Goal: Transaction & Acquisition: Purchase product/service

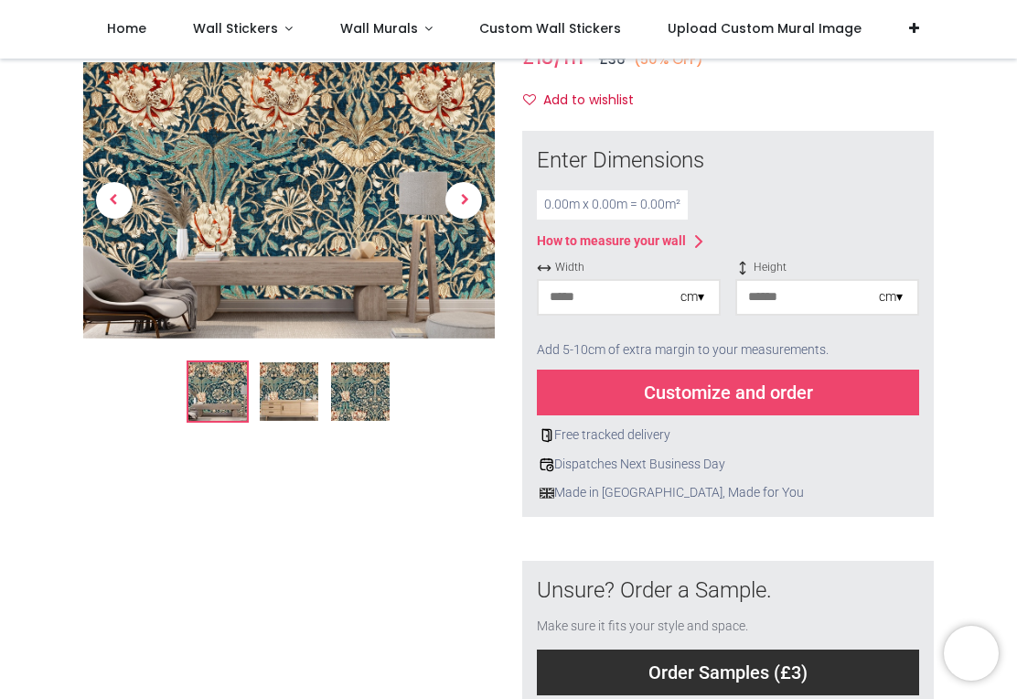
scroll to position [218, 0]
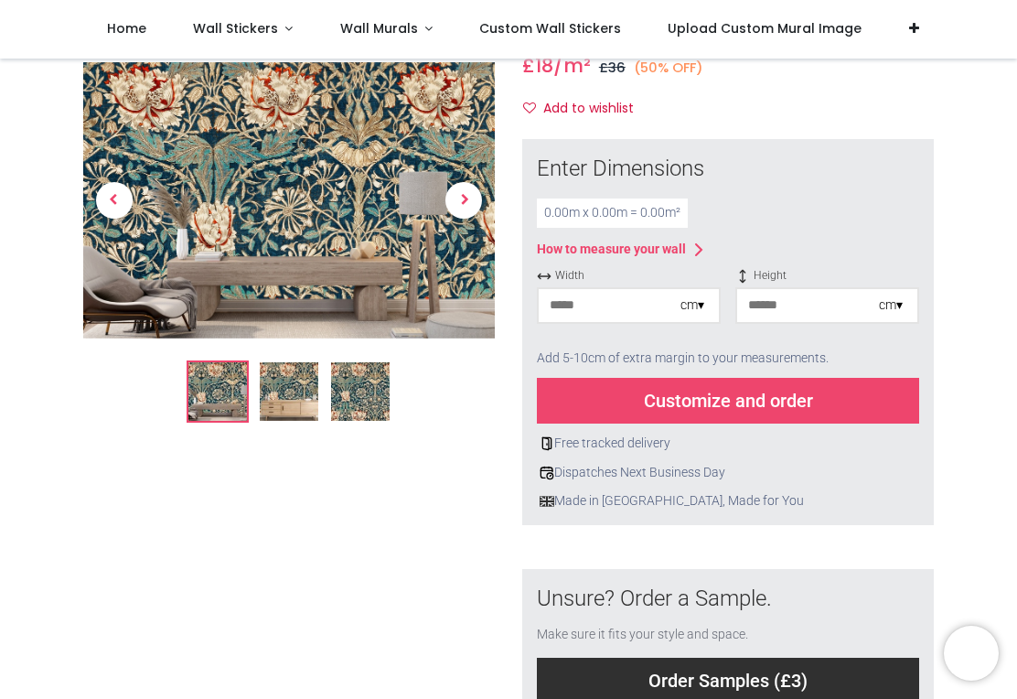
click at [702, 296] on div "cm ▾" at bounding box center [692, 305] width 24 height 18
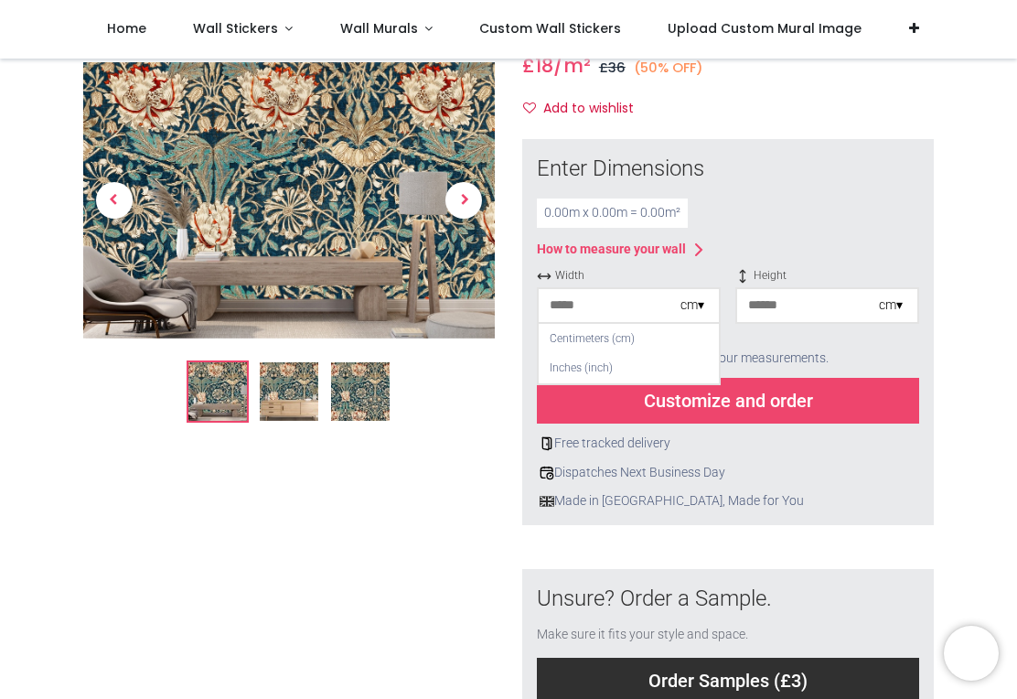
click at [630, 332] on div "Centimeters (cm)" at bounding box center [629, 339] width 180 height 30
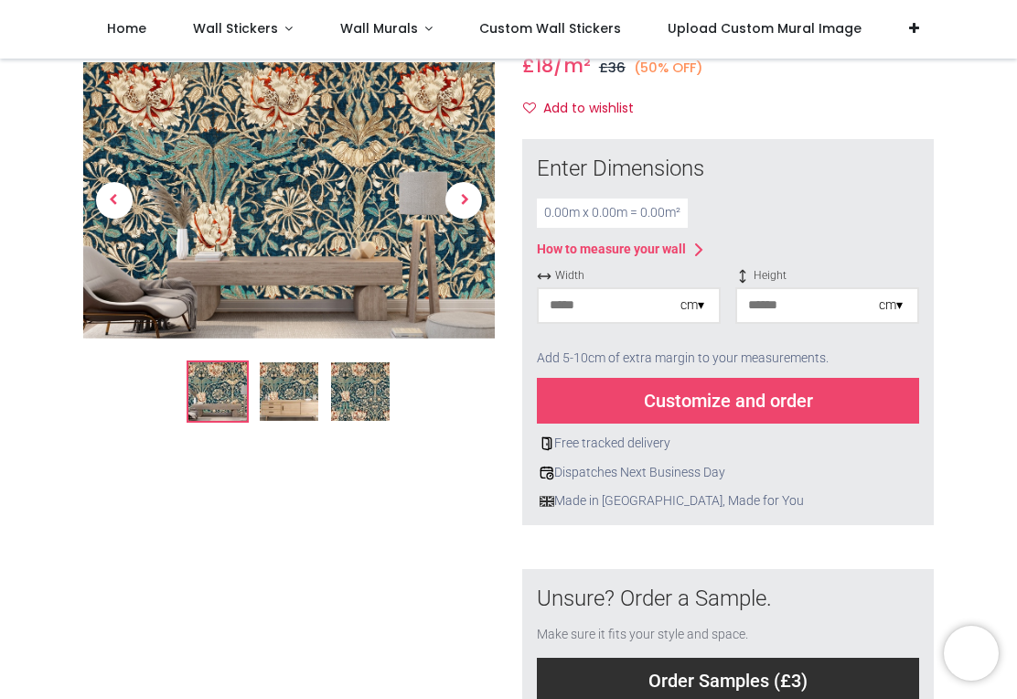
click at [619, 297] on input "number" at bounding box center [610, 305] width 142 height 33
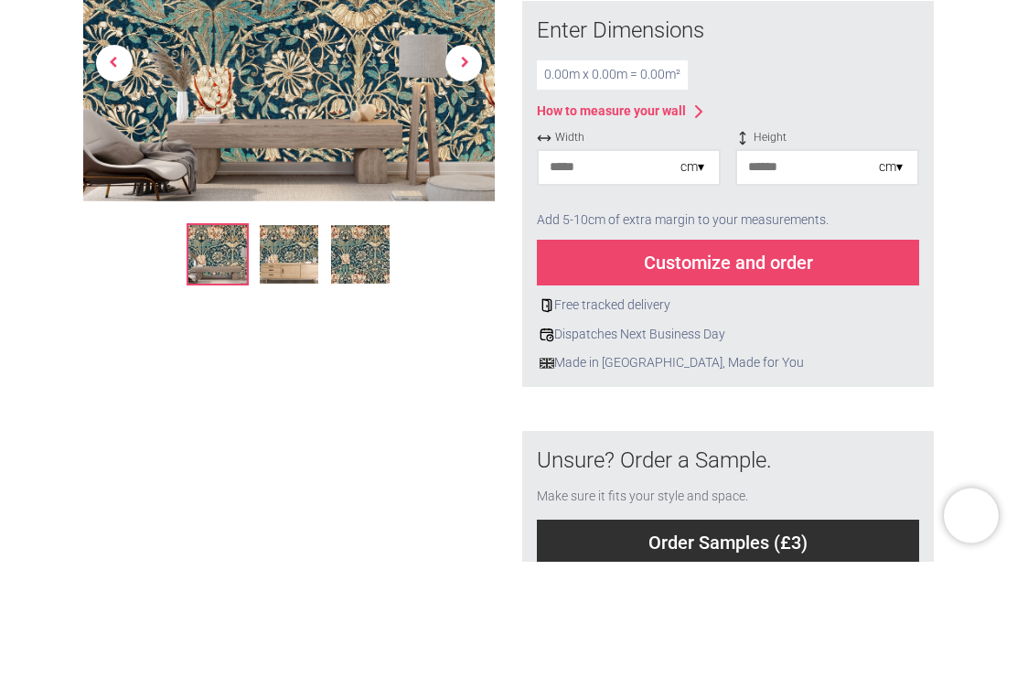
type input "*"
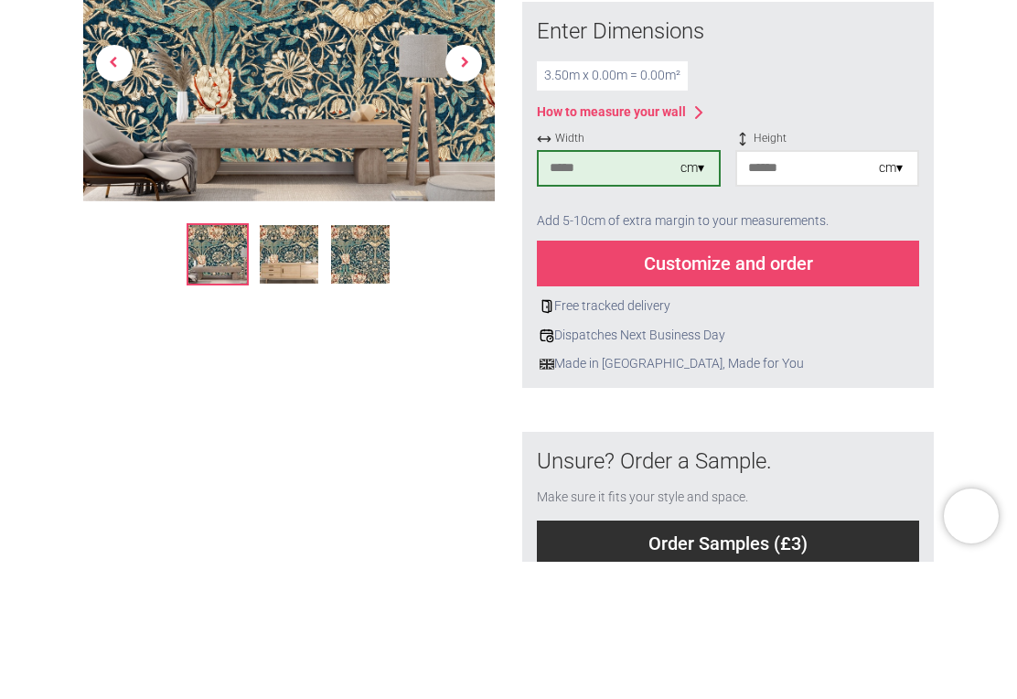
type input "***"
click at [827, 289] on input "number" at bounding box center [808, 305] width 142 height 33
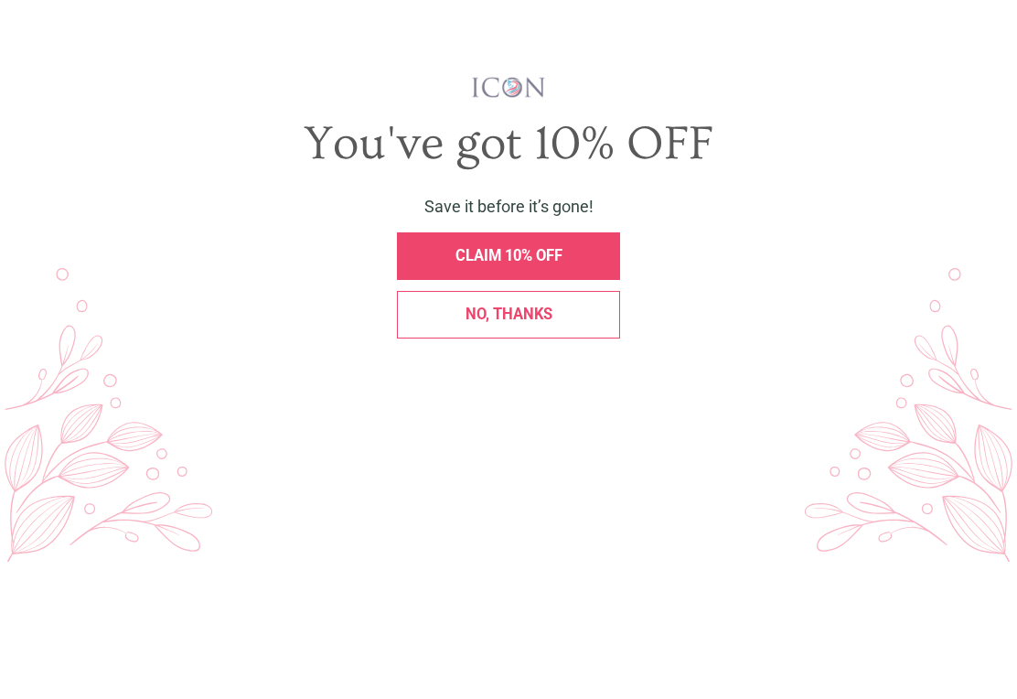
scroll to position [0, 0]
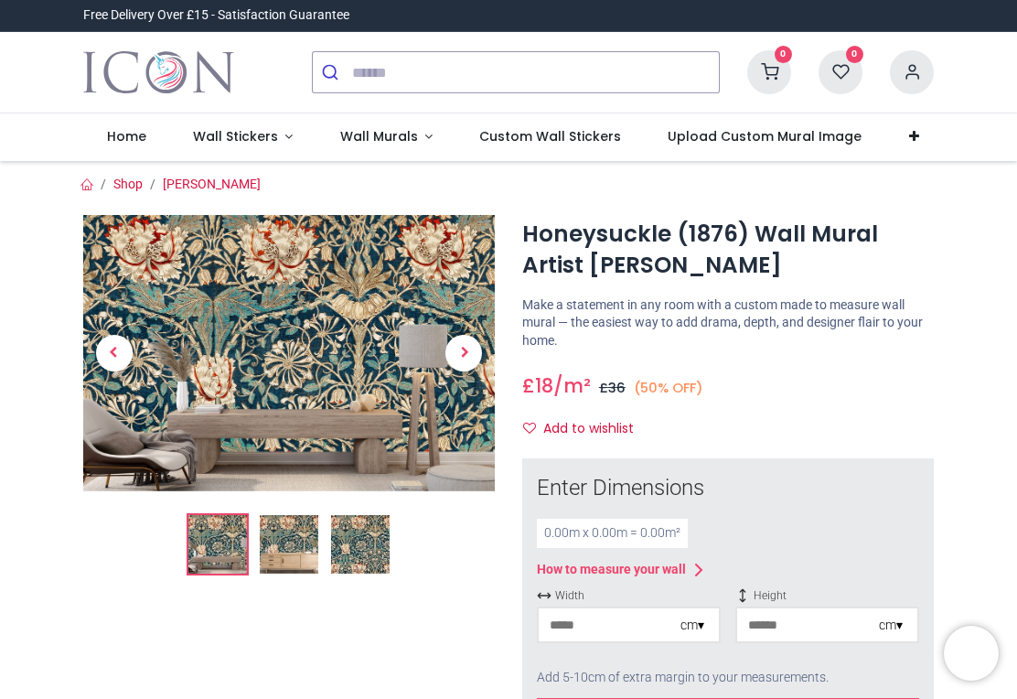
click at [652, 525] on div "0.00 m x 0.00 m = 0.00 m²" at bounding box center [612, 532] width 151 height 29
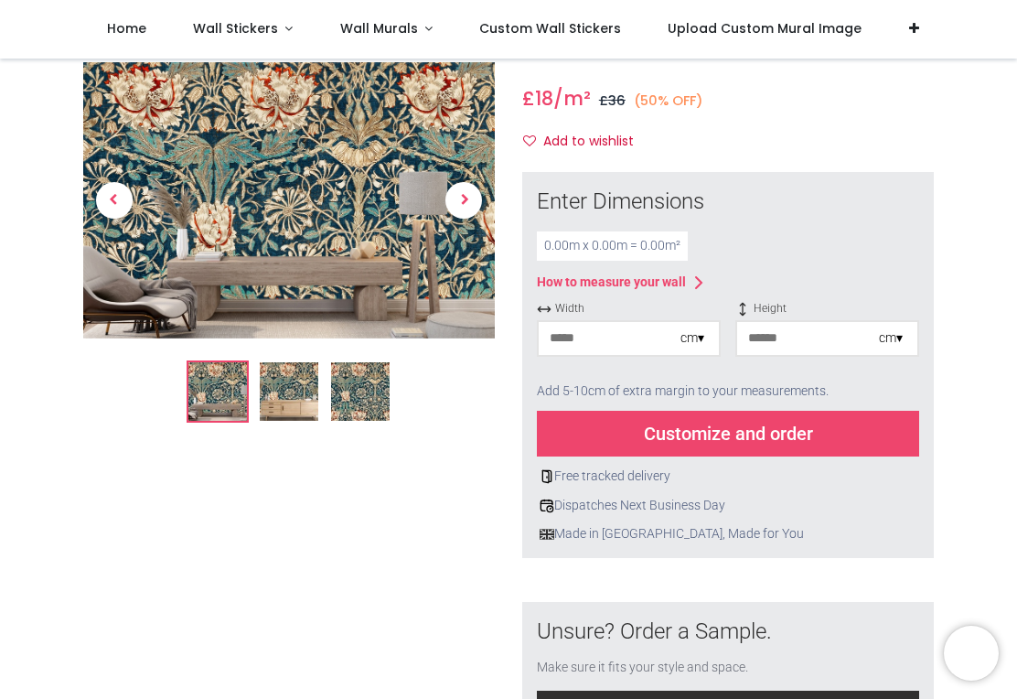
scroll to position [187, 0]
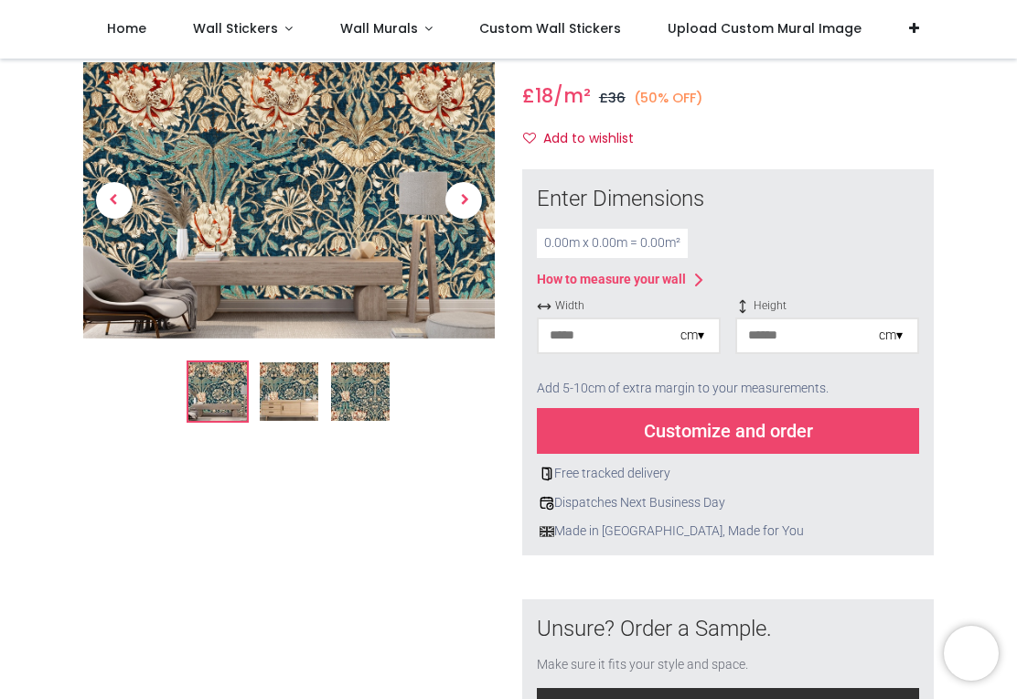
click at [658, 328] on input "number" at bounding box center [610, 335] width 142 height 33
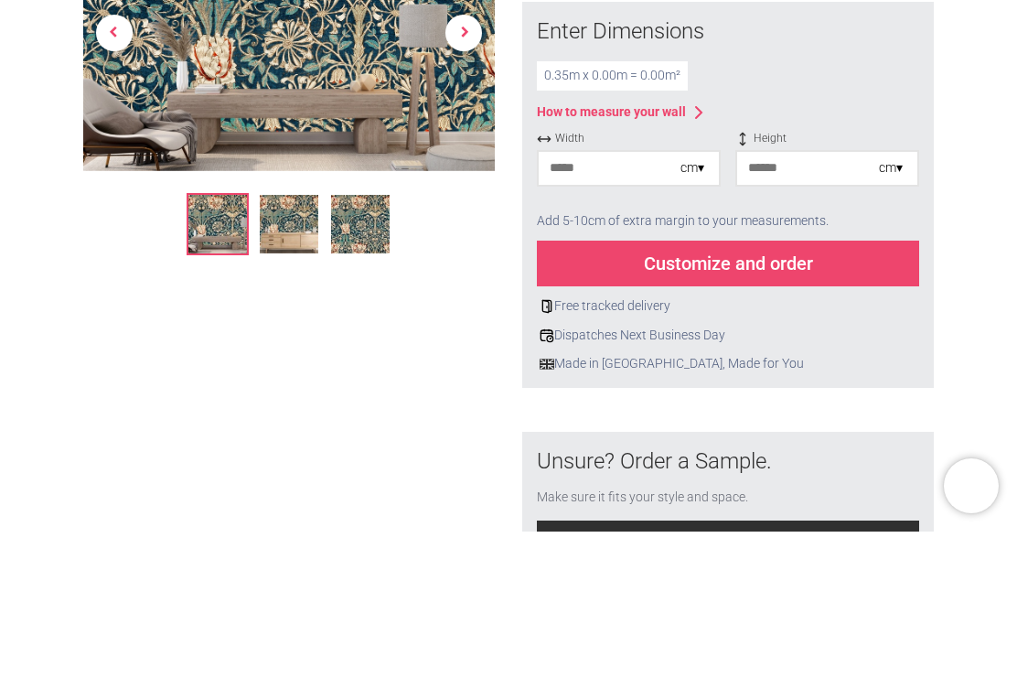
type input "**"
click at [807, 319] on input "number" at bounding box center [808, 335] width 142 height 33
type input "**"
click at [827, 408] on div "Customize and order" at bounding box center [728, 431] width 382 height 46
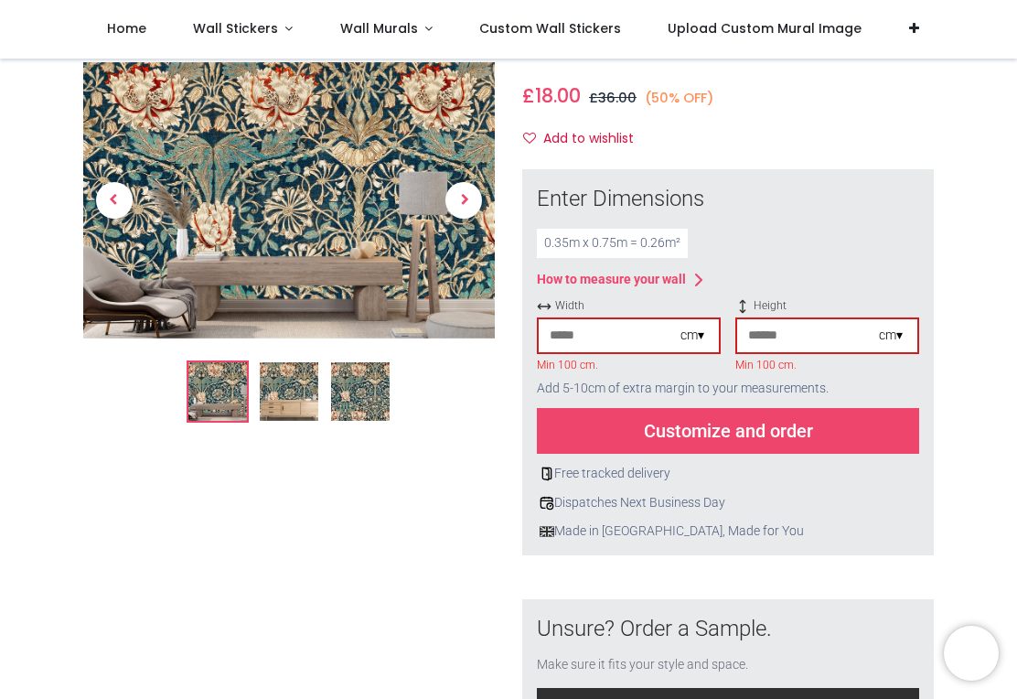
click at [636, 336] on input "**" at bounding box center [610, 335] width 142 height 33
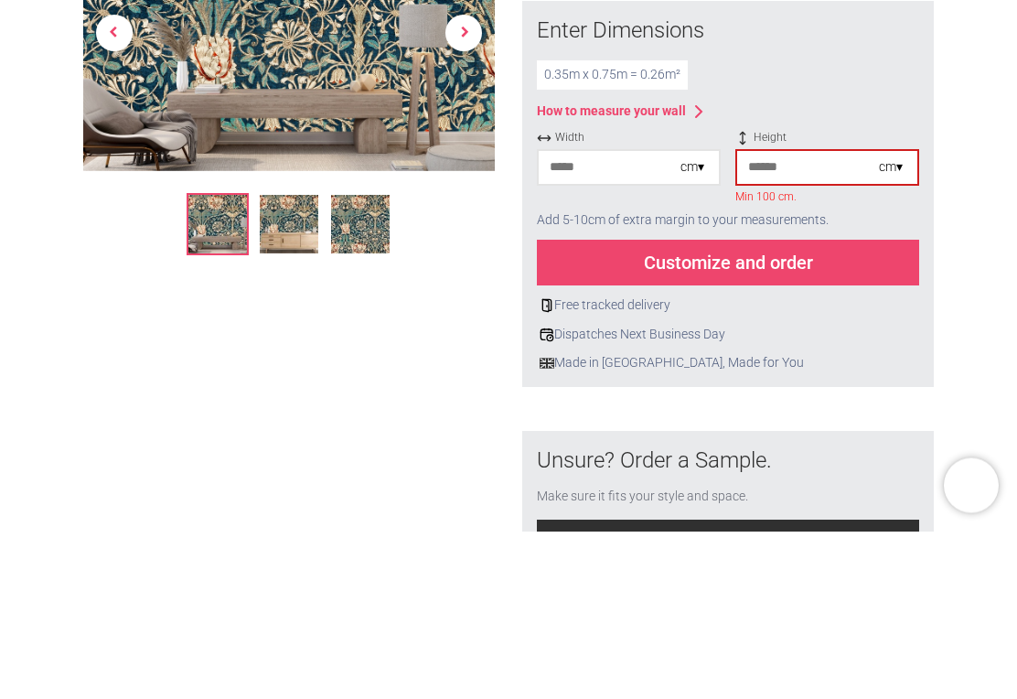
type input "*"
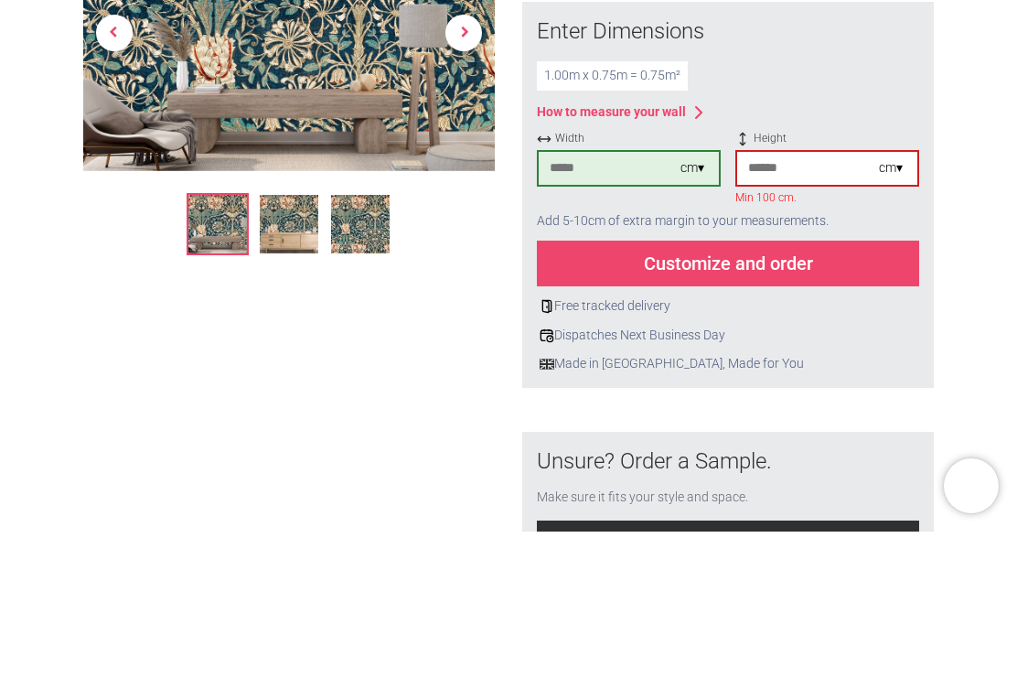
type input "***"
click at [799, 319] on input "**" at bounding box center [808, 335] width 142 height 33
type input "*"
type input "***"
click at [786, 408] on div "Customize and order" at bounding box center [728, 431] width 382 height 46
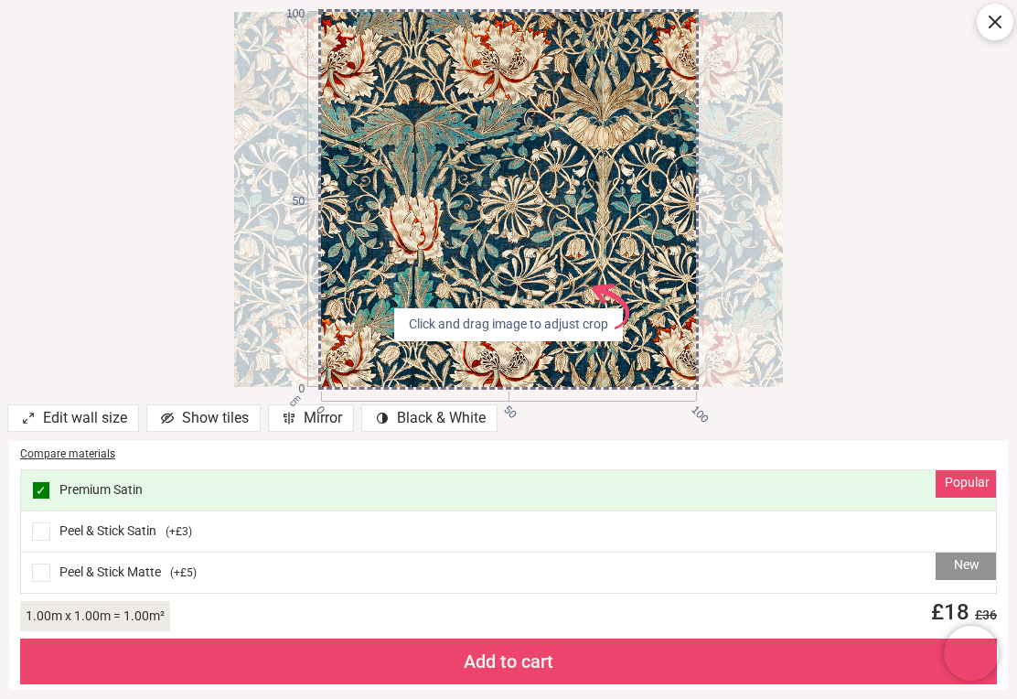
click at [48, 576] on span at bounding box center [41, 572] width 18 height 18
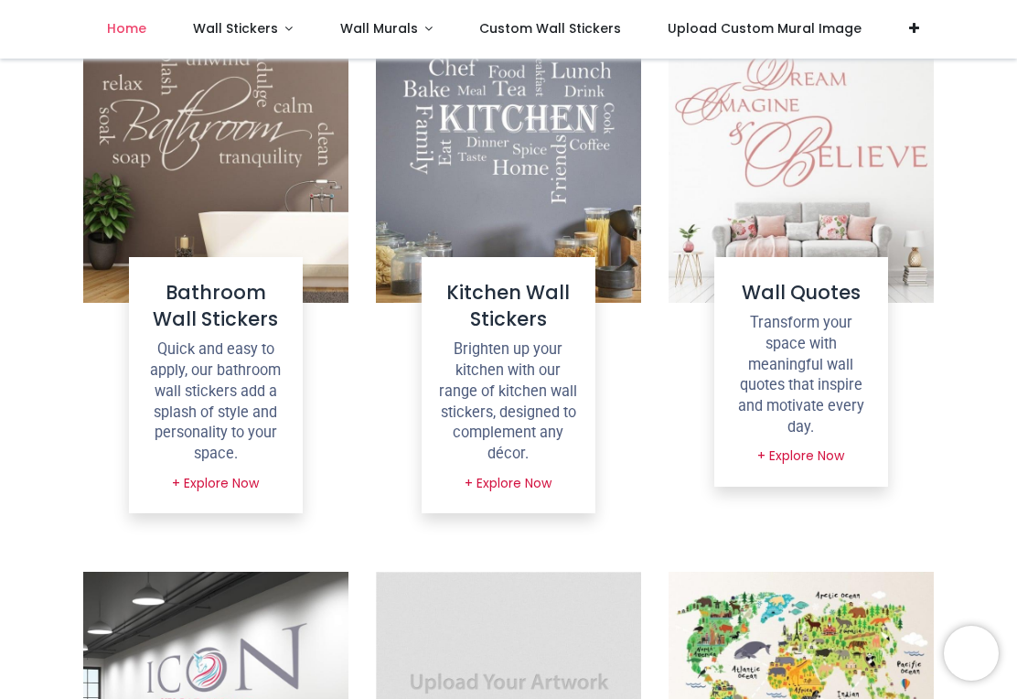
scroll to position [1326, 0]
click at [528, 481] on link "+ Explore Now" at bounding box center [508, 484] width 111 height 31
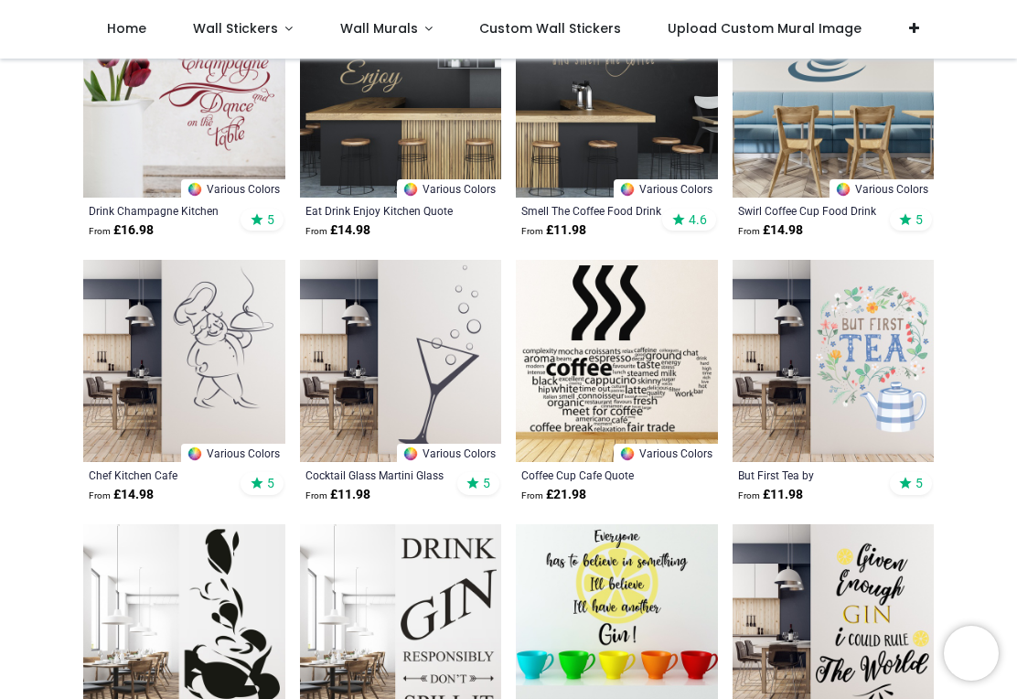
scroll to position [1235, 0]
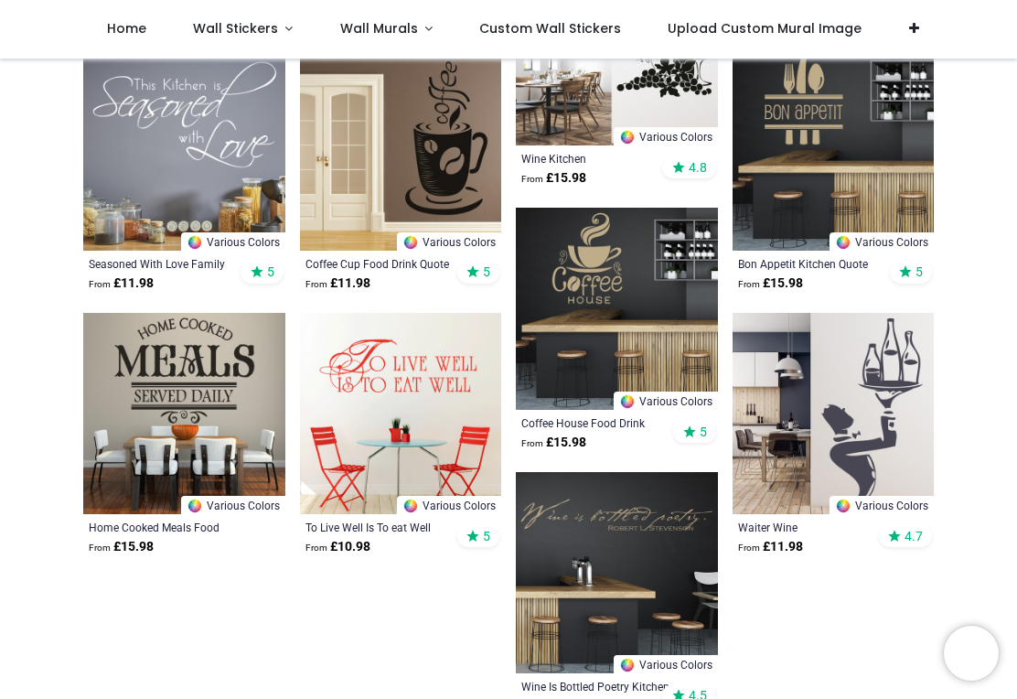
scroll to position [3556, 0]
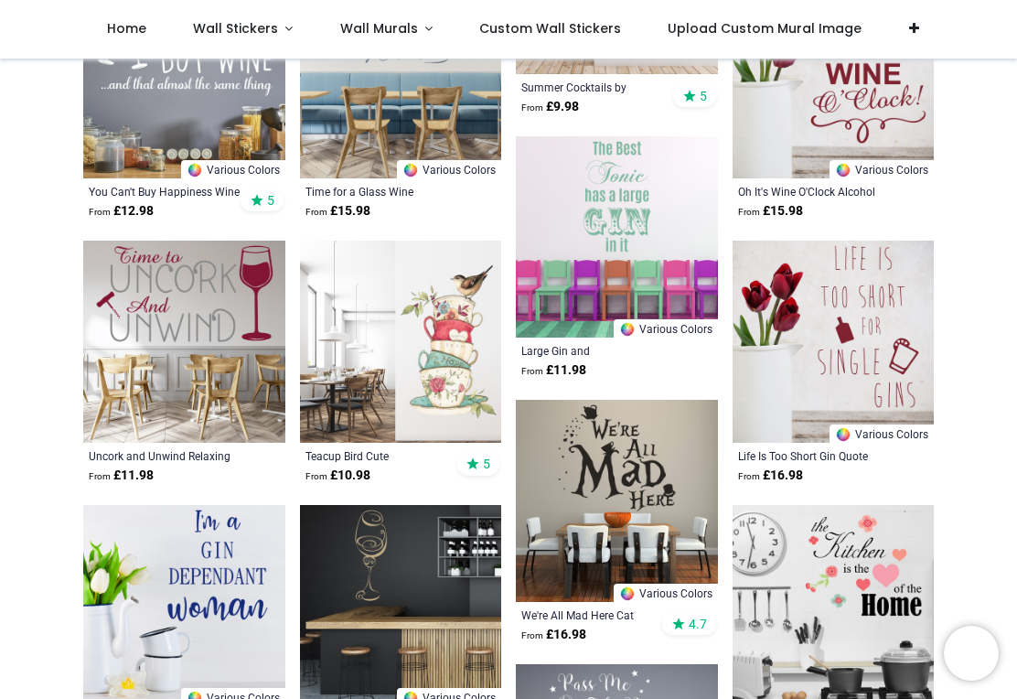
scroll to position [4418, 0]
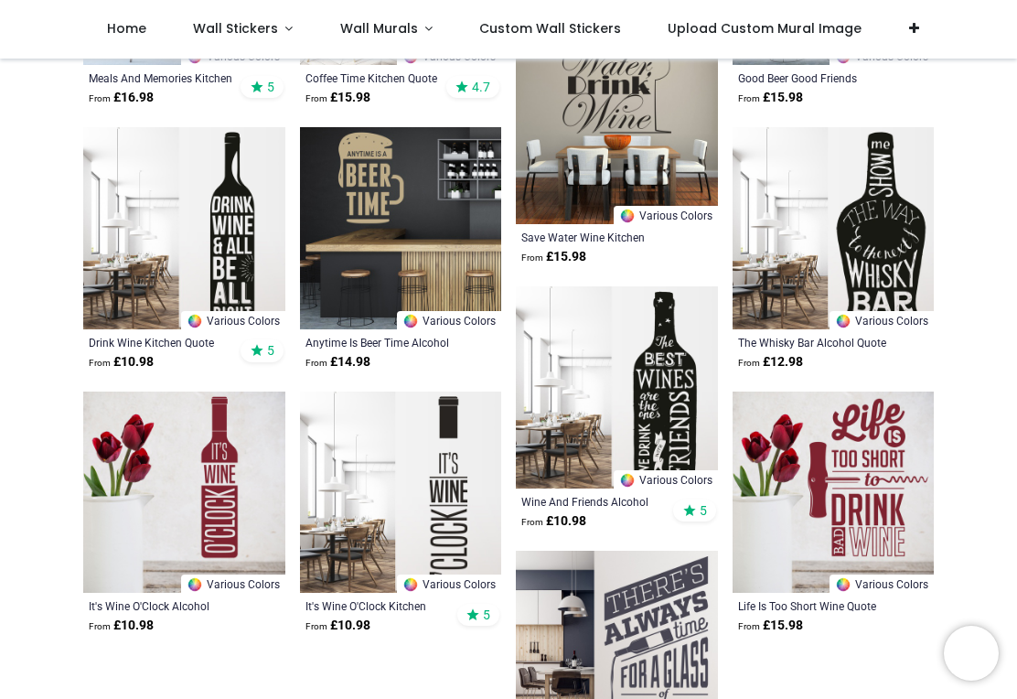
scroll to position [7176, 0]
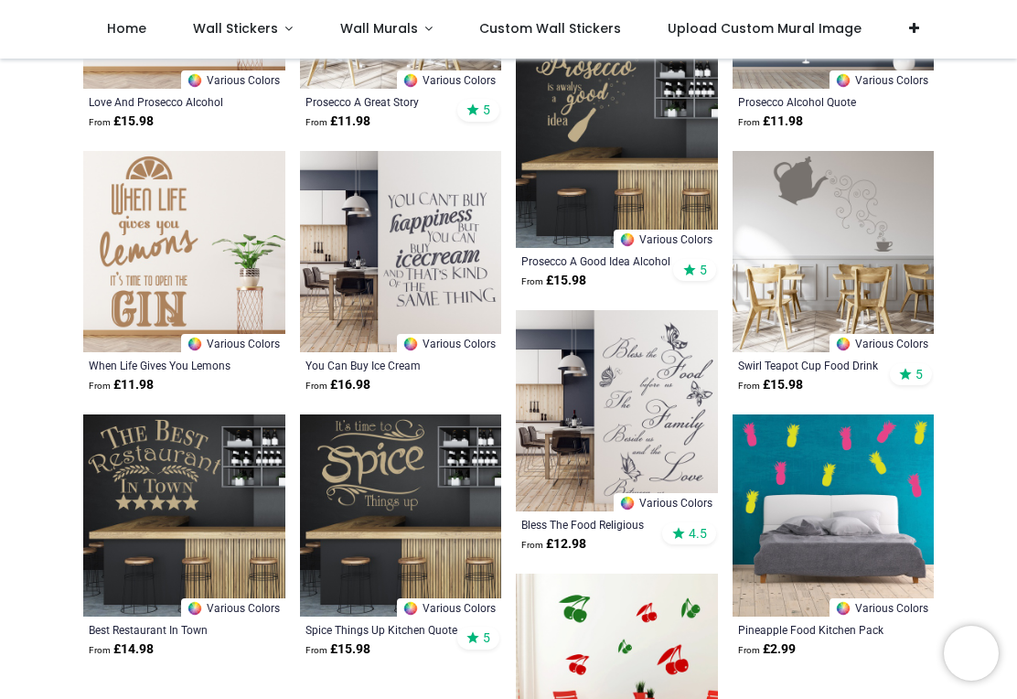
scroll to position [8996, 0]
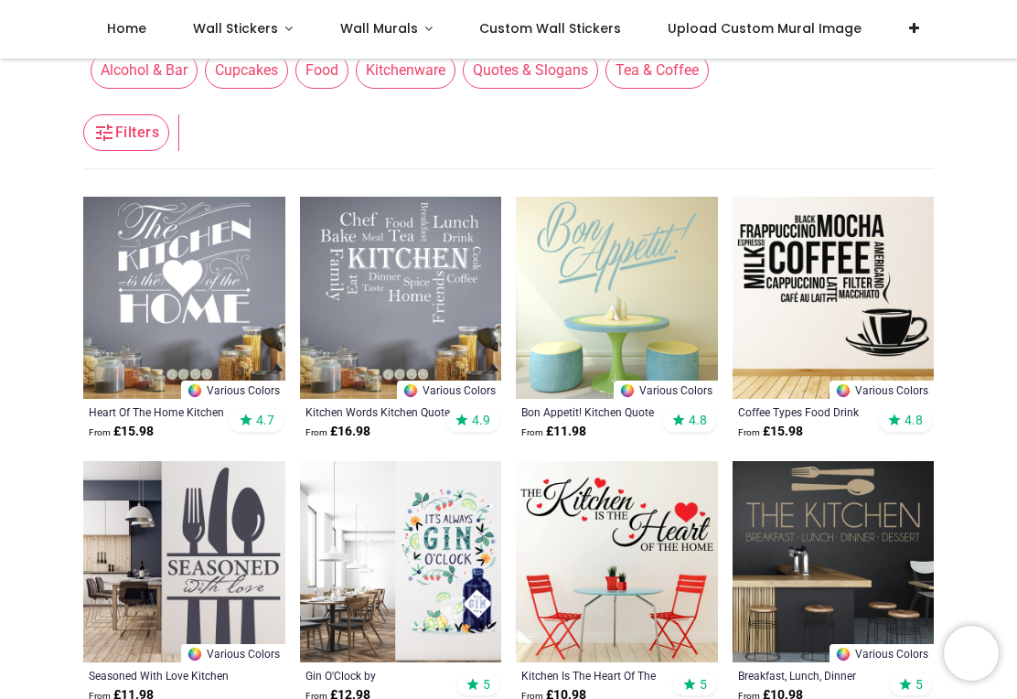
scroll to position [226, 0]
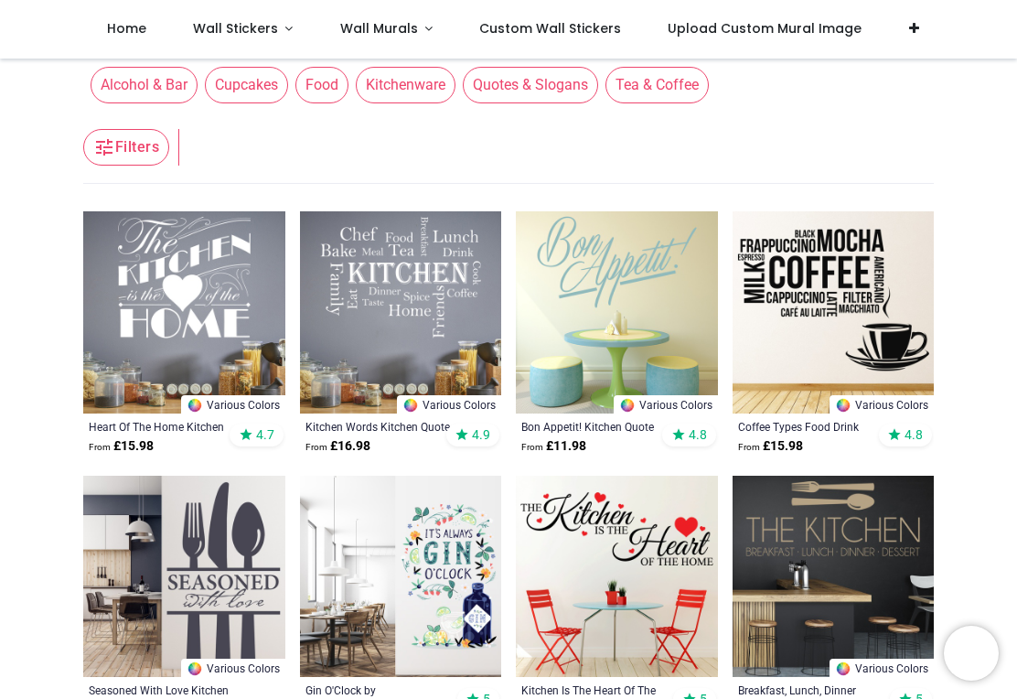
click at [416, 306] on img at bounding box center [401, 312] width 202 height 202
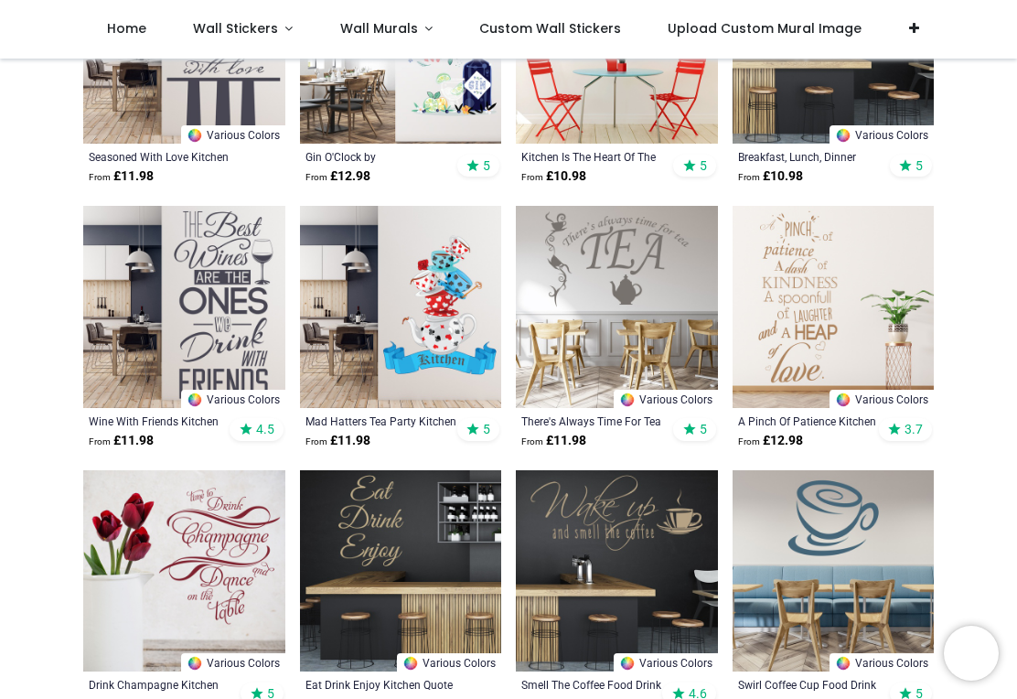
scroll to position [781, 0]
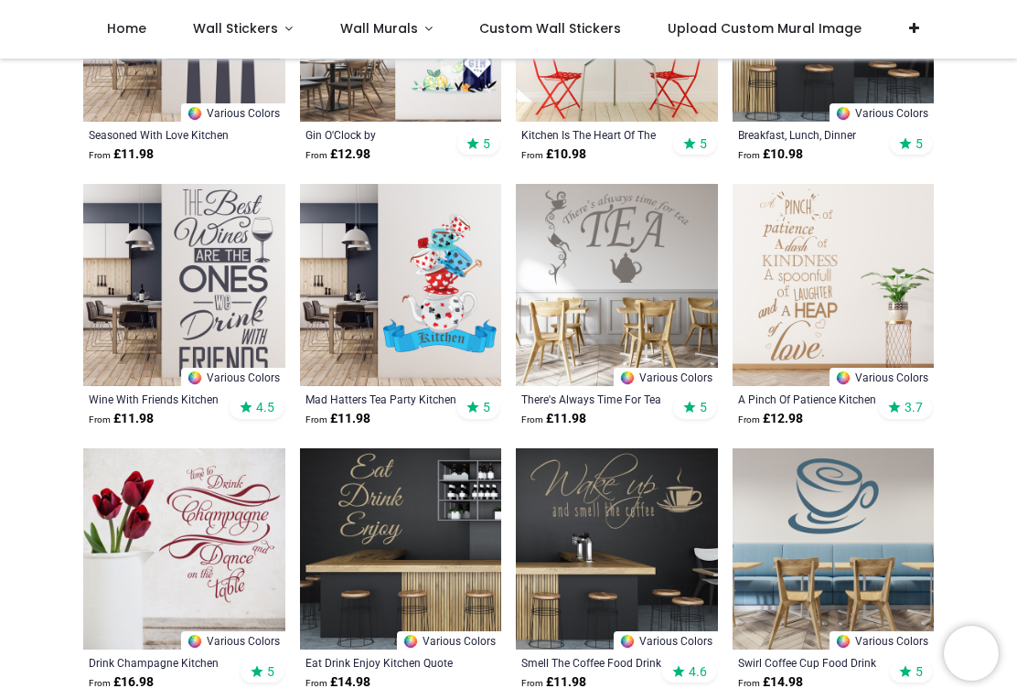
click at [438, 524] on img at bounding box center [401, 549] width 202 height 202
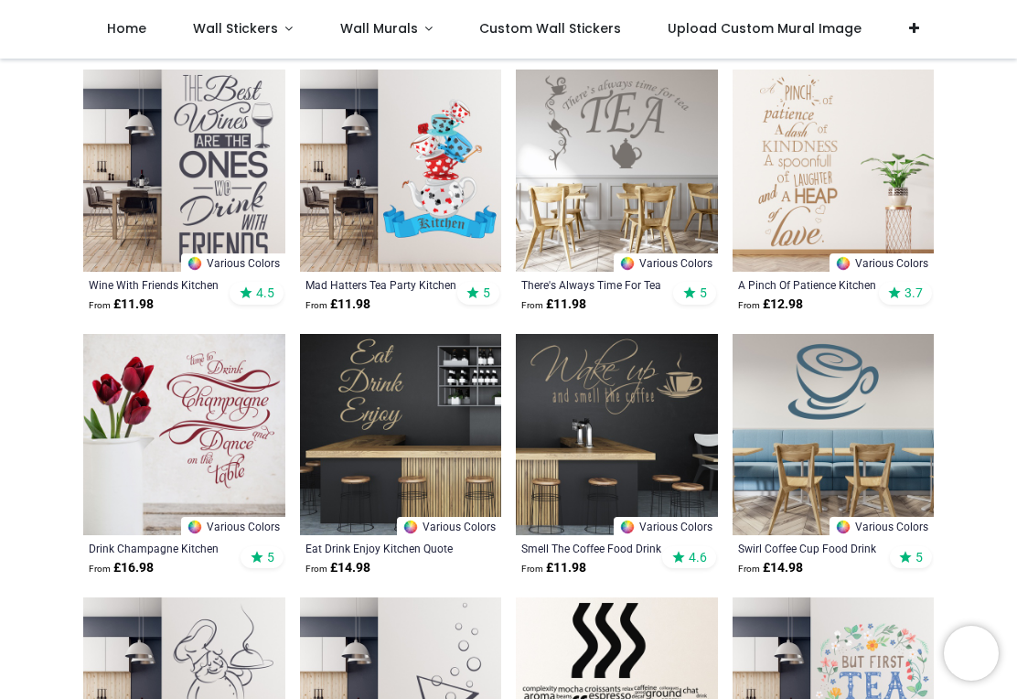
scroll to position [895, 0]
click at [267, 36] on span "Wall Stickers" at bounding box center [235, 28] width 85 height 18
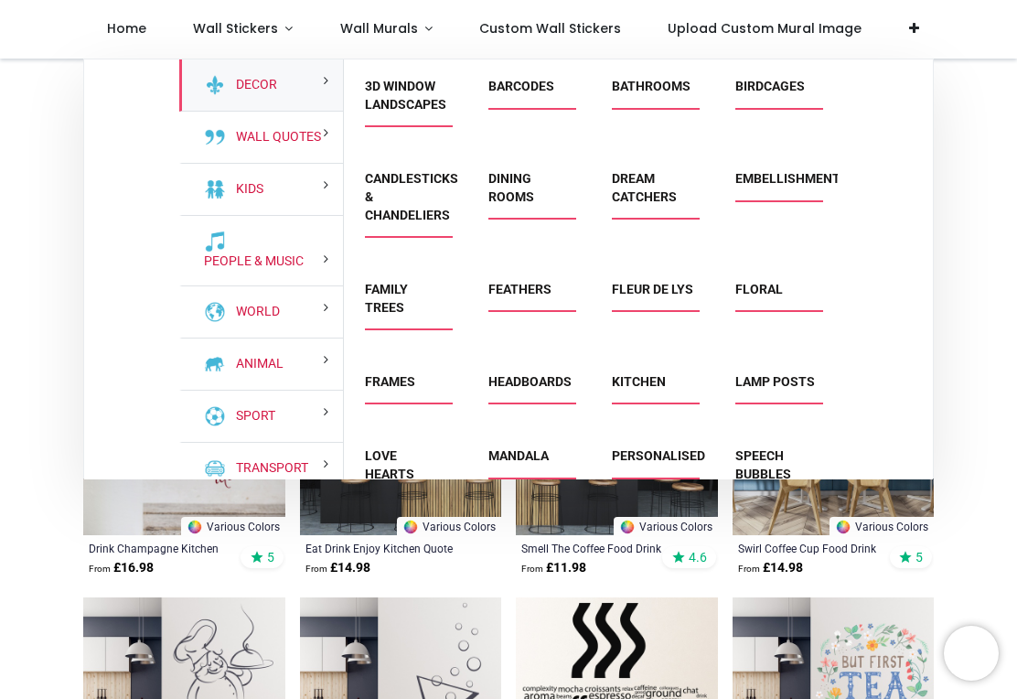
click at [532, 463] on link "Mandala" at bounding box center [518, 455] width 60 height 15
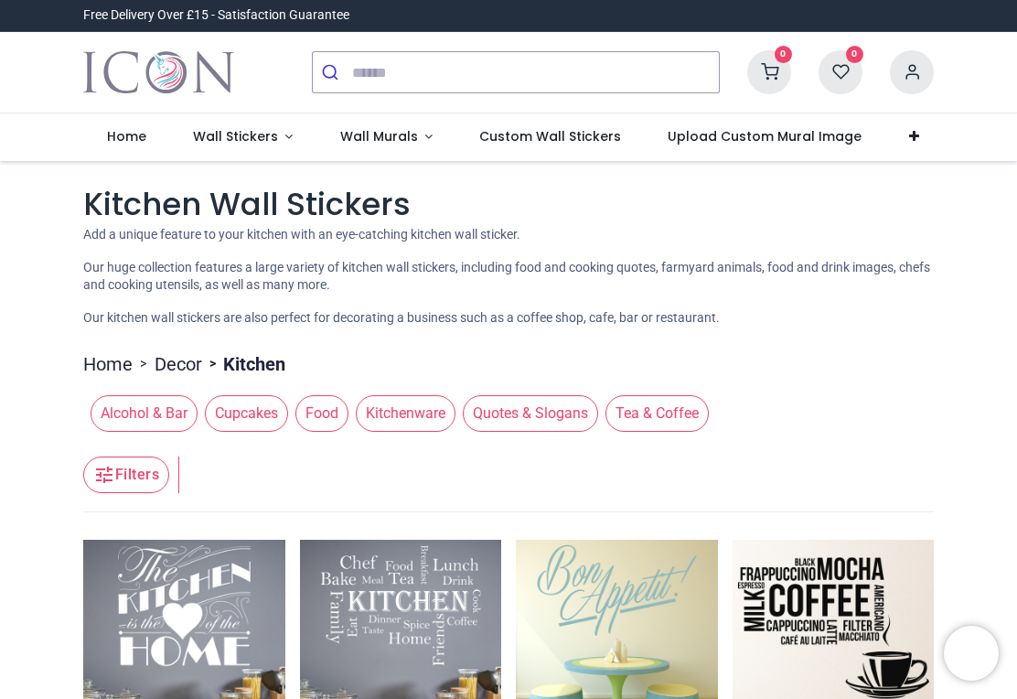
scroll to position [0, 0]
click at [136, 135] on span "Home" at bounding box center [126, 136] width 39 height 18
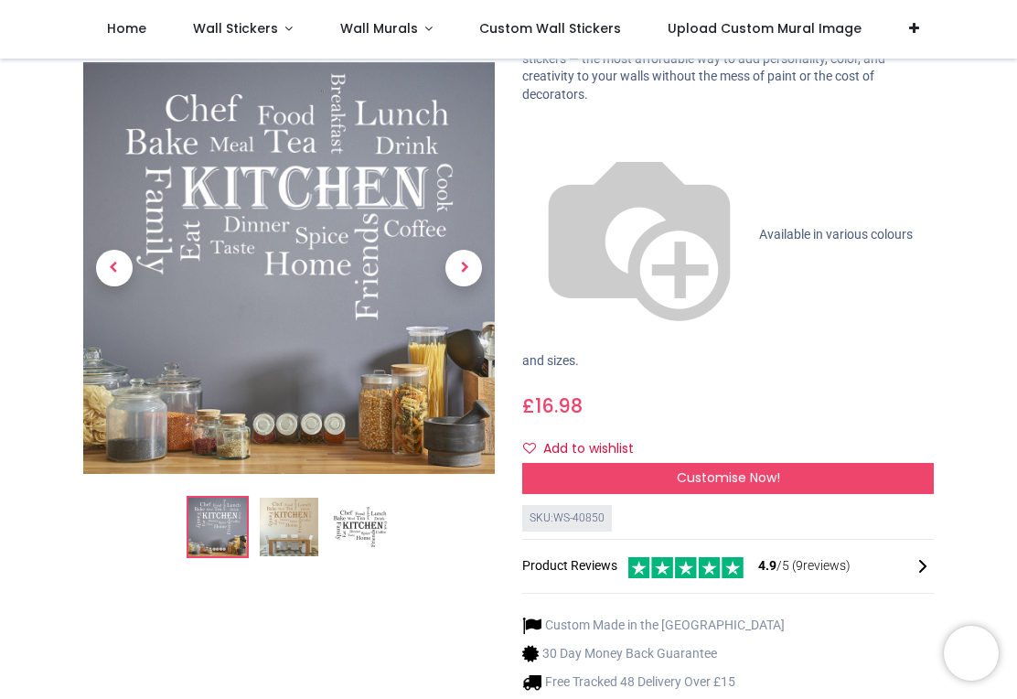
scroll to position [165, 0]
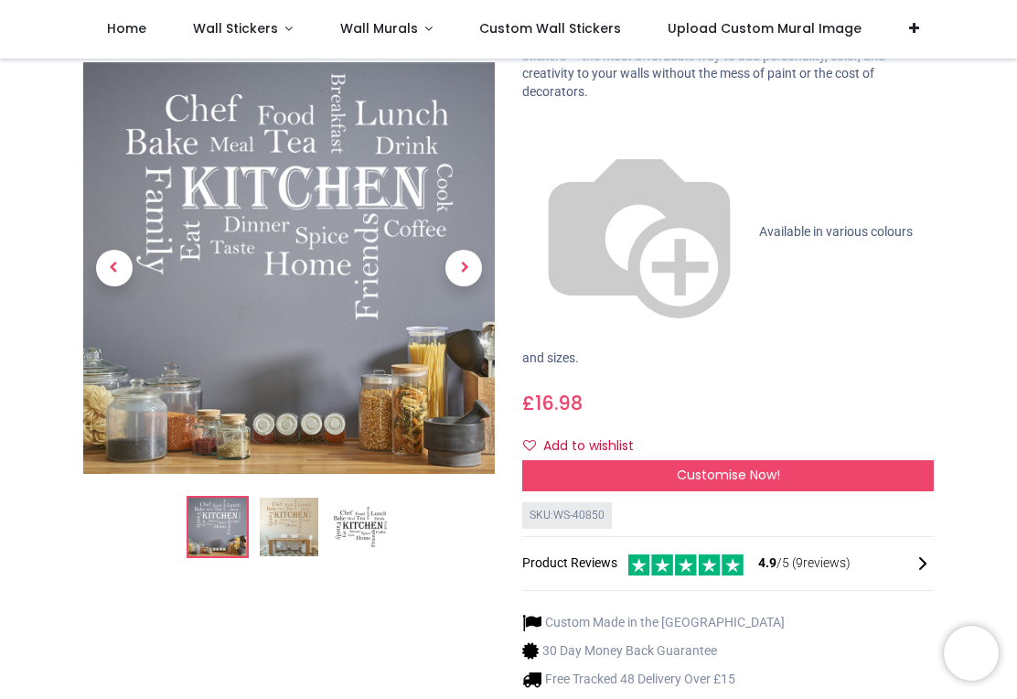
click at [713, 465] on span "Customise Now!" at bounding box center [728, 474] width 103 height 18
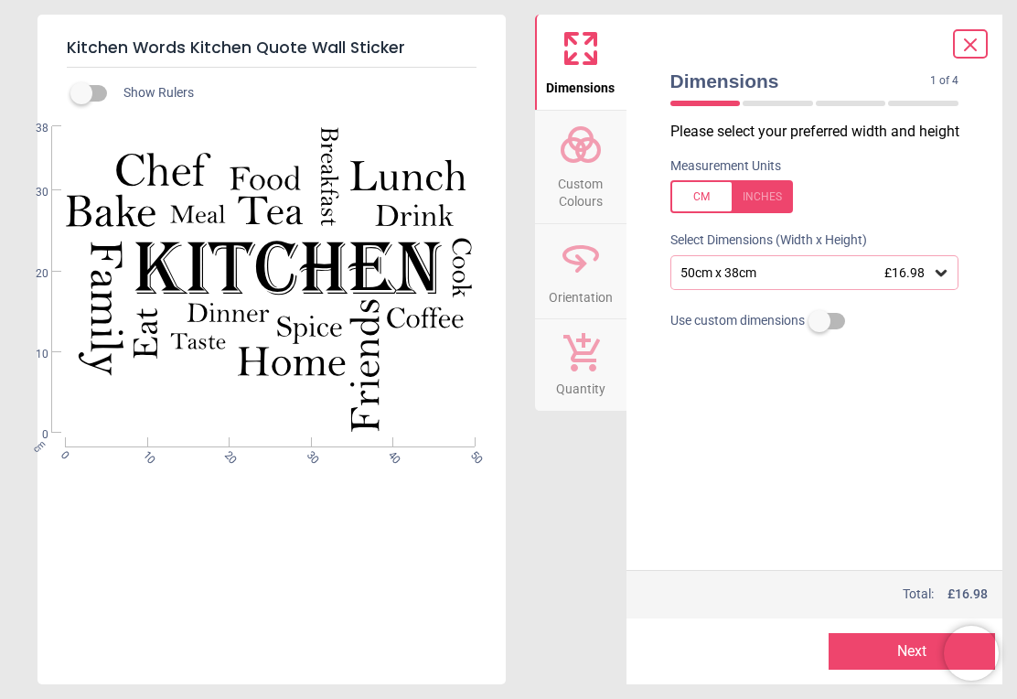
click at [811, 272] on div "50cm x 38cm £16.98" at bounding box center [805, 273] width 254 height 16
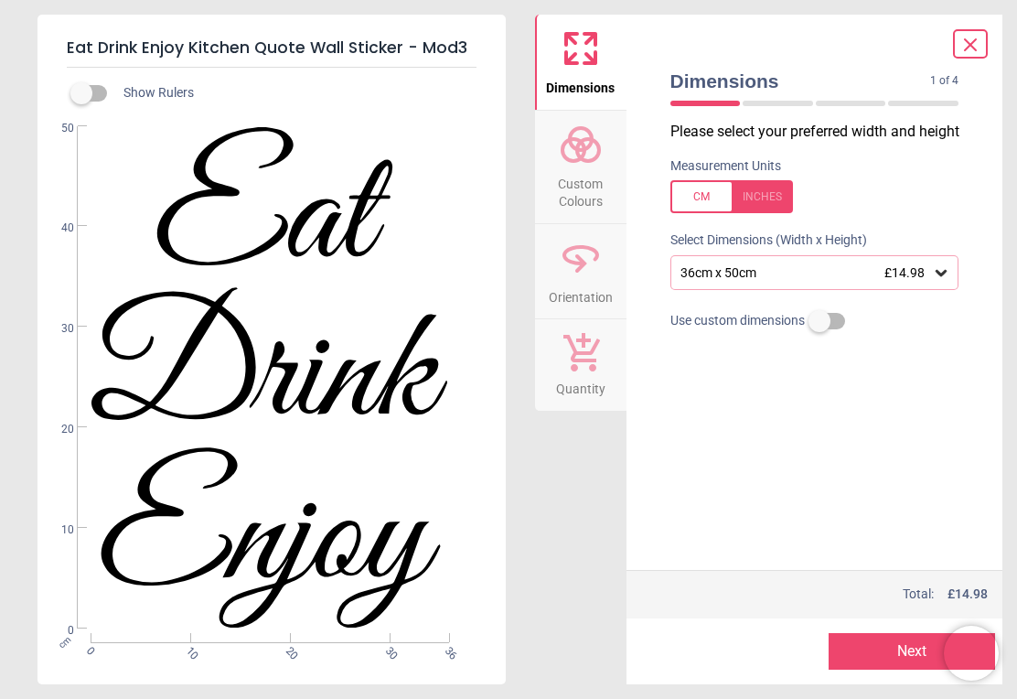
click at [861, 271] on div "36cm x 50cm £14.98" at bounding box center [805, 273] width 254 height 16
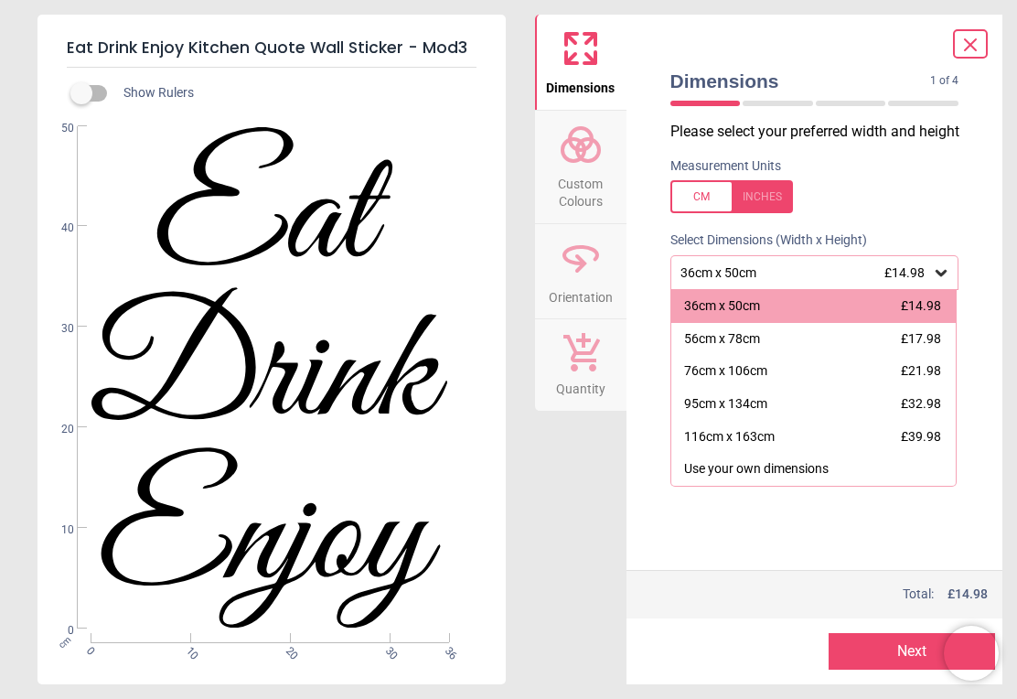
click at [560, 540] on div "Dimensions Custom Colours Orientation Quantity" at bounding box center [580, 349] width 91 height 669
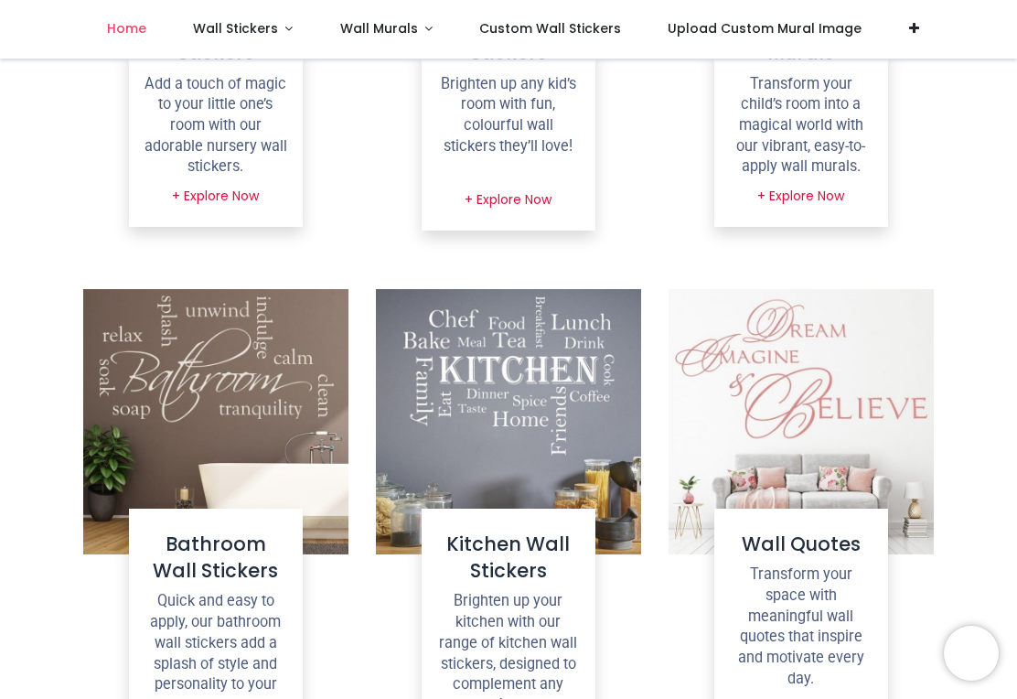
scroll to position [1078, 0]
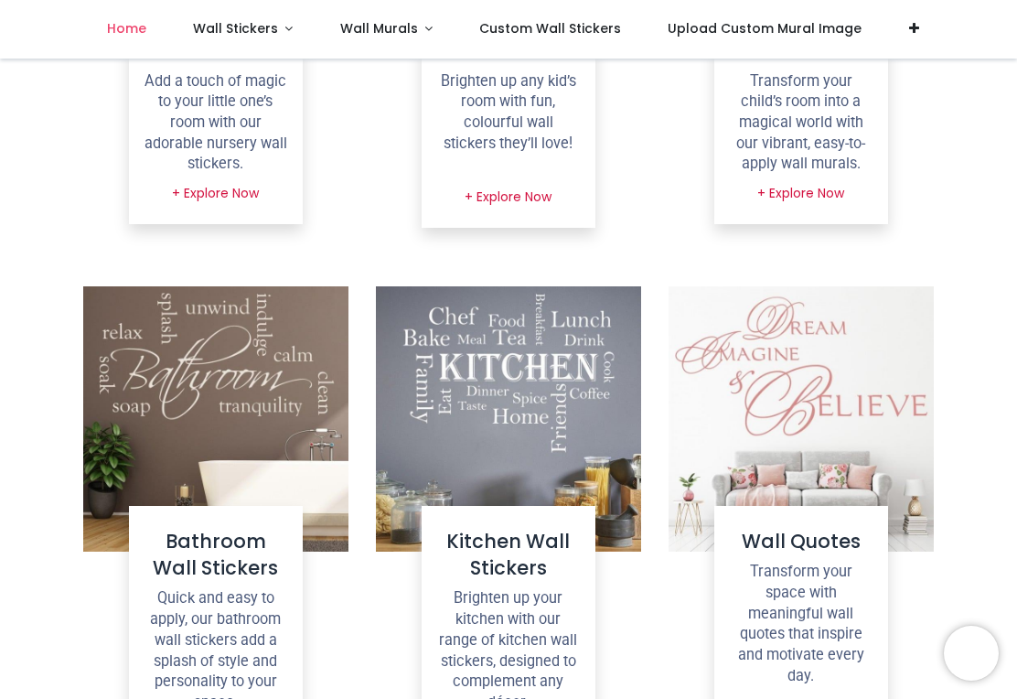
click at [543, 550] on h4 "Kitchen Wall Stickers" at bounding box center [508, 555] width 144 height 54
click at [565, 440] on img at bounding box center [508, 418] width 265 height 265
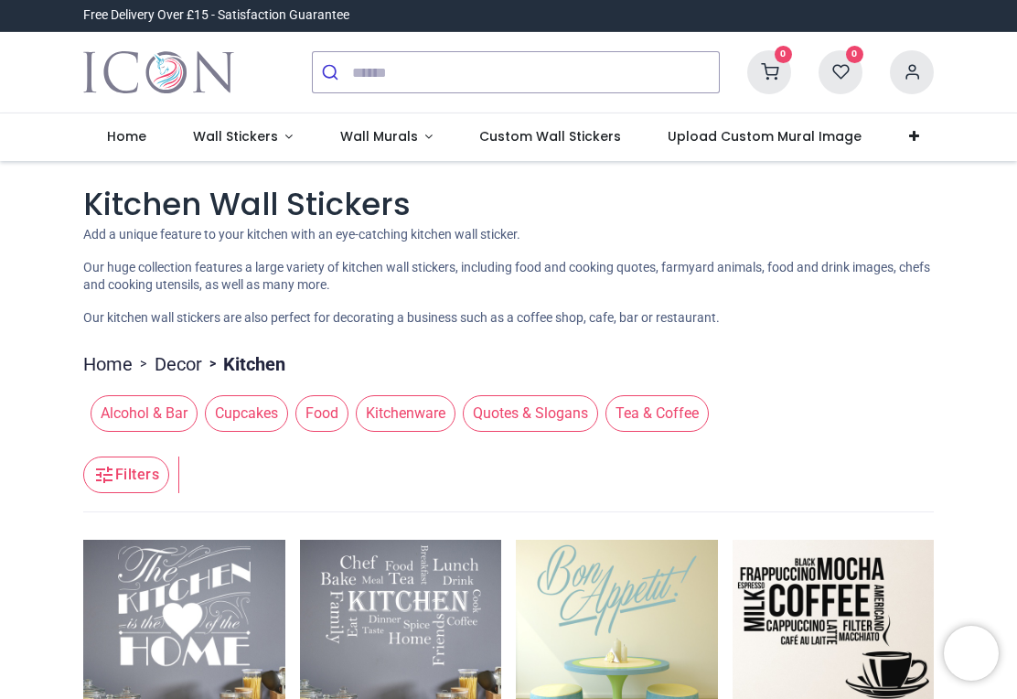
click at [321, 412] on span "Food" at bounding box center [321, 413] width 53 height 37
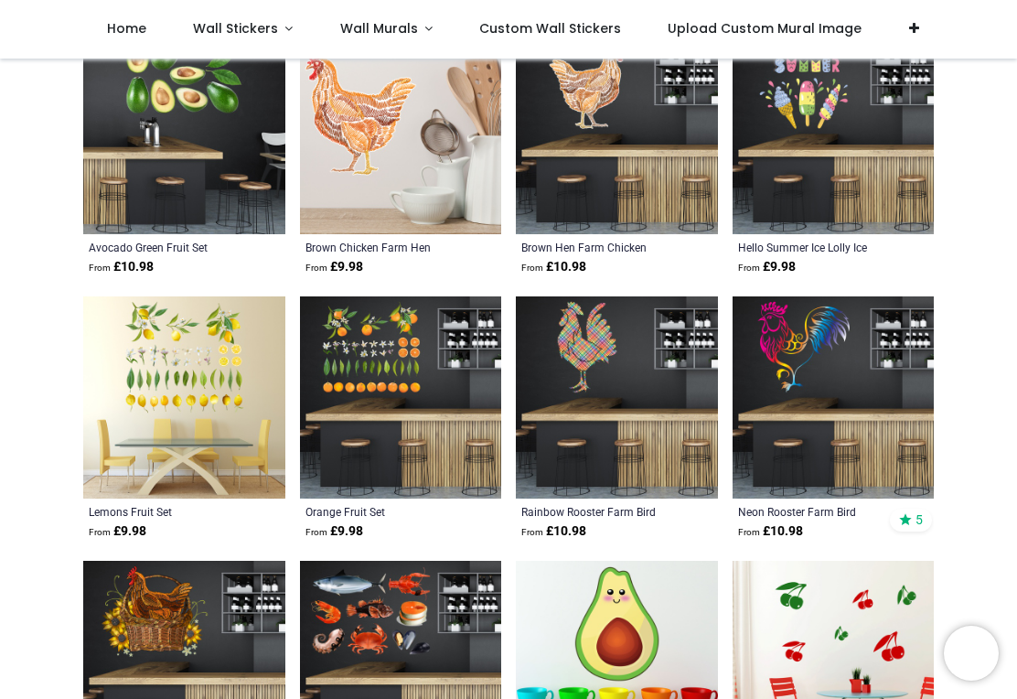
scroll to position [1197, 0]
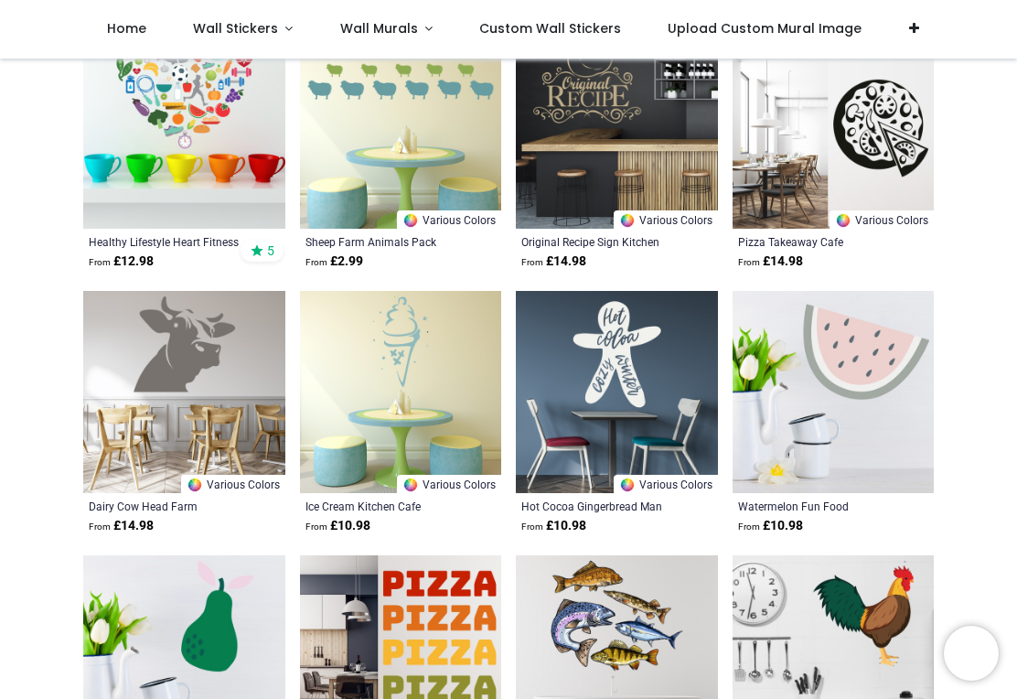
scroll to position [2785, 0]
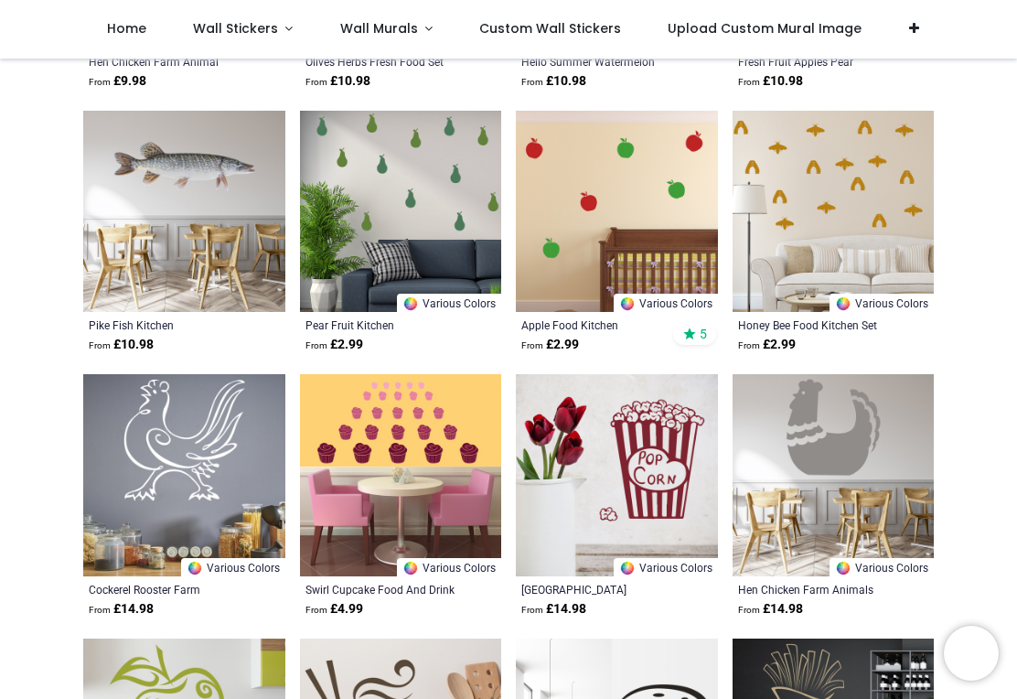
scroll to position [3755, 0]
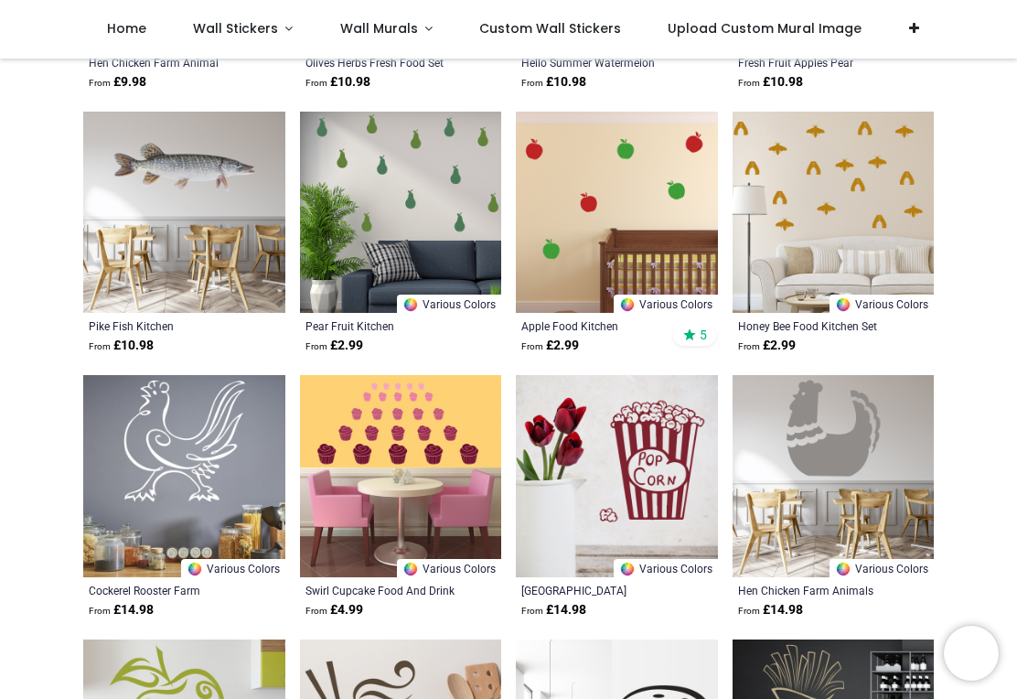
click at [850, 190] on img at bounding box center [833, 213] width 202 height 202
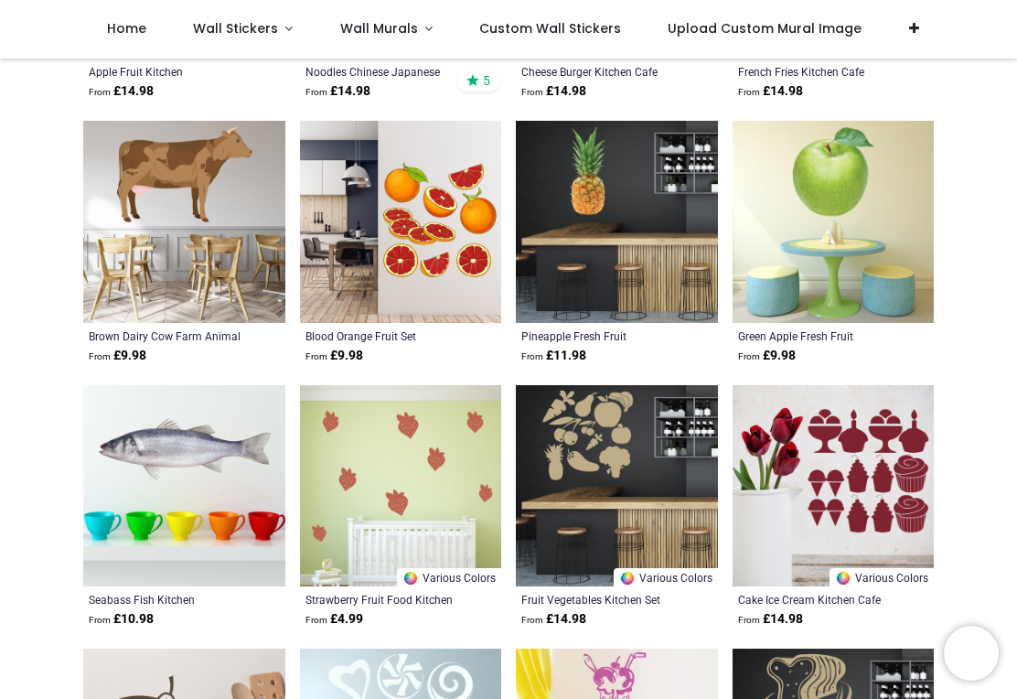
scroll to position [4538, 0]
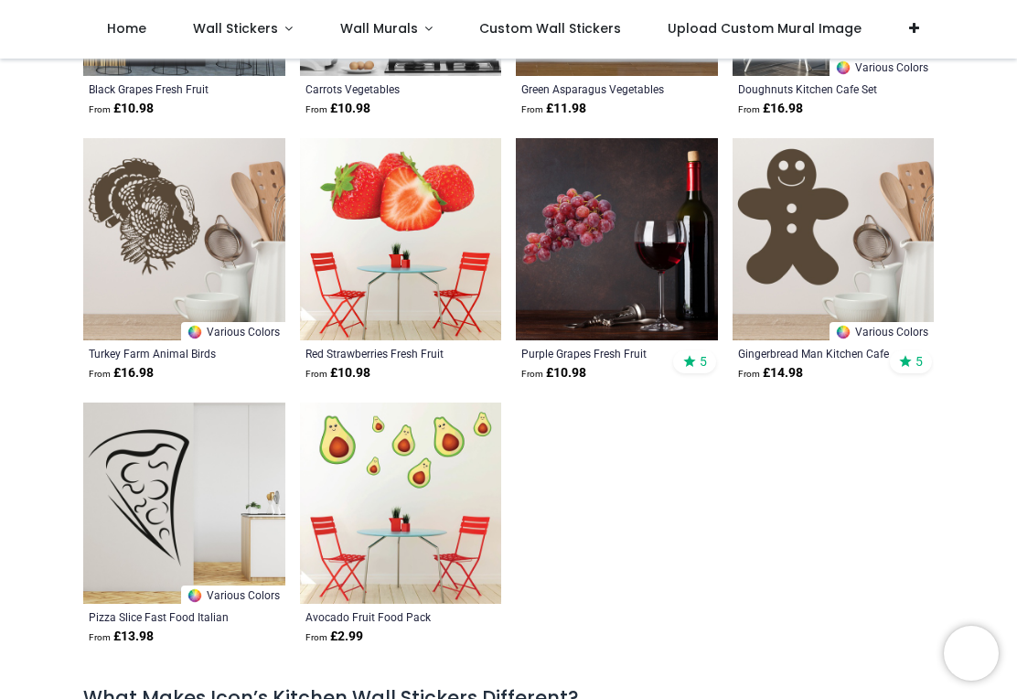
scroll to position [7159, 0]
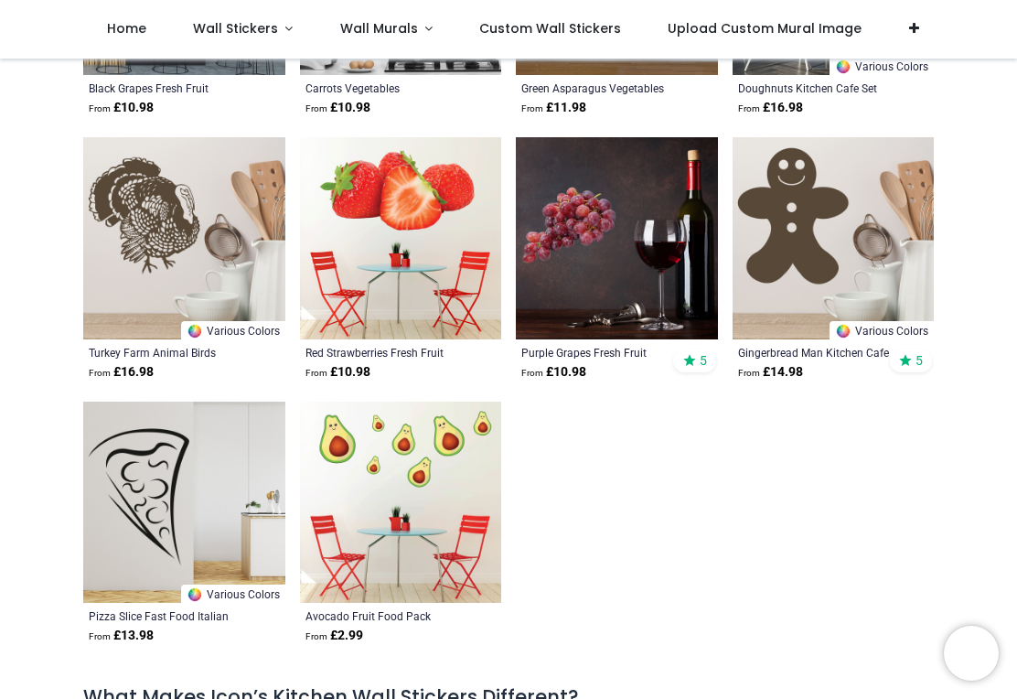
click at [820, 240] on img at bounding box center [833, 238] width 202 height 202
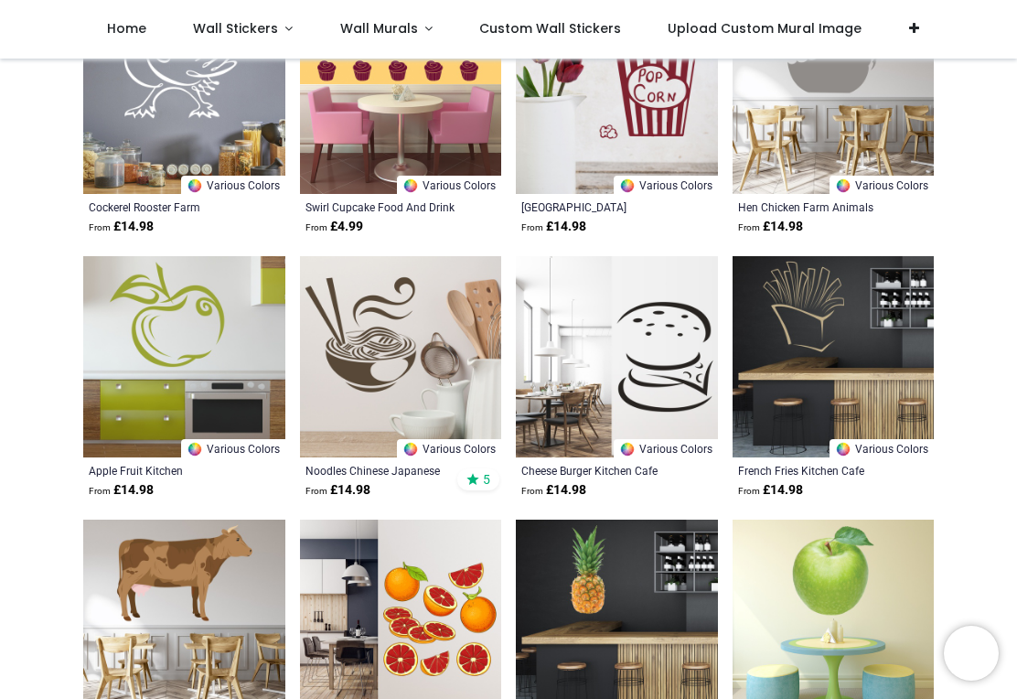
scroll to position [4114, 0]
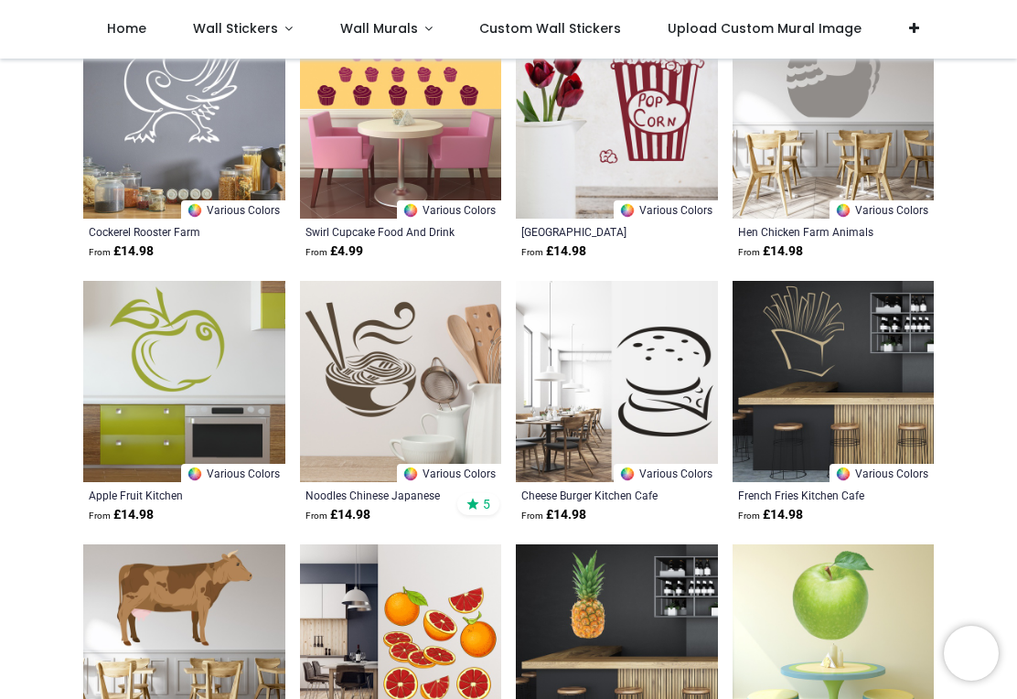
click at [382, 37] on span "Wall Murals" at bounding box center [379, 28] width 78 height 18
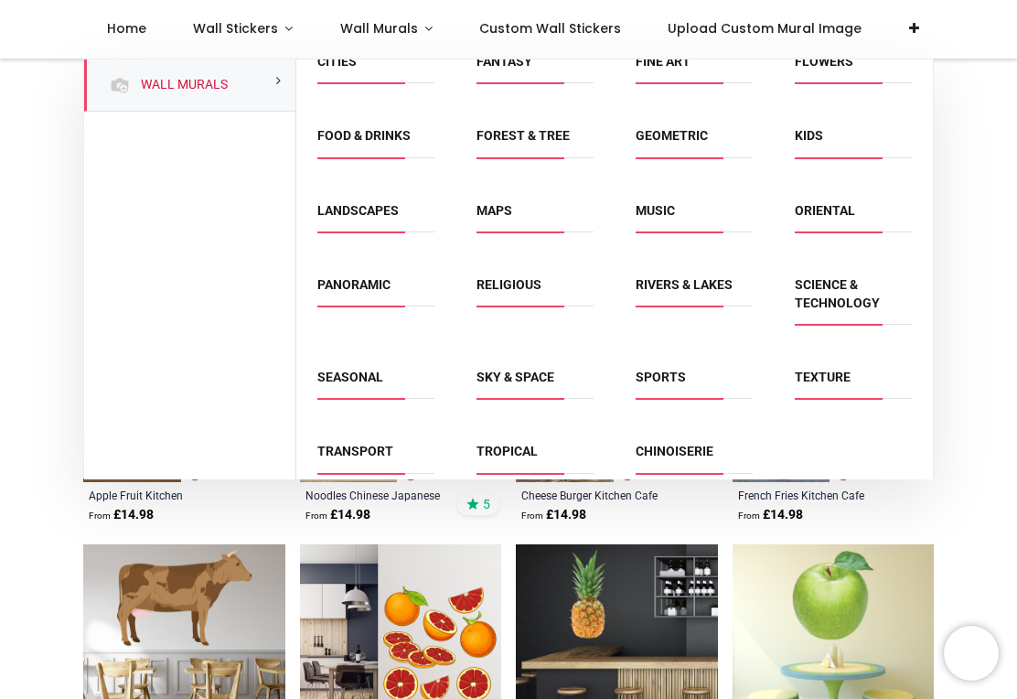
scroll to position [99, 0]
click at [358, 380] on link "Seasonal" at bounding box center [350, 377] width 66 height 15
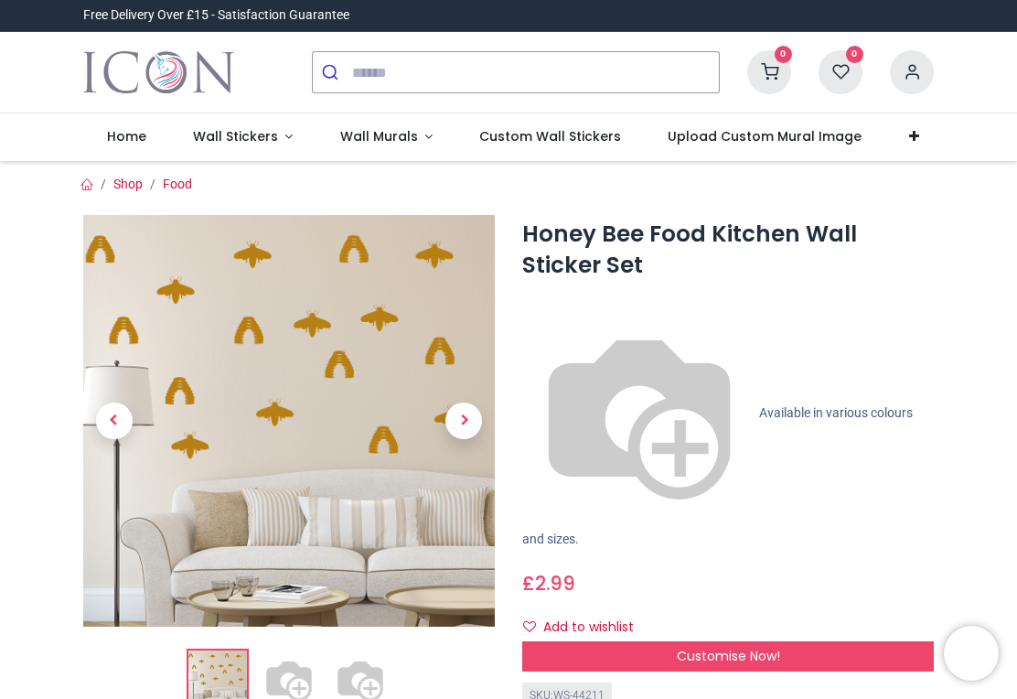
click at [762, 646] on span "Customise Now!" at bounding box center [728, 655] width 103 height 18
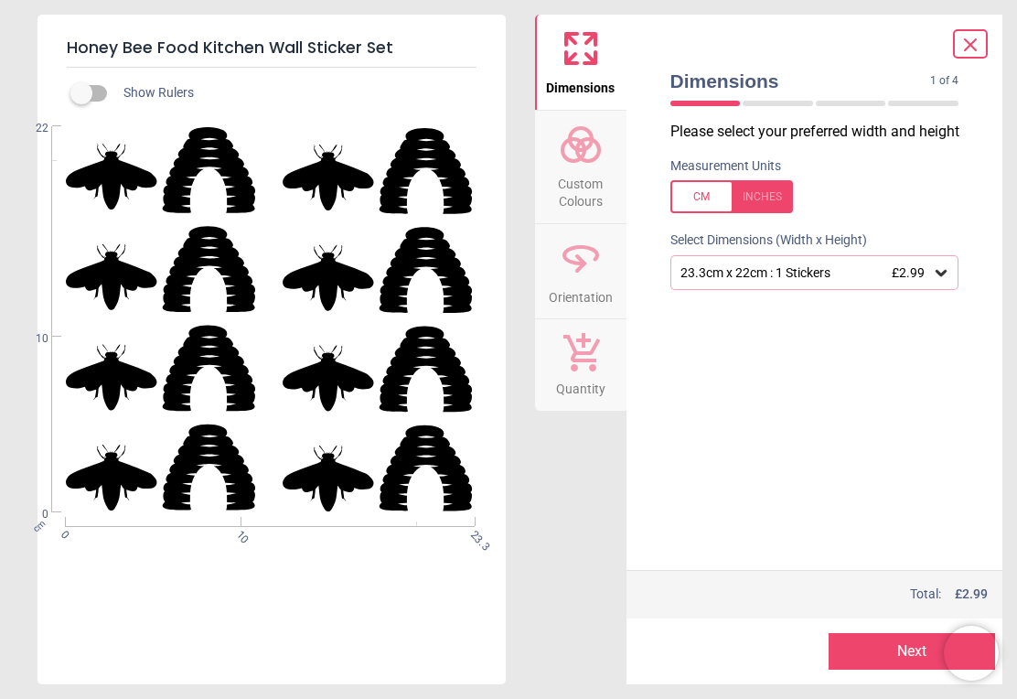
click at [766, 272] on div "23.3cm x 22cm : 1 Stickers £2.99" at bounding box center [805, 273] width 254 height 16
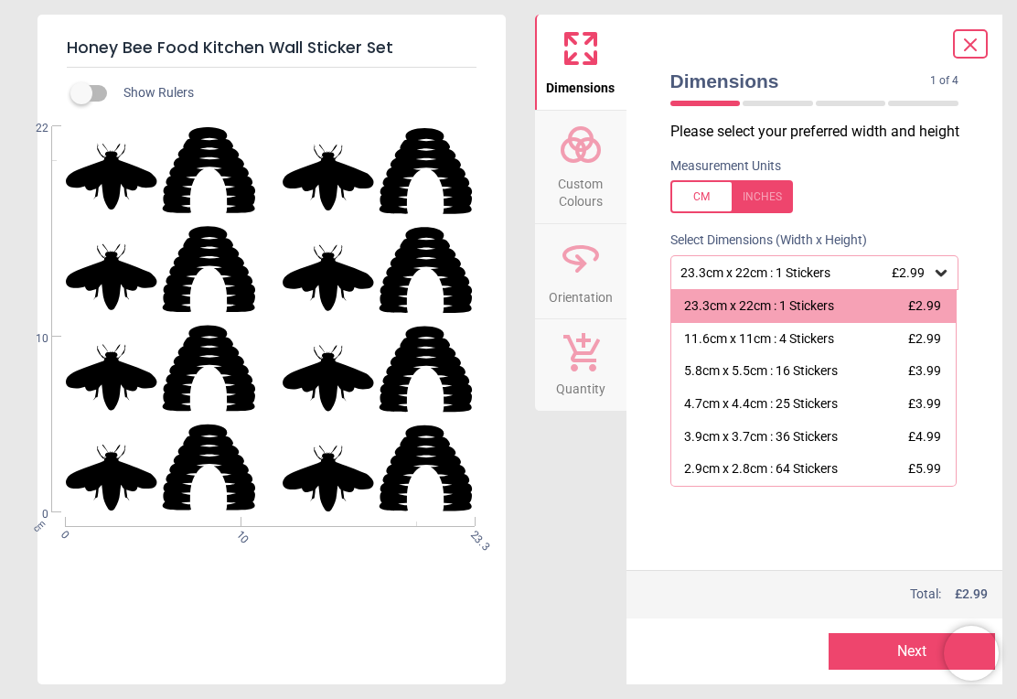
click at [815, 330] on div "11.6cm x 11cm : 4 Stickers" at bounding box center [759, 339] width 150 height 18
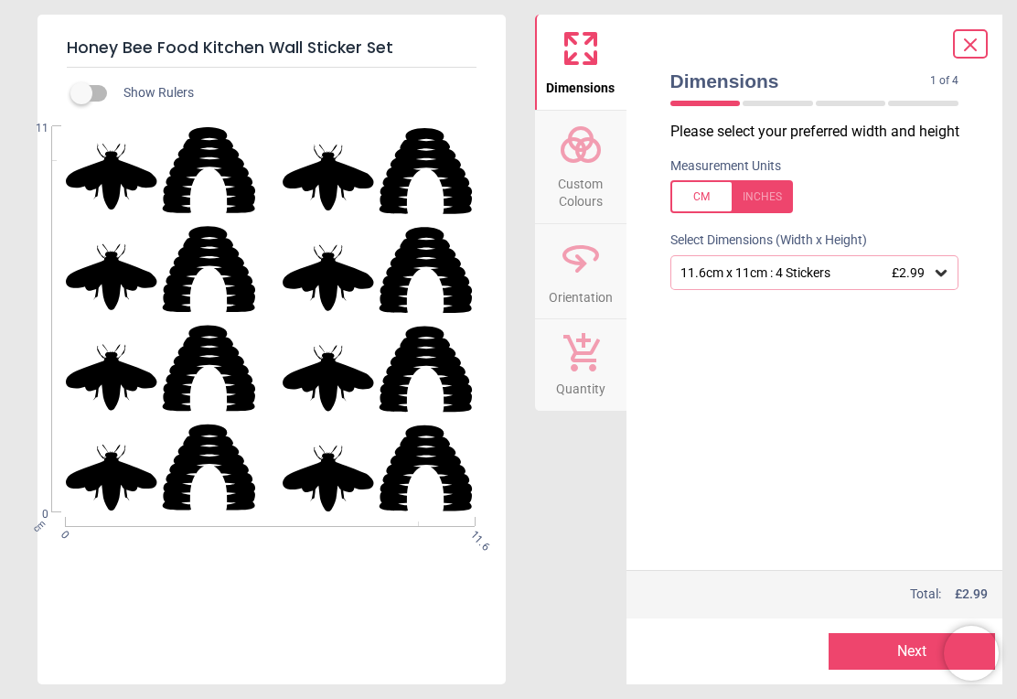
click at [800, 275] on div "11.6cm x 11cm : 4 Stickers £2.99" at bounding box center [805, 273] width 254 height 16
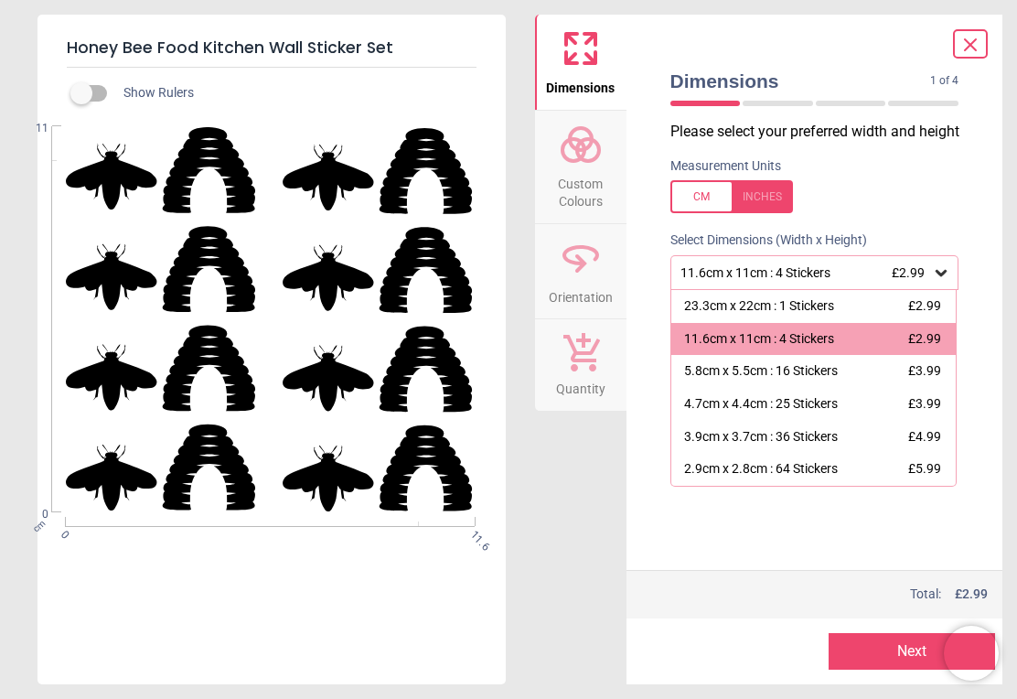
click at [756, 307] on div "23.3cm x 22cm : 1 Stickers" at bounding box center [759, 306] width 150 height 18
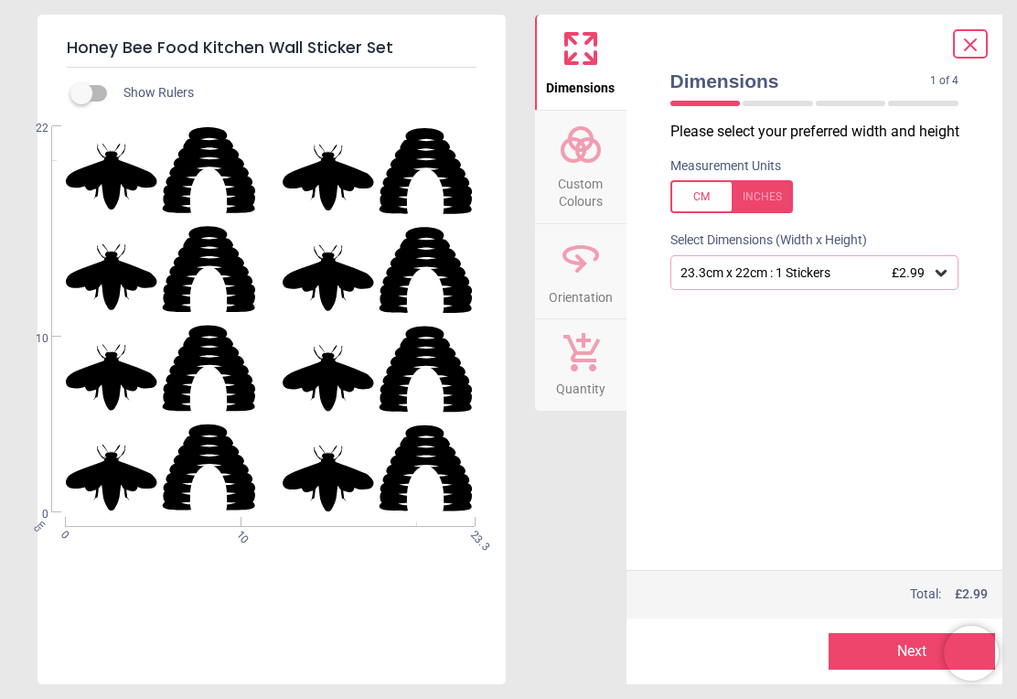
click at [997, 42] on div "Dimensions 1 of 4 1 of 5 Please select your preferred width and height Measurem…" at bounding box center [814, 349] width 377 height 669
click at [967, 49] on icon at bounding box center [970, 44] width 11 height 11
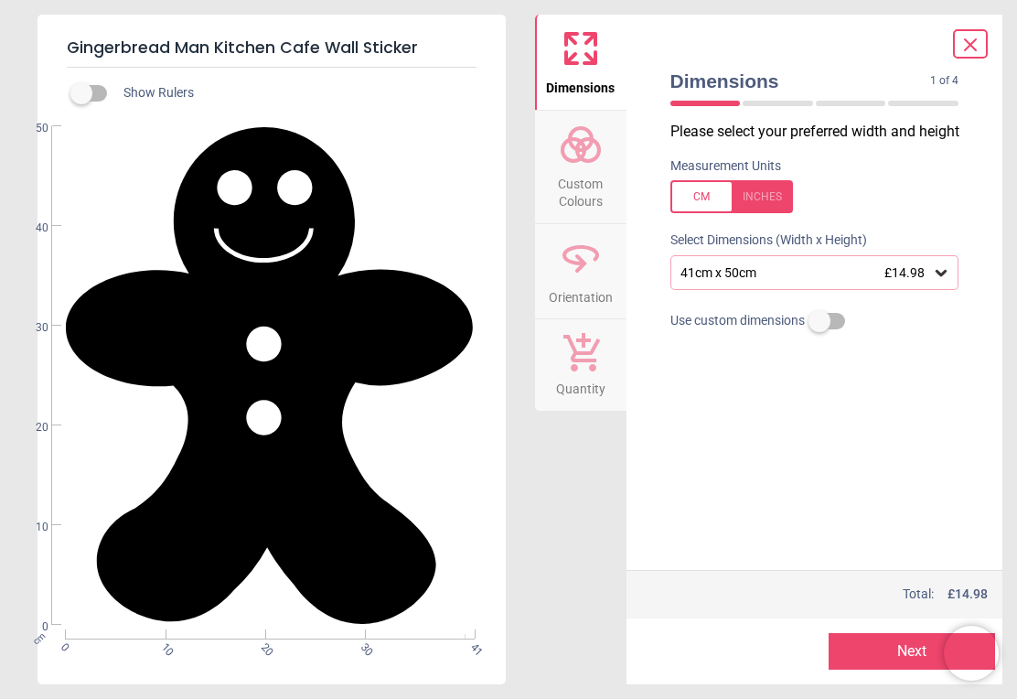
click at [782, 283] on div "41cm x 50cm £14.98" at bounding box center [814, 272] width 289 height 35
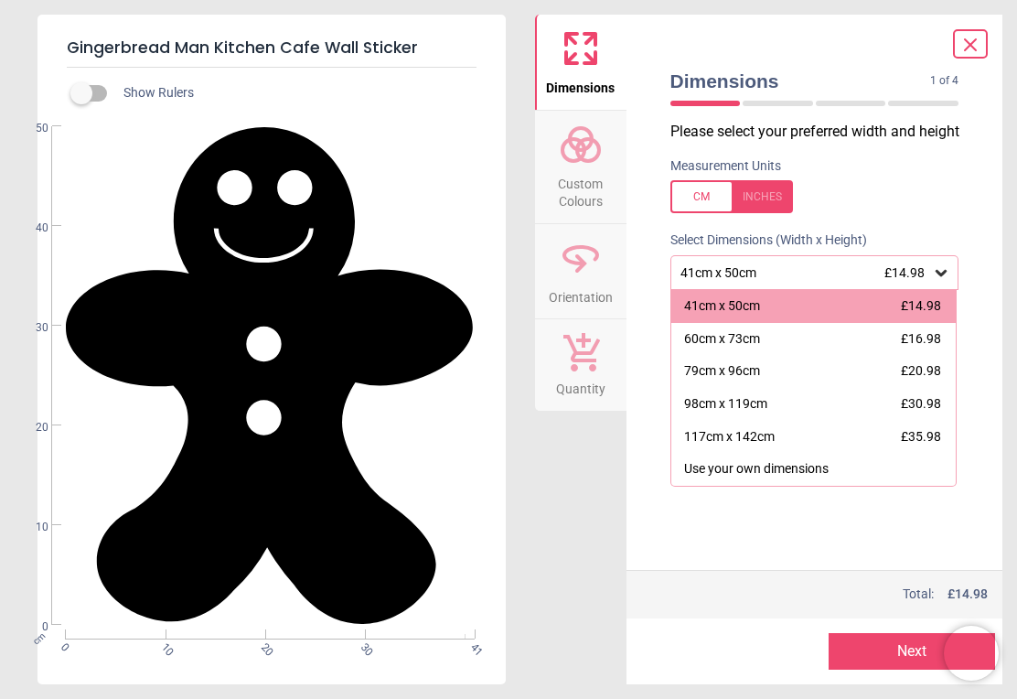
click at [757, 341] on div "60cm x 73cm" at bounding box center [722, 339] width 76 height 18
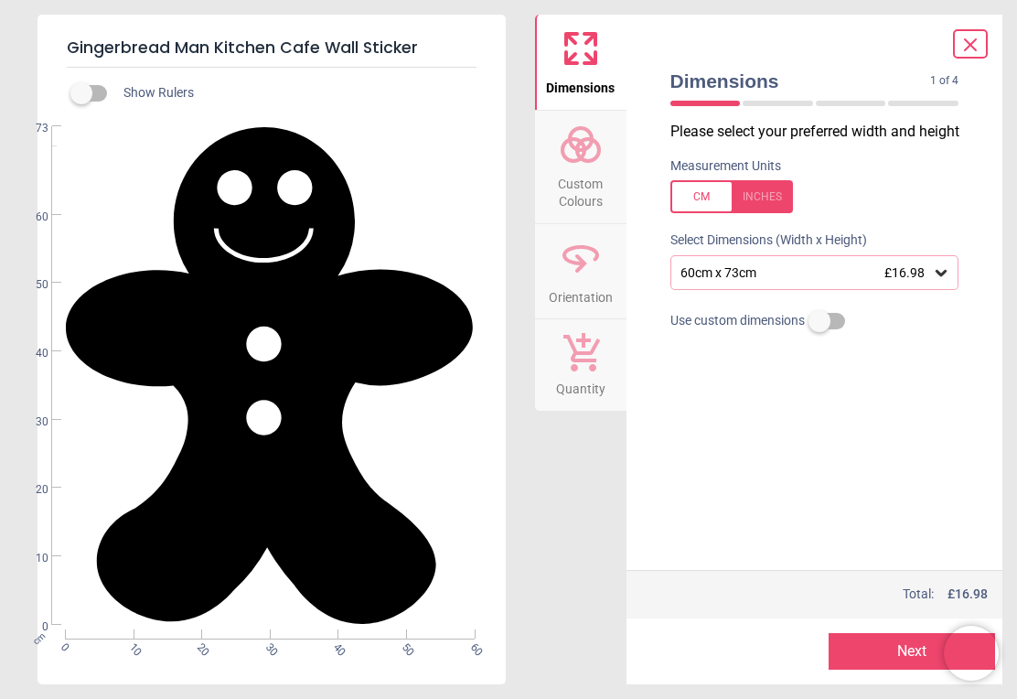
click at [987, 36] on div at bounding box center [970, 43] width 35 height 29
click at [971, 43] on icon at bounding box center [970, 44] width 11 height 11
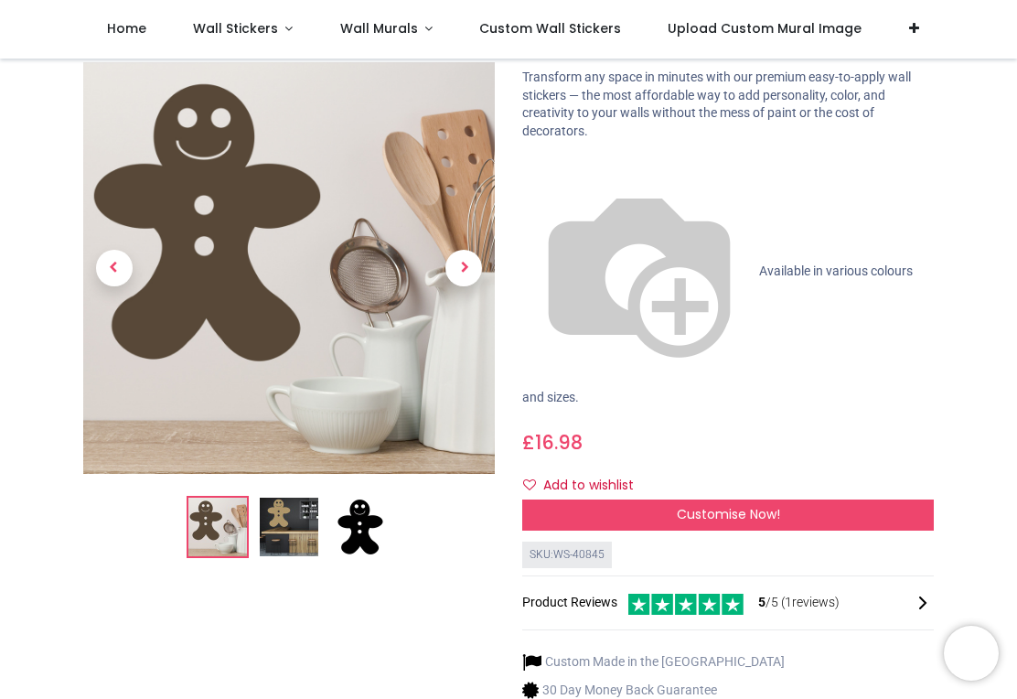
scroll to position [126, 0]
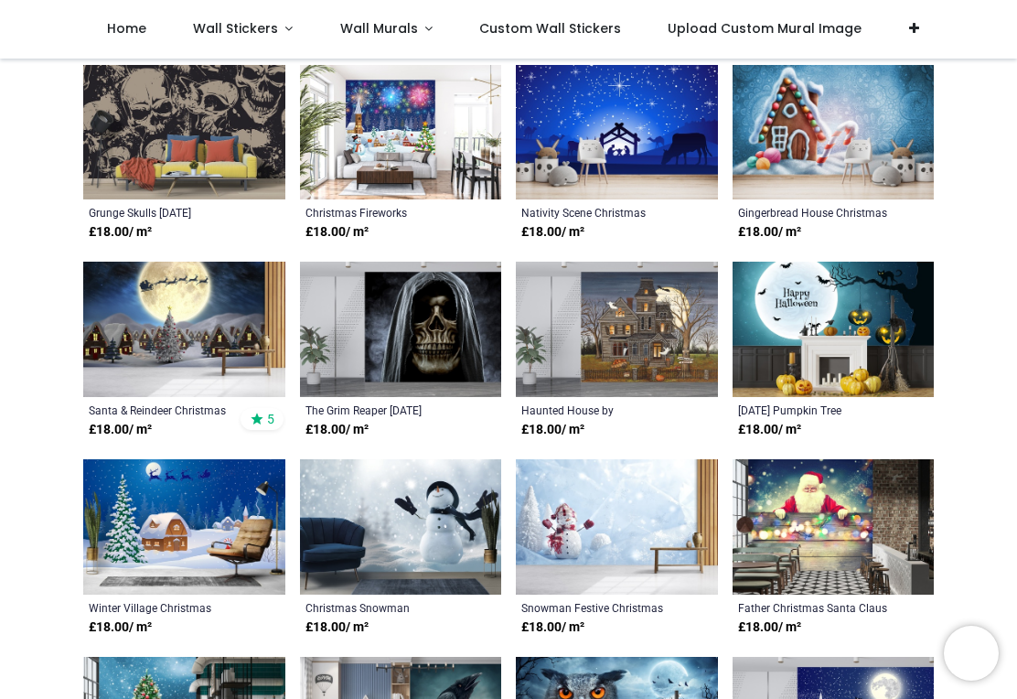
scroll to position [914, 0]
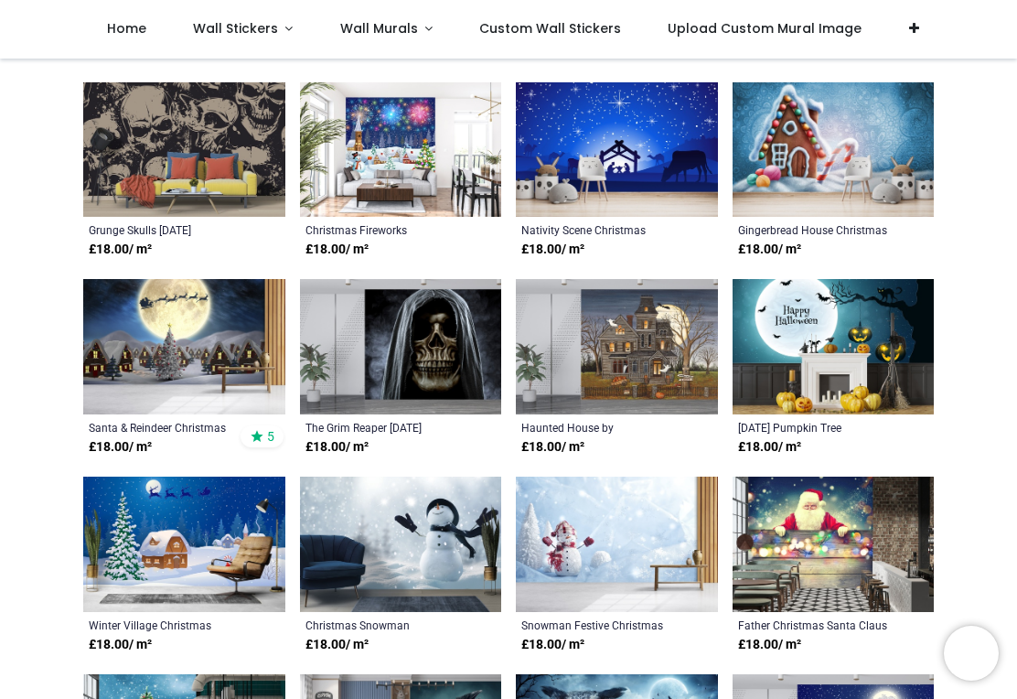
click at [245, 45] on link "Wall Stickers" at bounding box center [242, 29] width 147 height 59
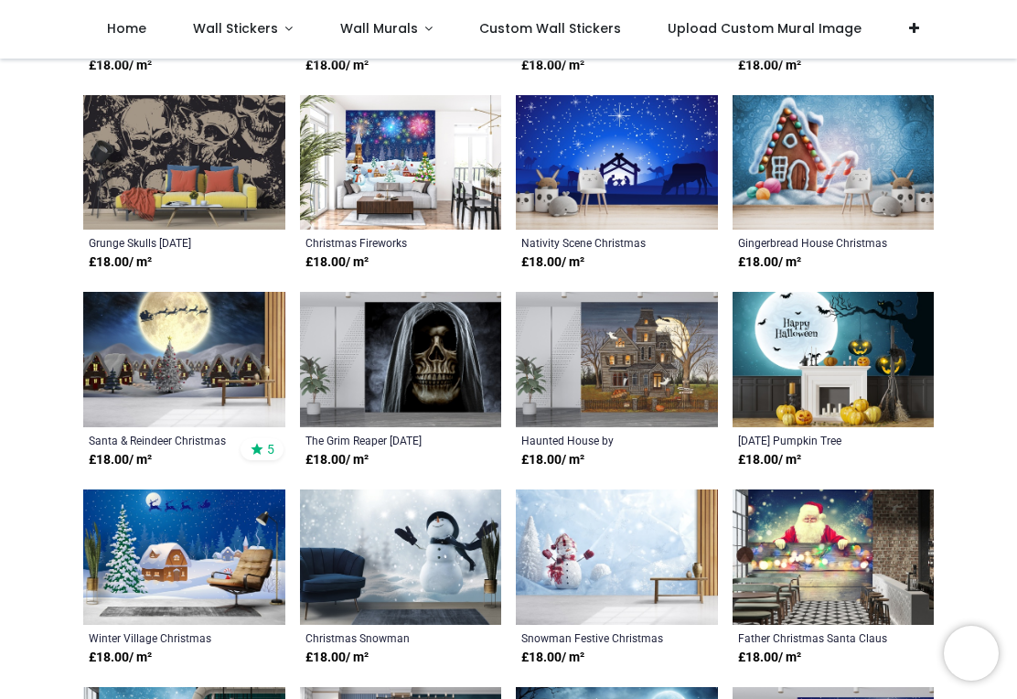
scroll to position [896, 0]
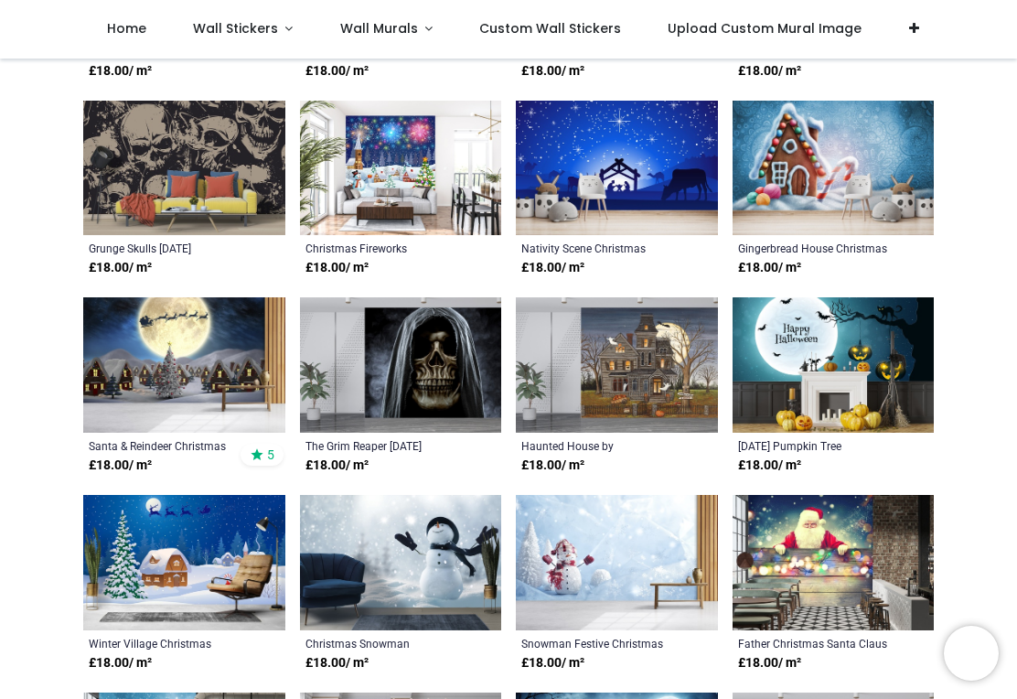
click at [251, 32] on span "Wall Stickers" at bounding box center [235, 28] width 85 height 18
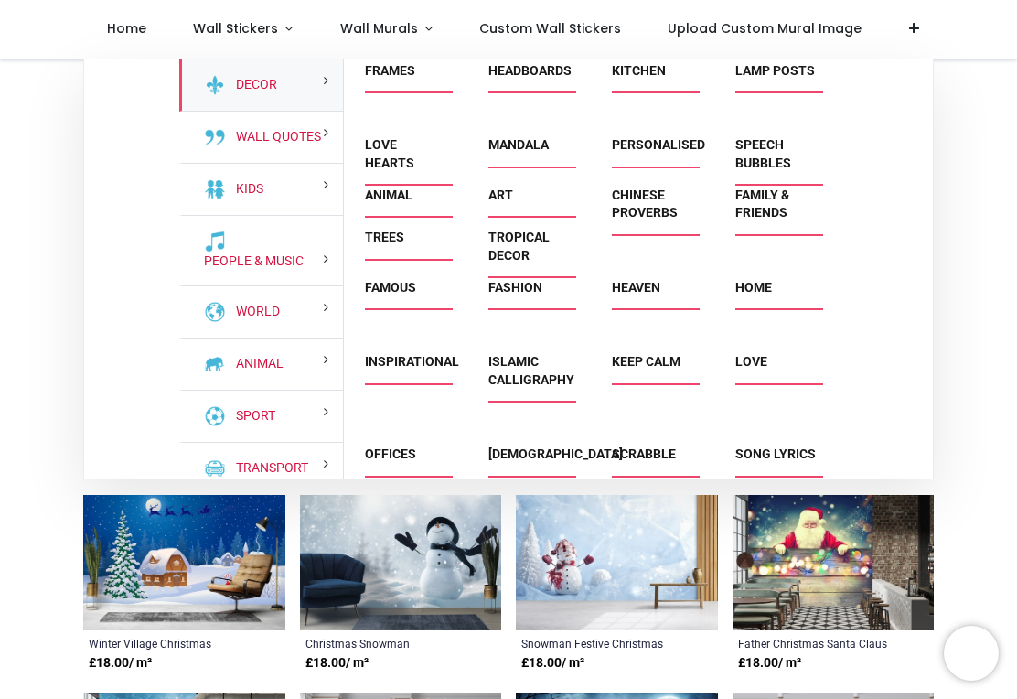
scroll to position [313, 0]
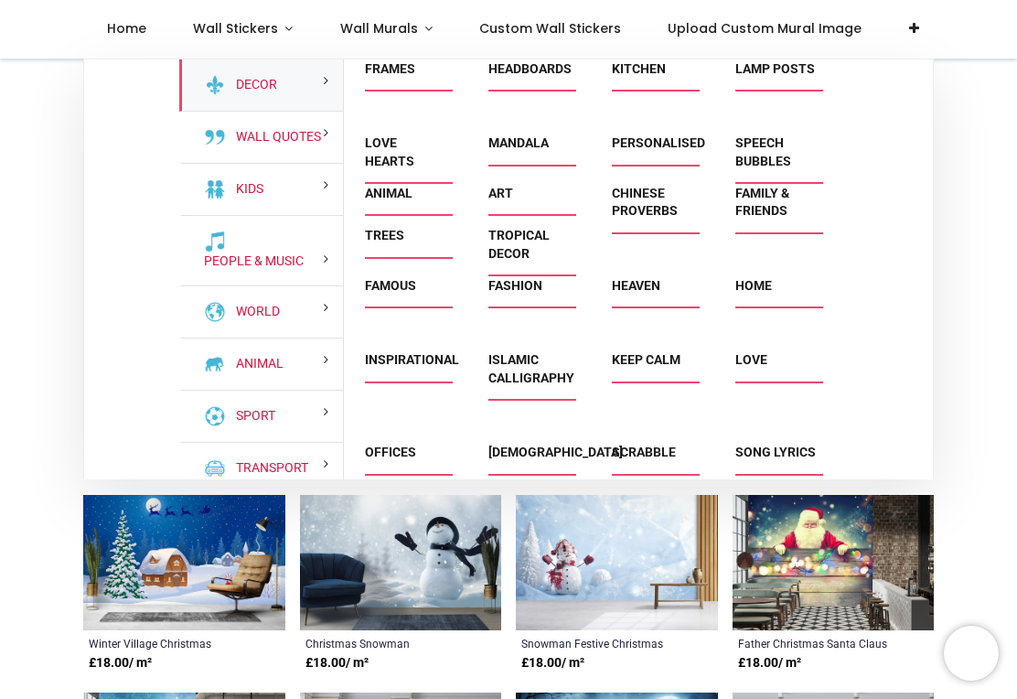
click at [671, 459] on link "Scrabble" at bounding box center [644, 451] width 64 height 15
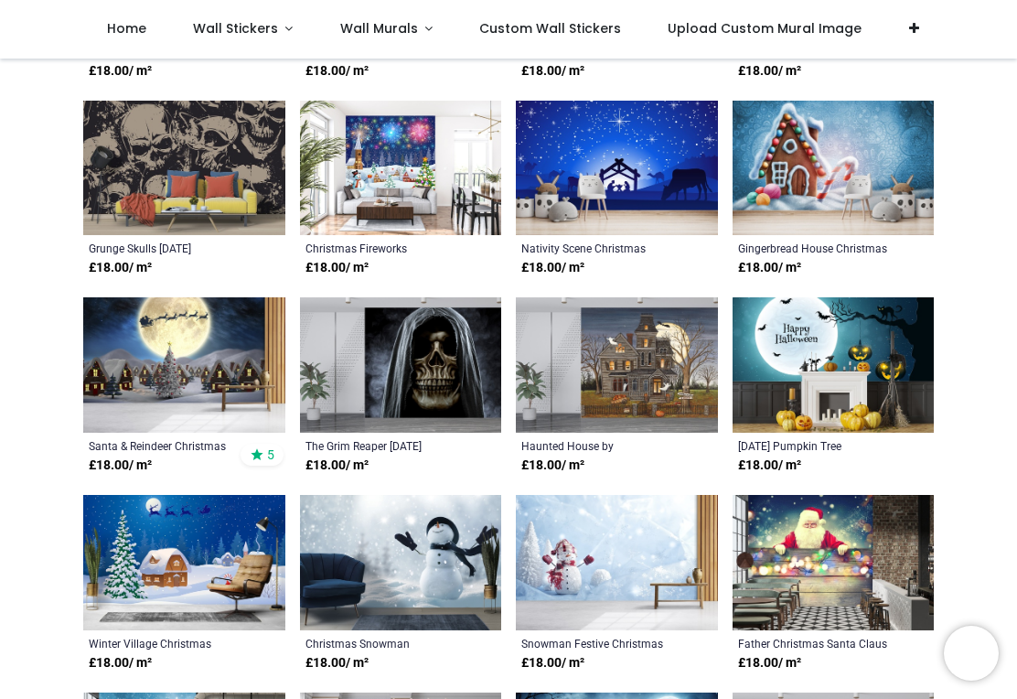
click at [223, 32] on span "Wall Stickers" at bounding box center [235, 28] width 85 height 18
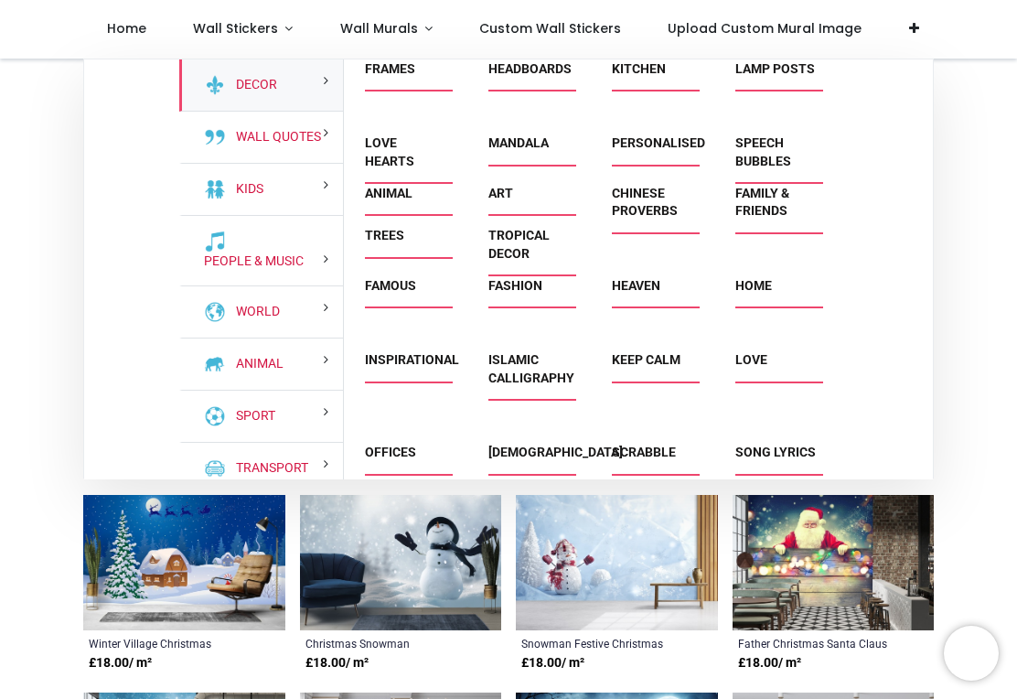
click at [401, 257] on div "Animal" at bounding box center [405, 212] width 123 height 92
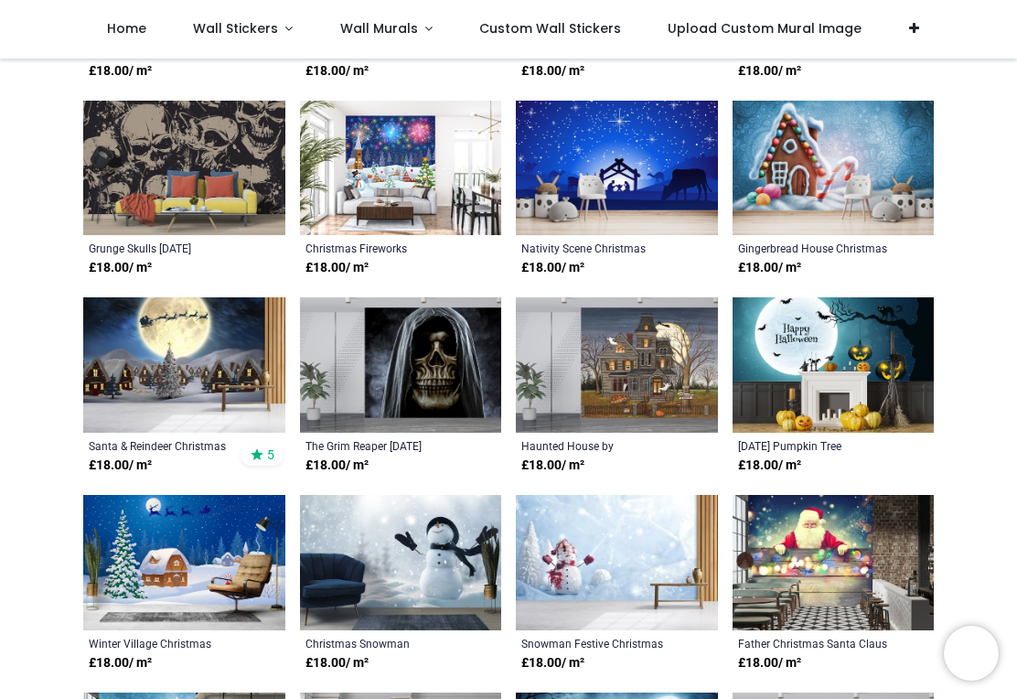
click at [193, 26] on span "Wall Stickers" at bounding box center [235, 28] width 85 height 18
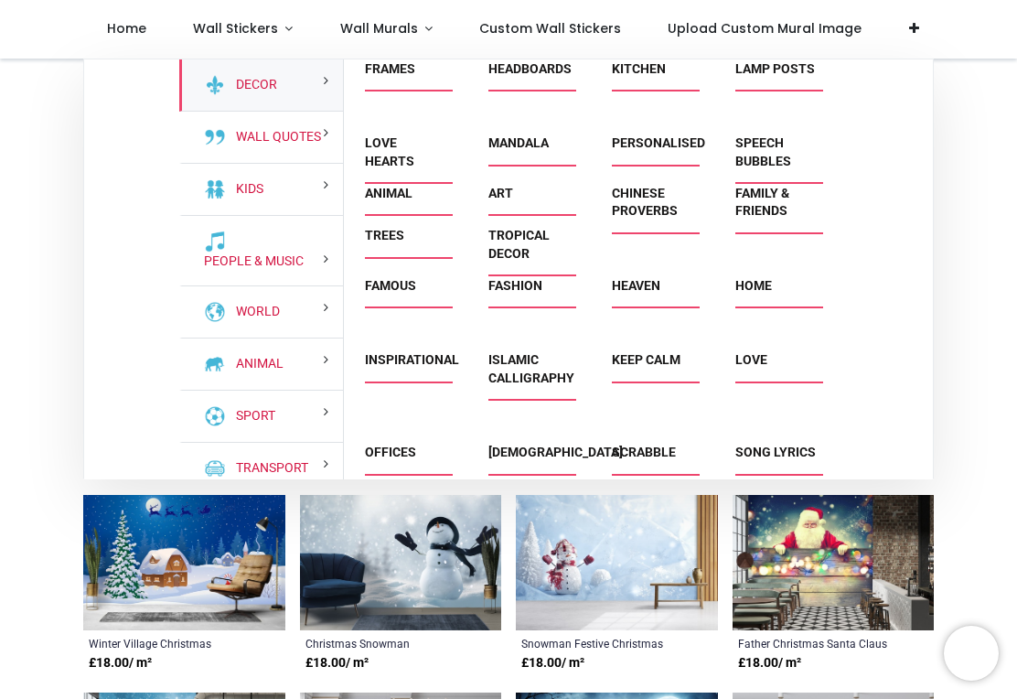
click at [398, 247] on div "Animal" at bounding box center [405, 212] width 123 height 92
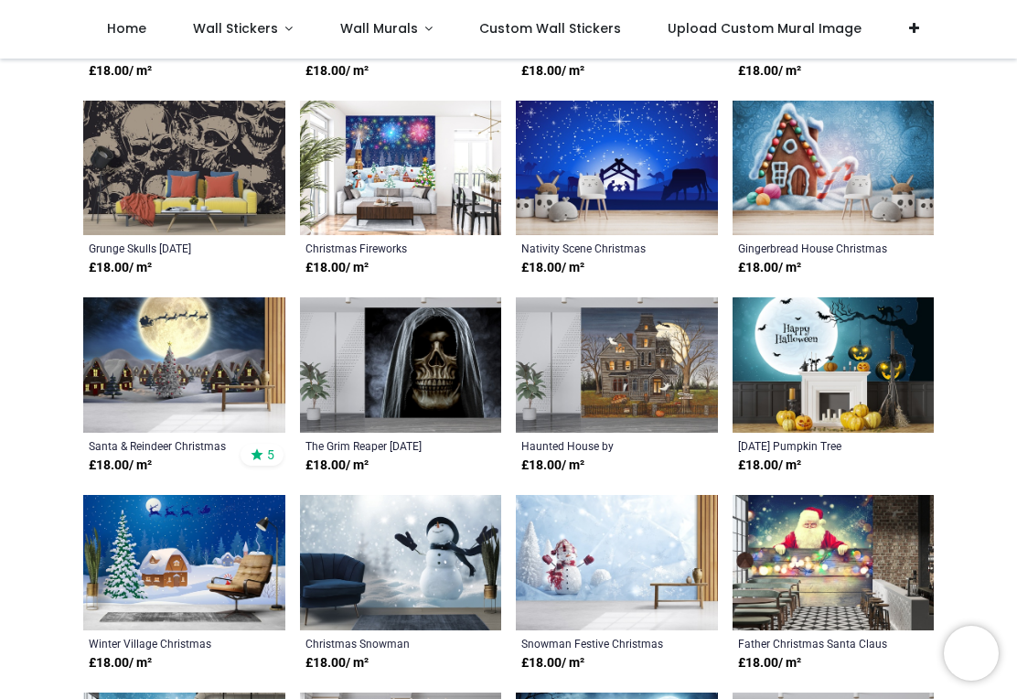
click at [199, 37] on span "Wall Stickers" at bounding box center [235, 28] width 85 height 18
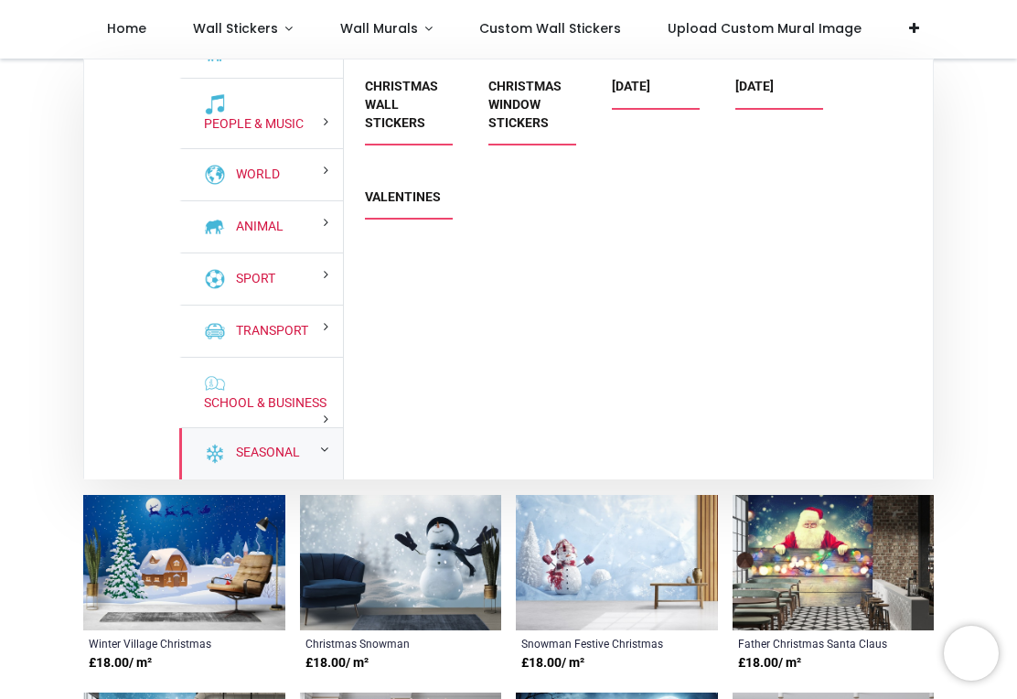
scroll to position [0, 0]
click at [281, 462] on link "Seasonal" at bounding box center [264, 452] width 71 height 18
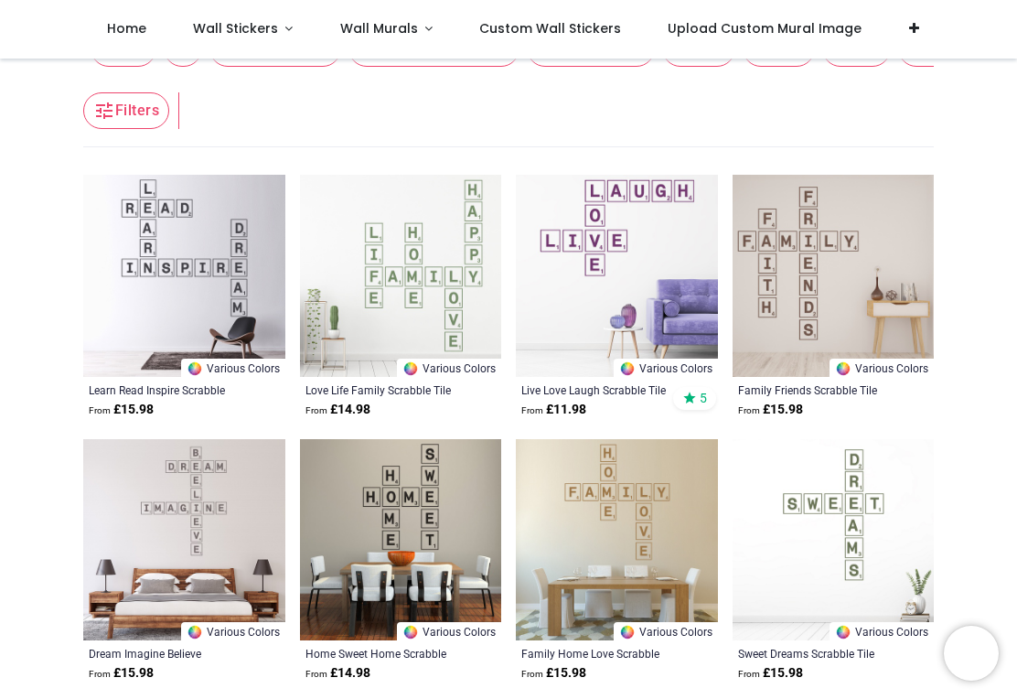
scroll to position [265, 0]
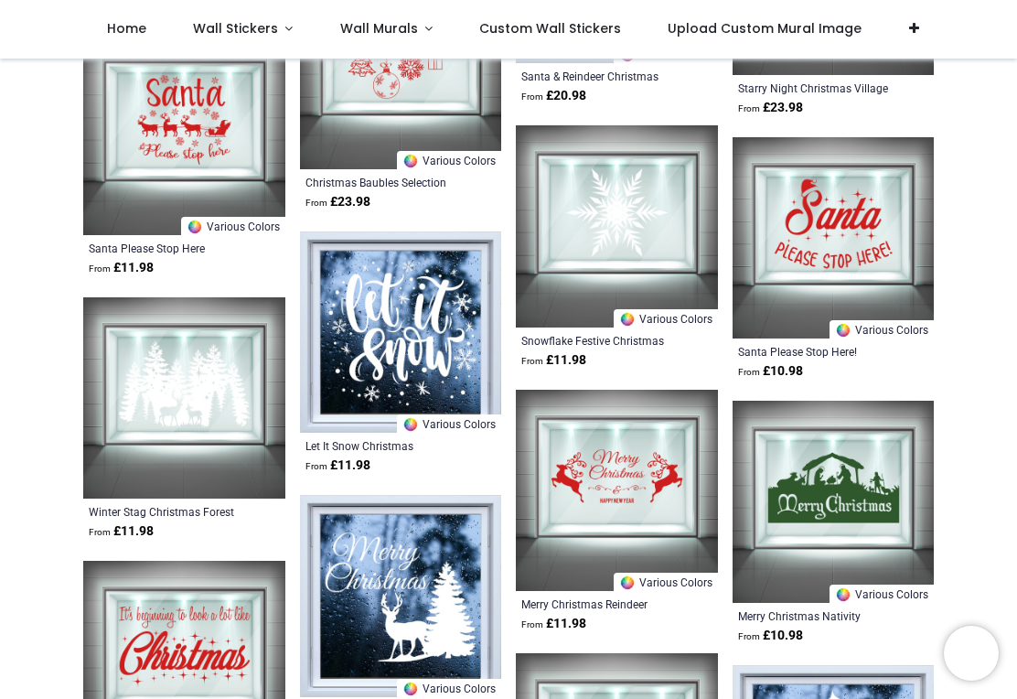
scroll to position [3811, 0]
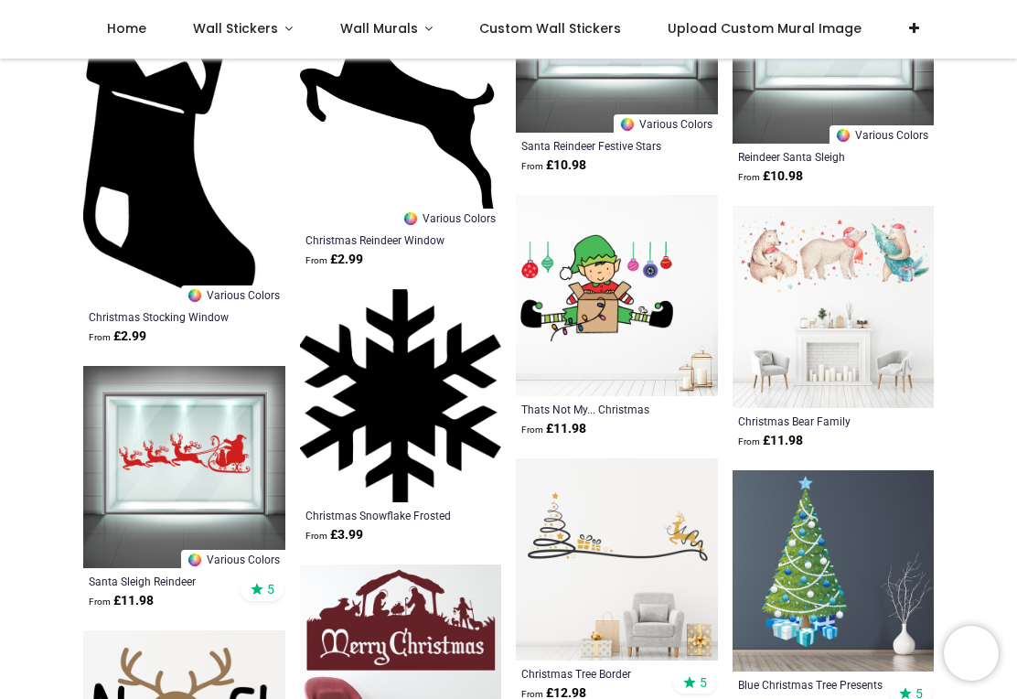
scroll to position [1350, 0]
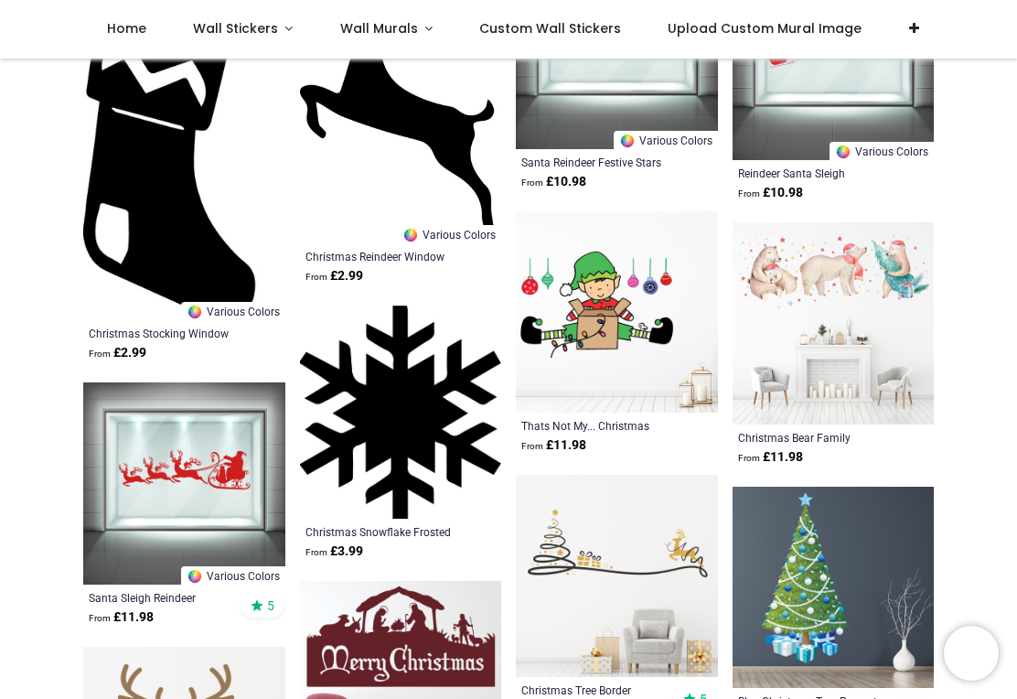
click at [121, 33] on span "Home" at bounding box center [126, 28] width 39 height 18
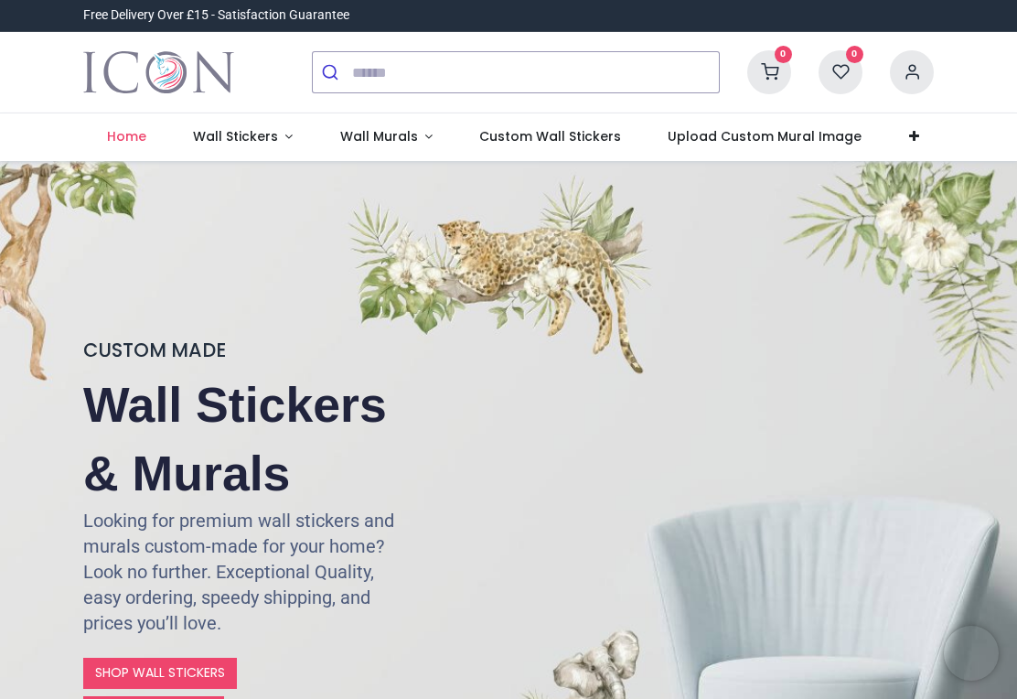
click at [249, 141] on span "Wall Stickers" at bounding box center [235, 136] width 85 height 18
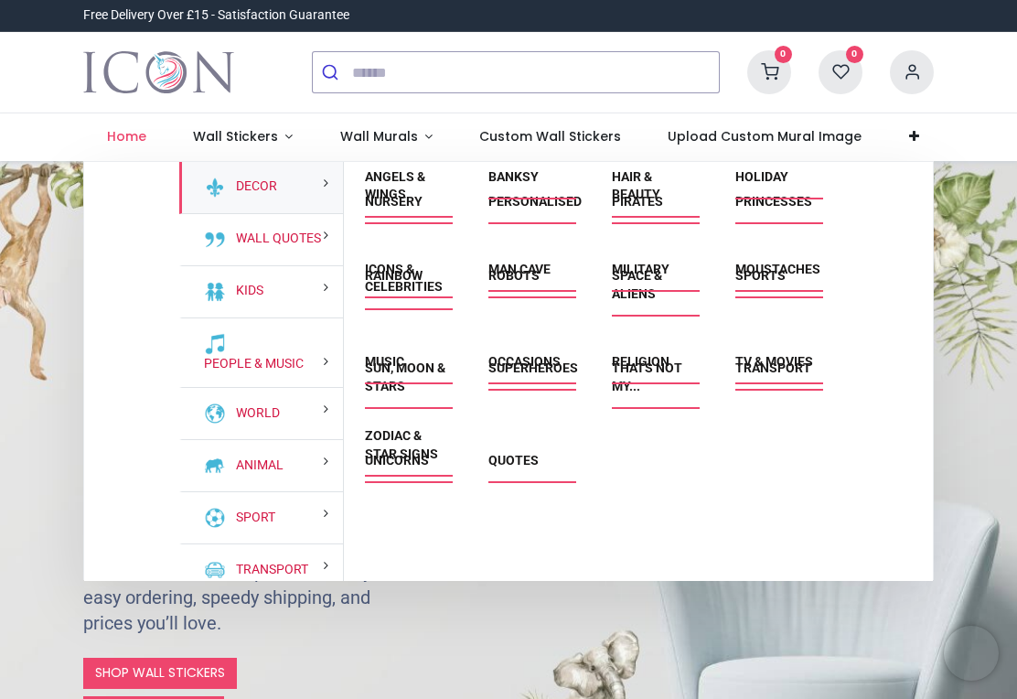
scroll to position [1181, 0]
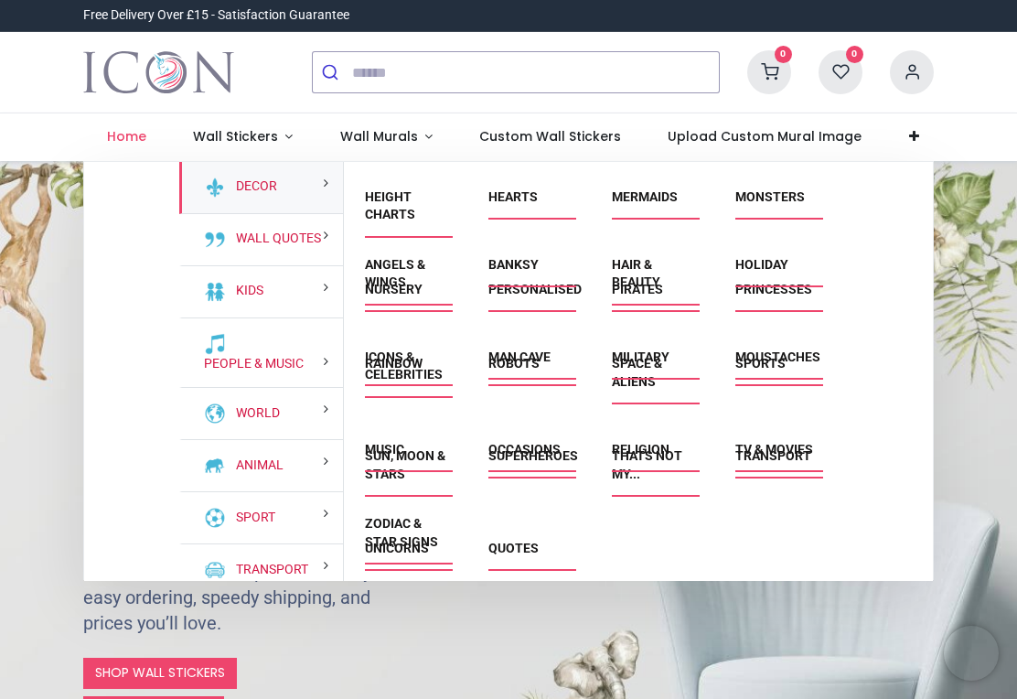
click at [396, 144] on span "Wall Murals" at bounding box center [379, 136] width 78 height 18
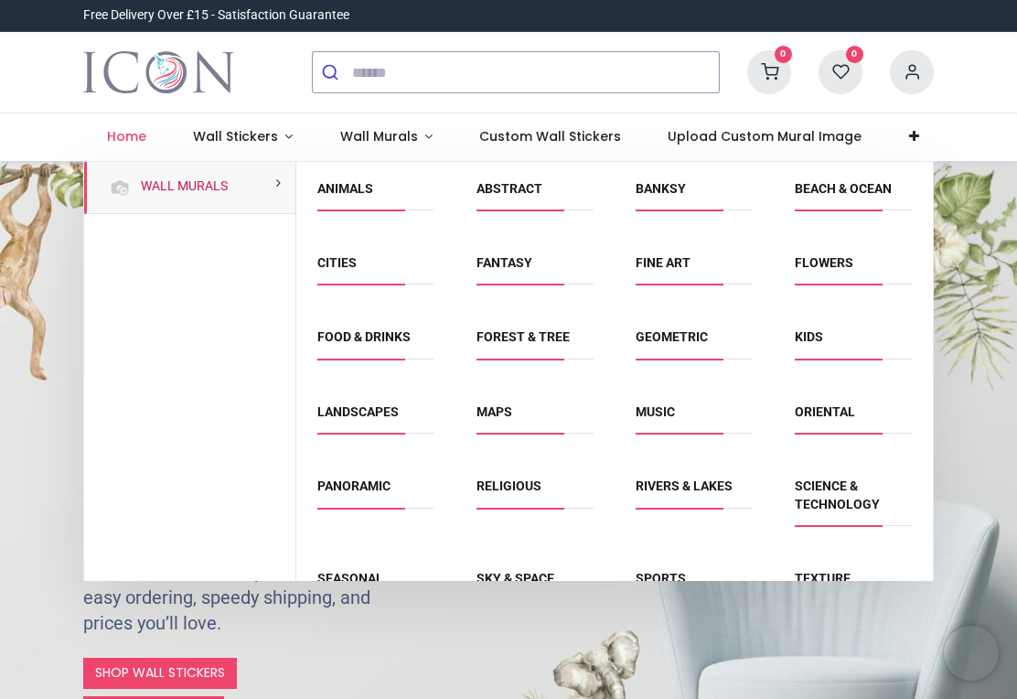
click at [391, 129] on span "Wall Murals" at bounding box center [379, 136] width 78 height 18
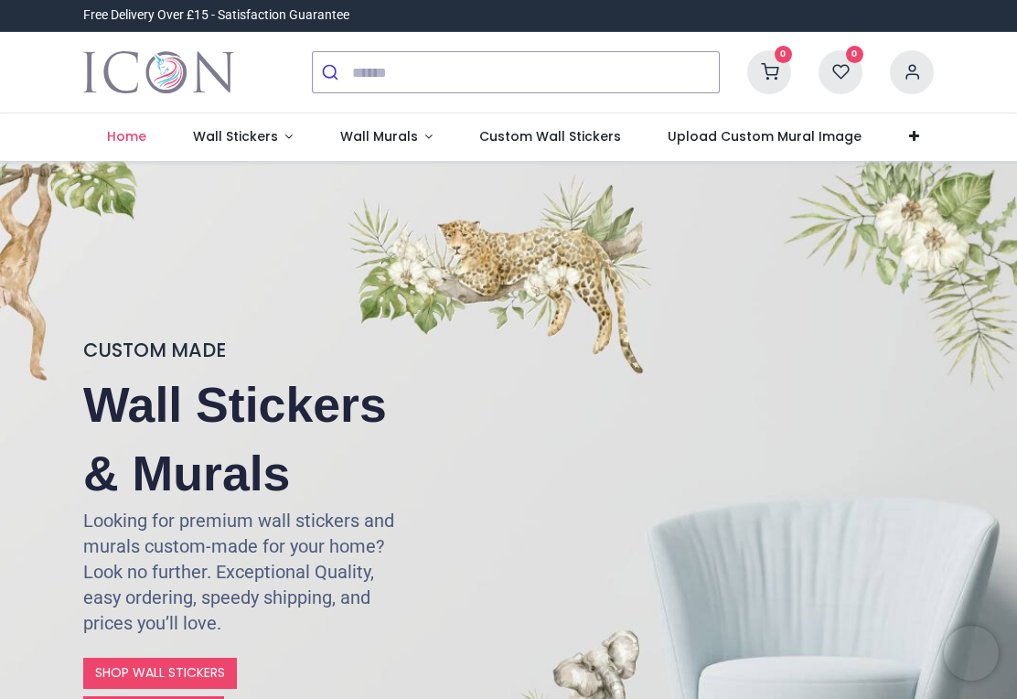
click at [414, 144] on link "Wall Murals" at bounding box center [386, 137] width 140 height 48
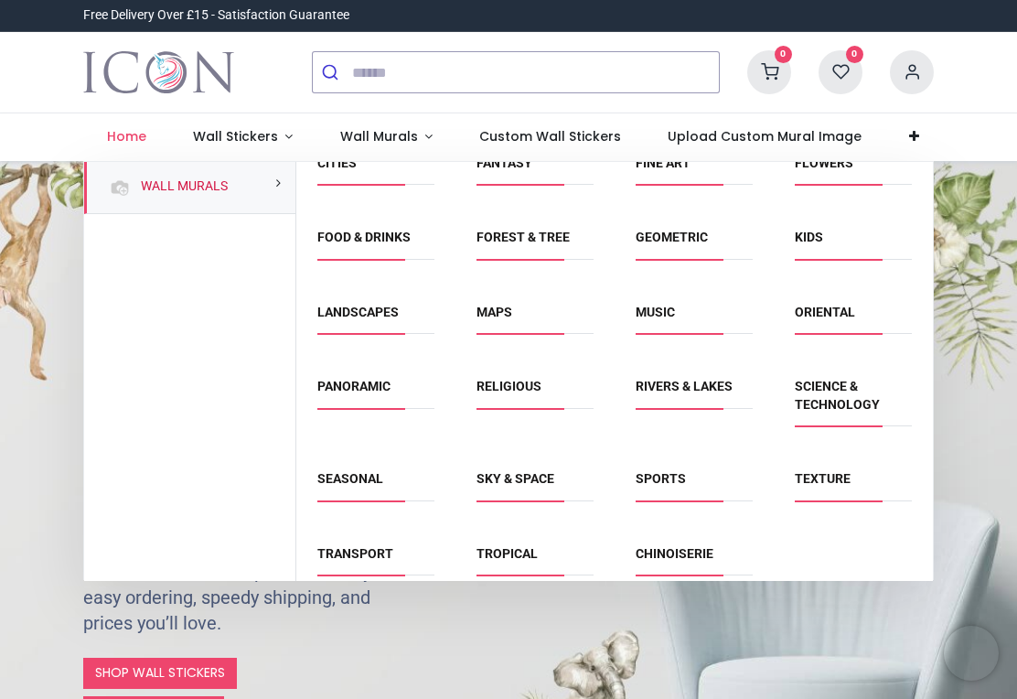
scroll to position [99, 0]
click at [538, 547] on link "Tropical" at bounding box center [506, 554] width 61 height 15
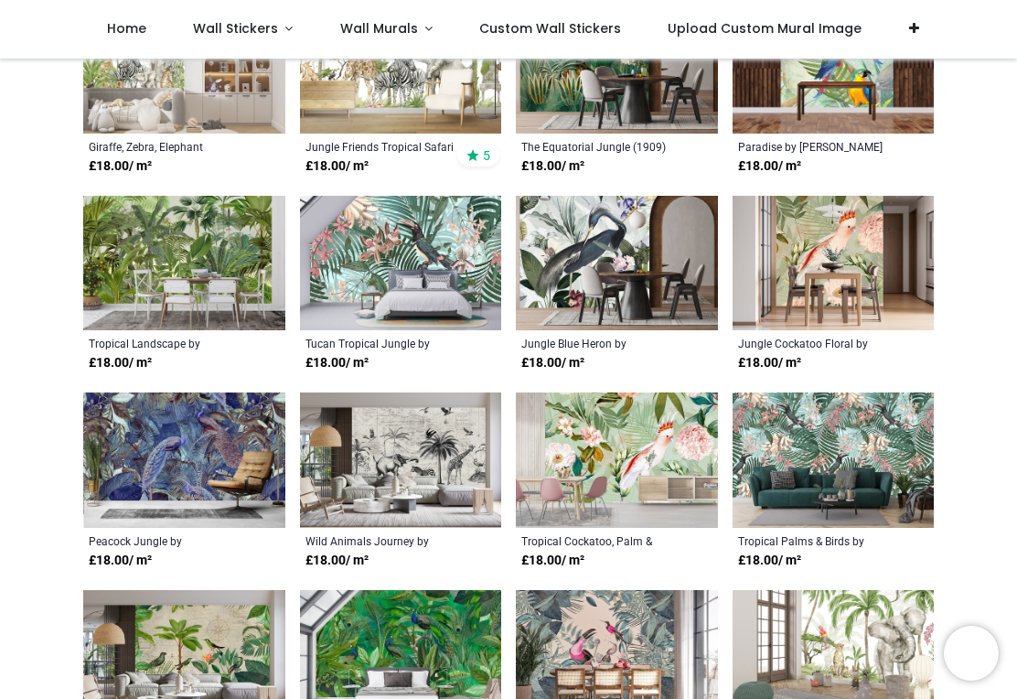
scroll to position [673, 0]
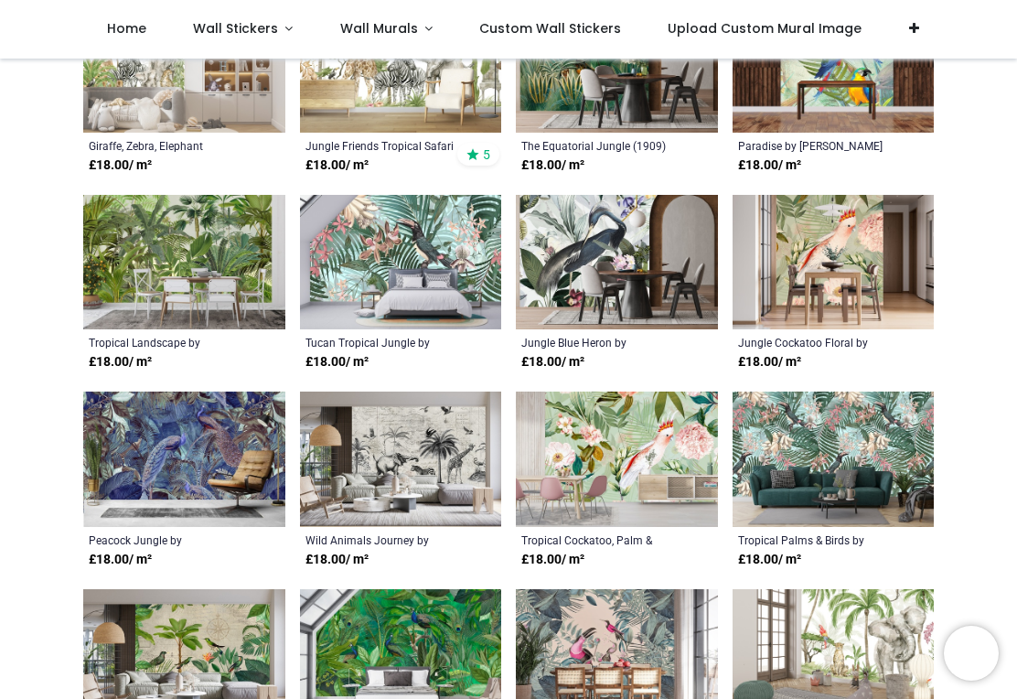
click at [110, 262] on img at bounding box center [184, 262] width 202 height 135
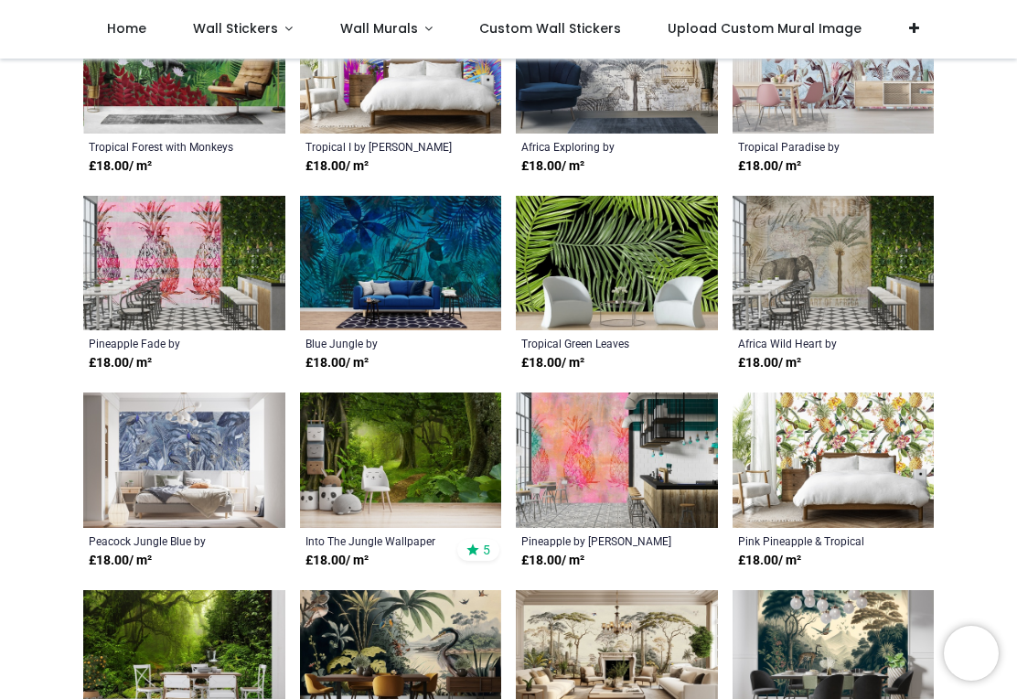
scroll to position [1462, 0]
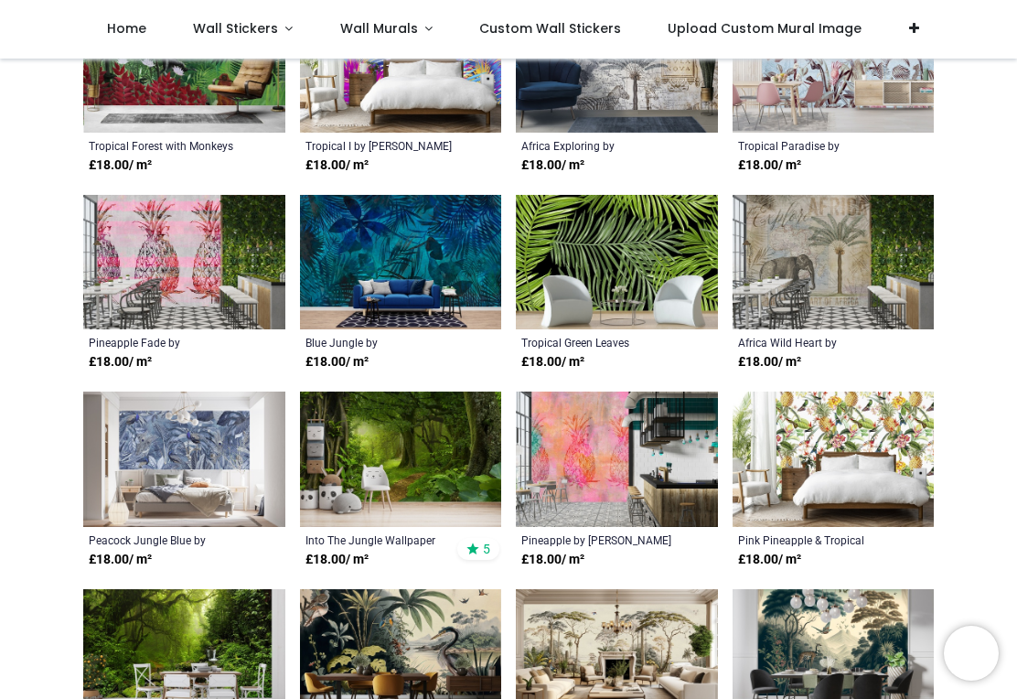
click at [212, 260] on img at bounding box center [184, 262] width 202 height 135
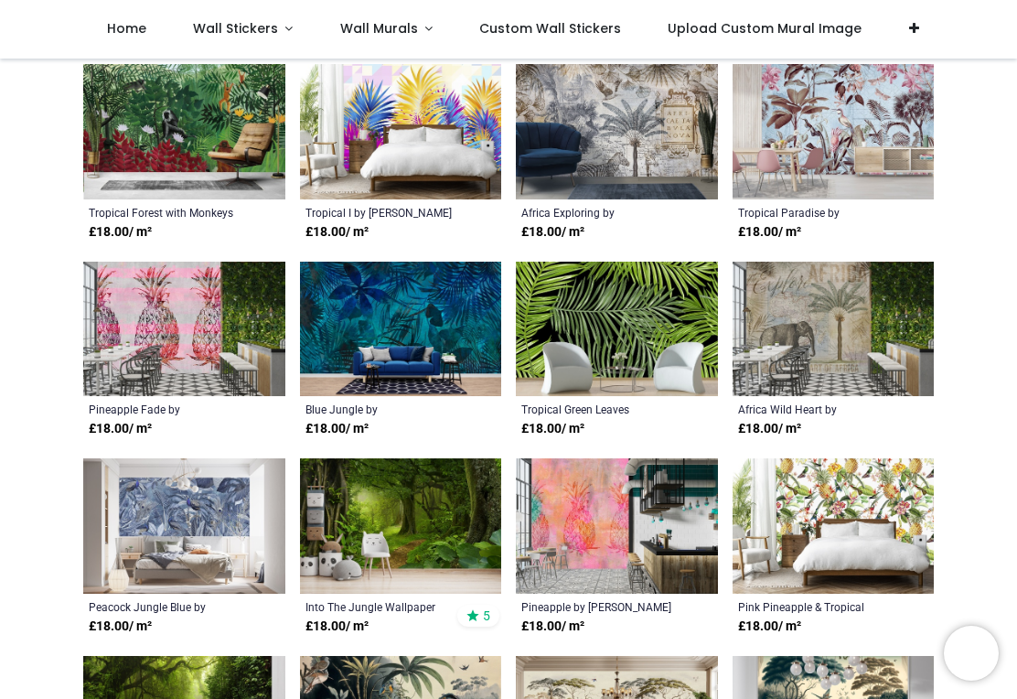
scroll to position [1394, 0]
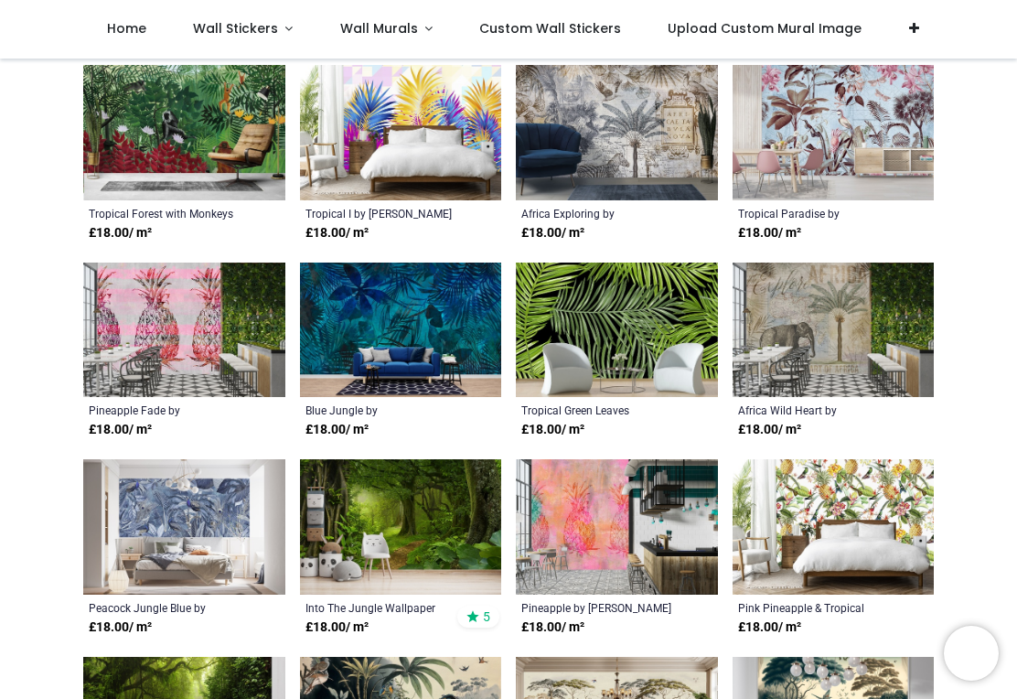
click at [248, 28] on span "Wall Stickers" at bounding box center [235, 28] width 85 height 18
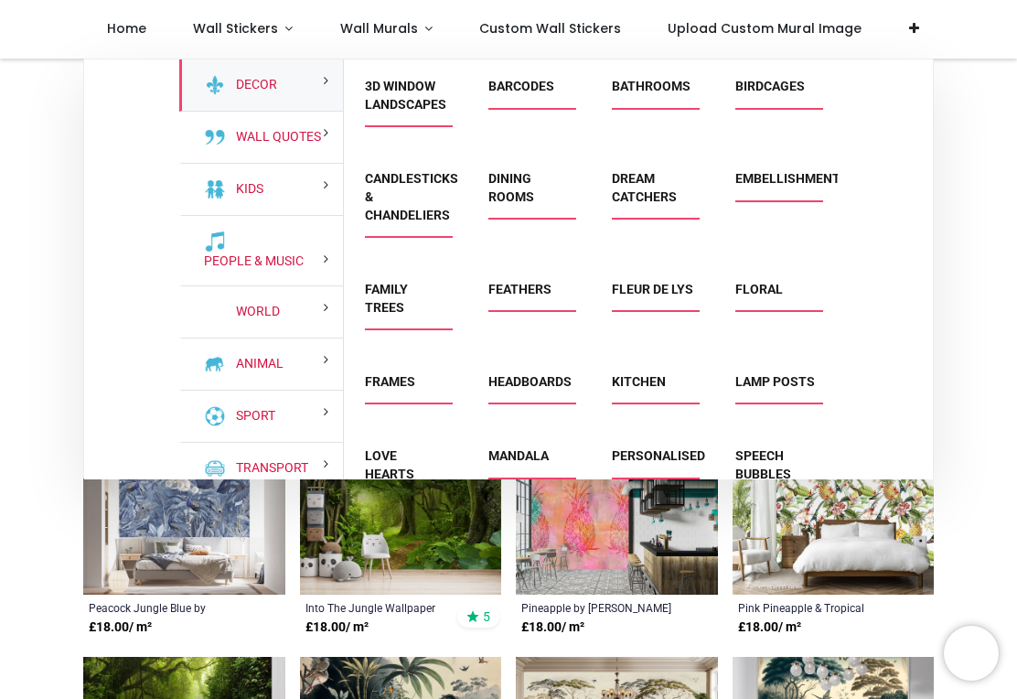
scroll to position [0, 0]
click at [537, 290] on link "Feathers" at bounding box center [519, 289] width 63 height 15
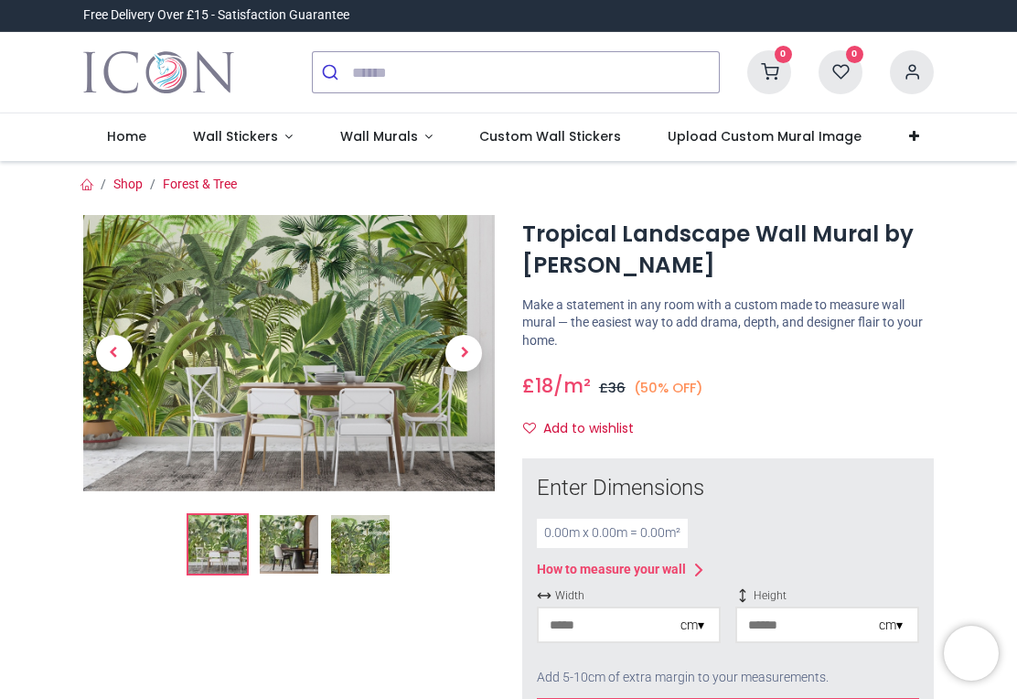
click at [288, 545] on img at bounding box center [289, 544] width 59 height 59
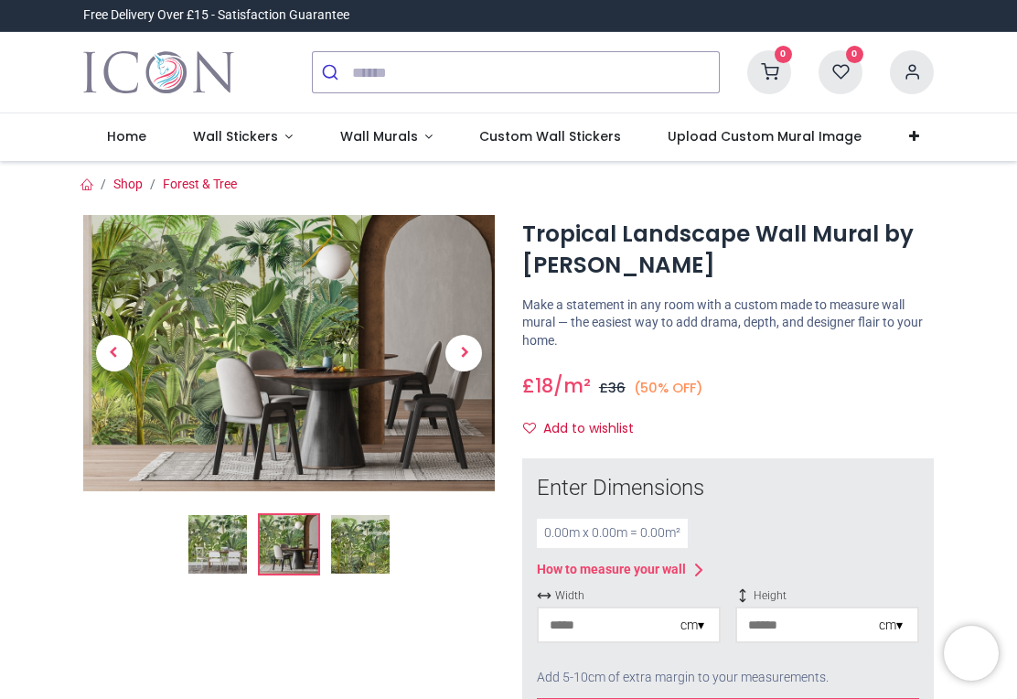
click at [364, 548] on img at bounding box center [360, 544] width 59 height 59
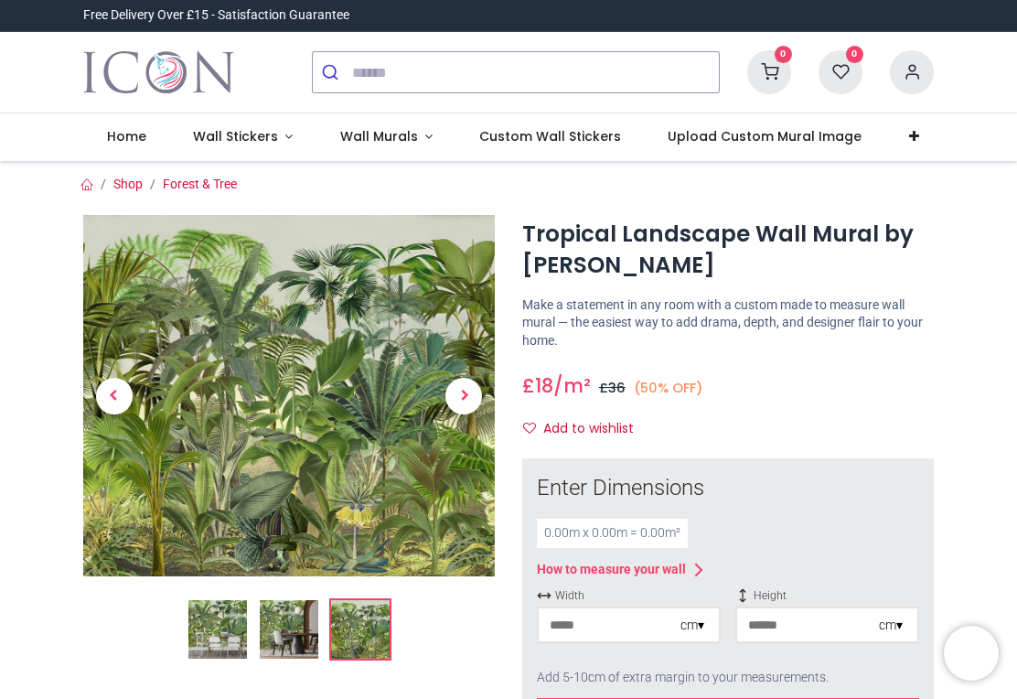
click at [672, 618] on input "number" at bounding box center [610, 624] width 142 height 33
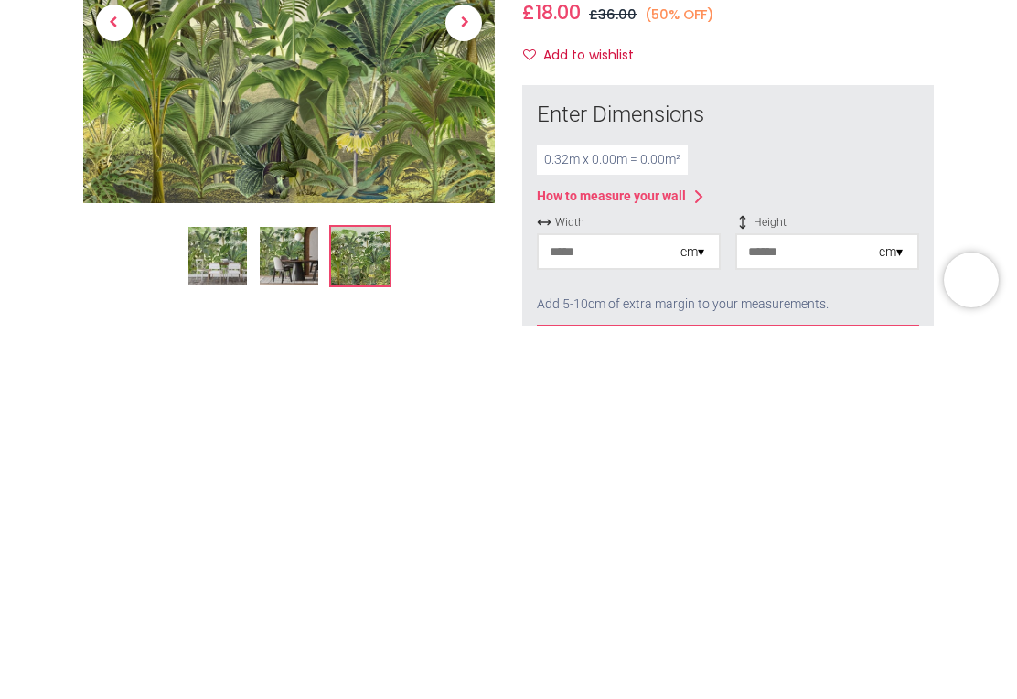
type input "**"
click at [813, 608] on input "number" at bounding box center [808, 624] width 142 height 33
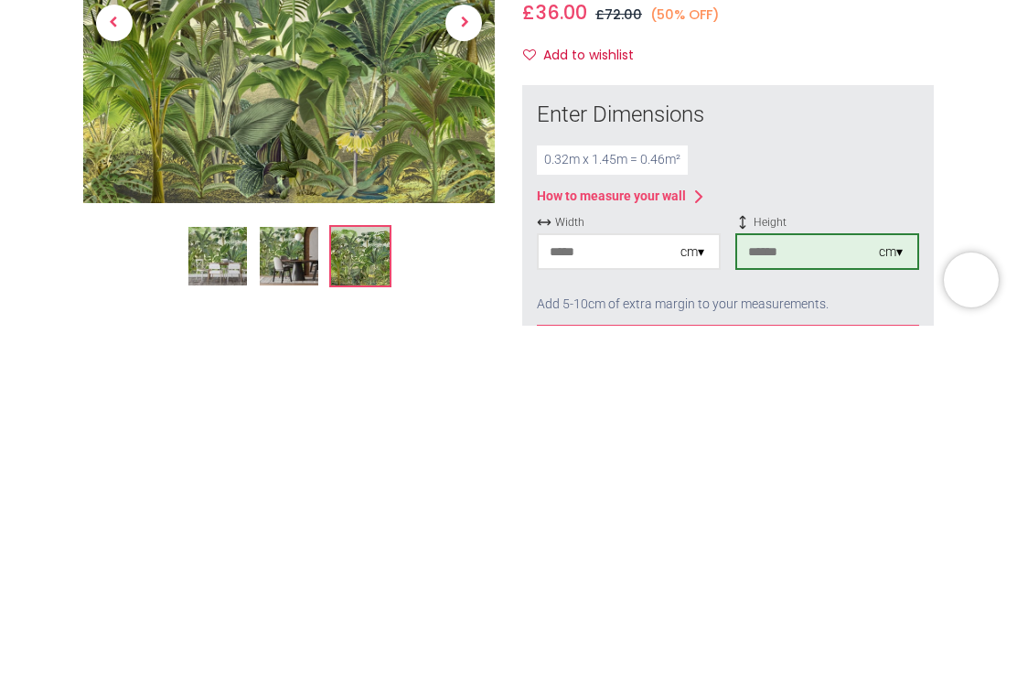
type input "***"
click at [897, 518] on div "0.32 m x 1.45 m = 0.46 m²" at bounding box center [728, 532] width 382 height 29
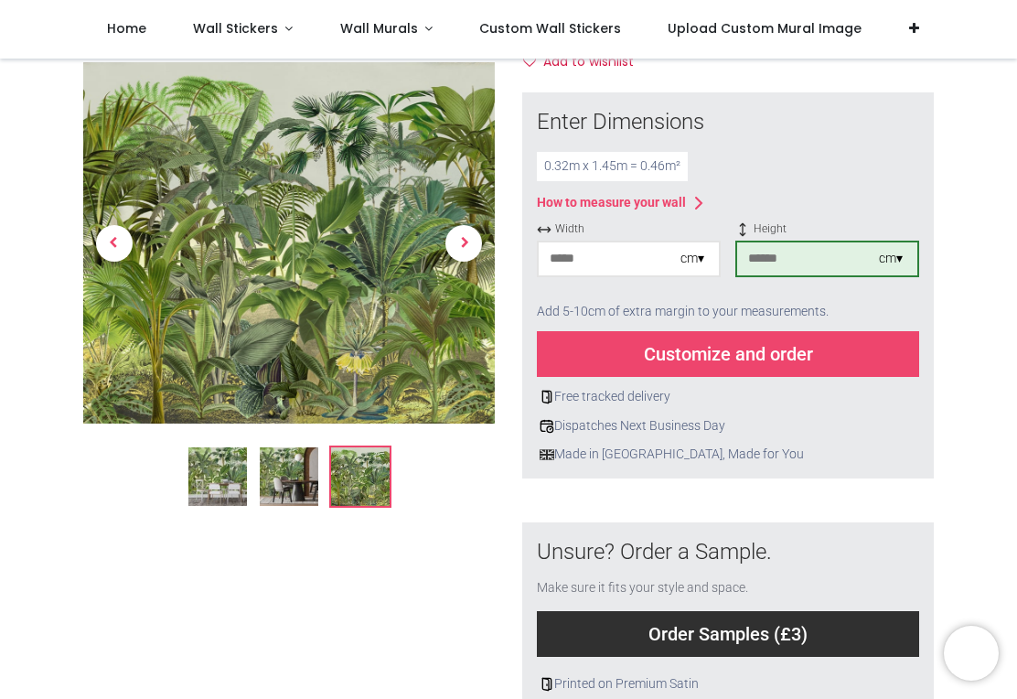
scroll to position [262, 0]
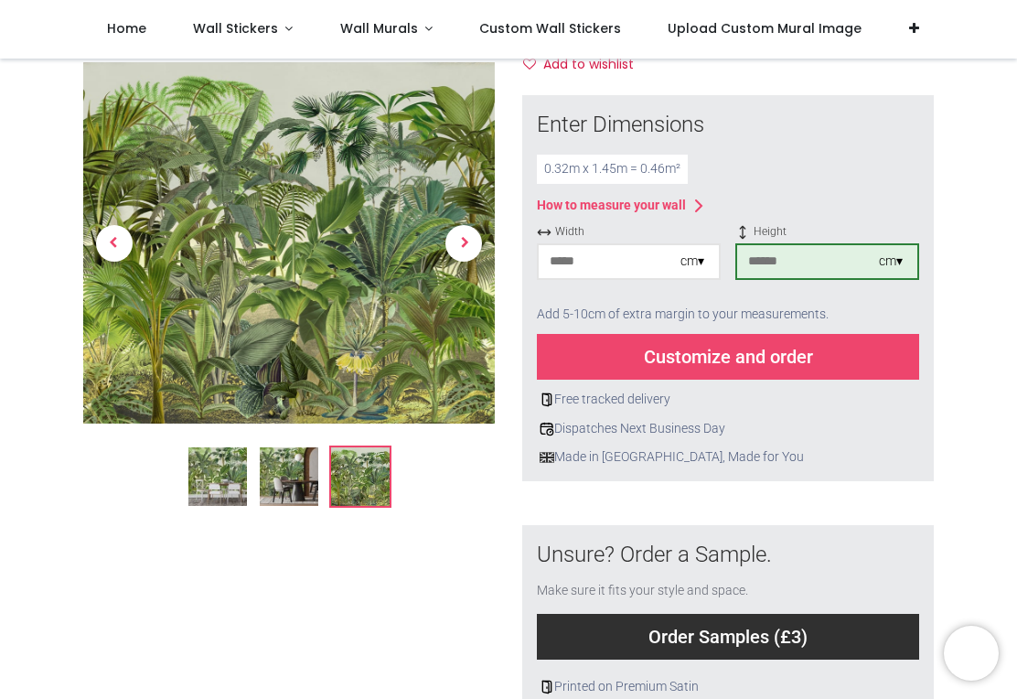
click at [509, 587] on div "× How to Measure Your Wall Standard Wall Measure from edge to edge at the wides…" at bounding box center [727, 453] width 439 height 717
click at [720, 357] on div "Customize and order" at bounding box center [728, 357] width 382 height 46
click at [604, 257] on input "**" at bounding box center [610, 261] width 142 height 33
type input "*"
type input "***"
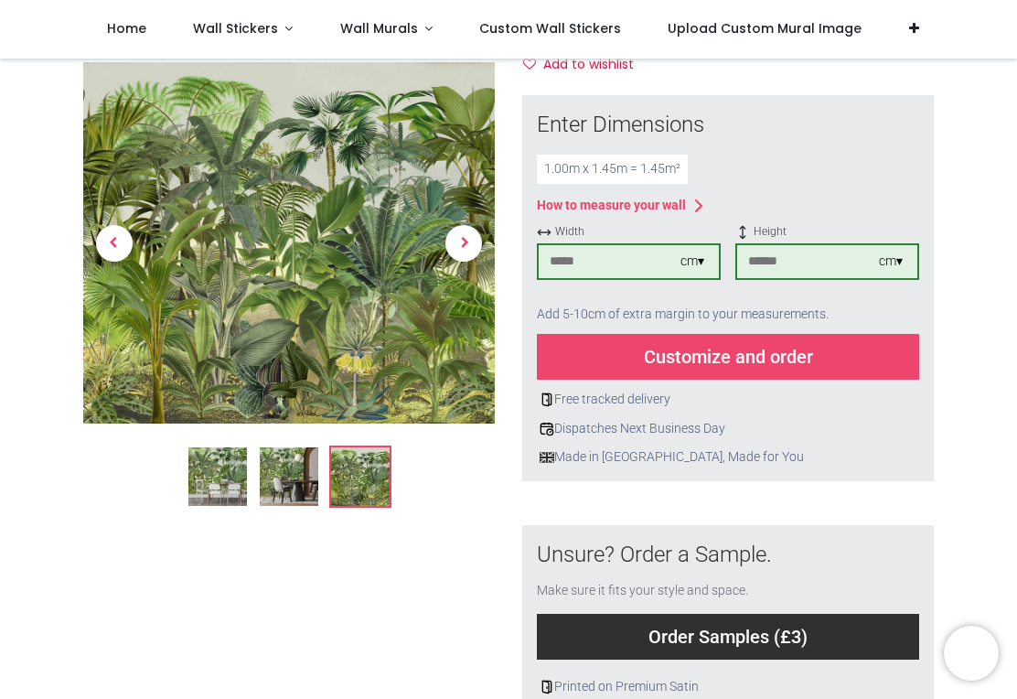
click at [857, 158] on div "1.00 m x 1.45 m = 1.45 m²" at bounding box center [728, 169] width 382 height 29
click at [791, 354] on div "Customize and order" at bounding box center [728, 357] width 382 height 46
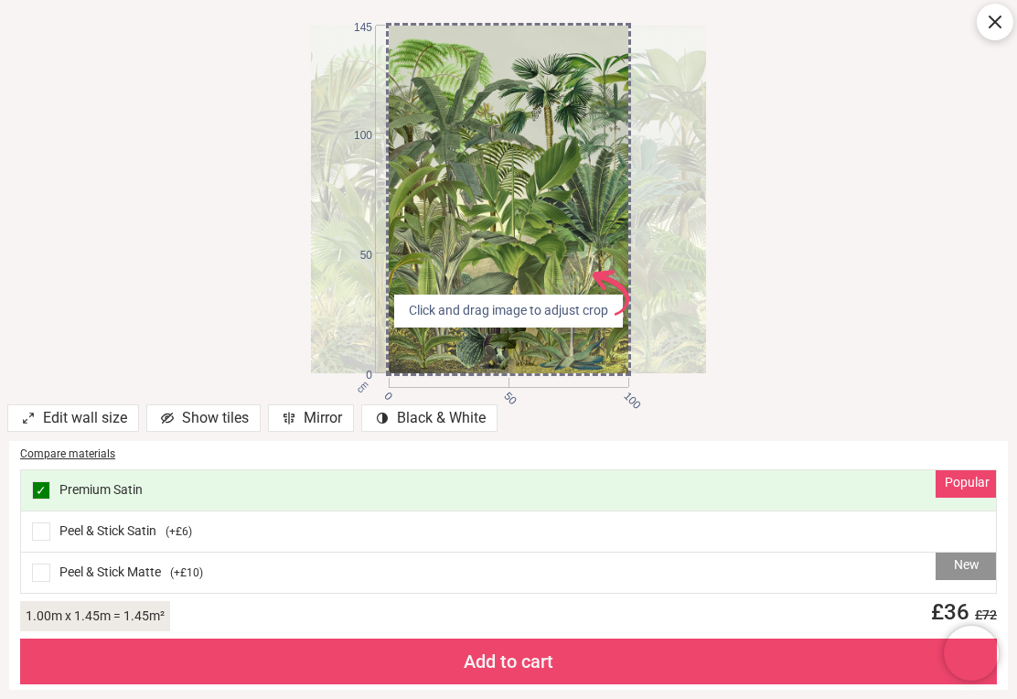
click at [630, 362] on div at bounding box center [509, 199] width 396 height 347
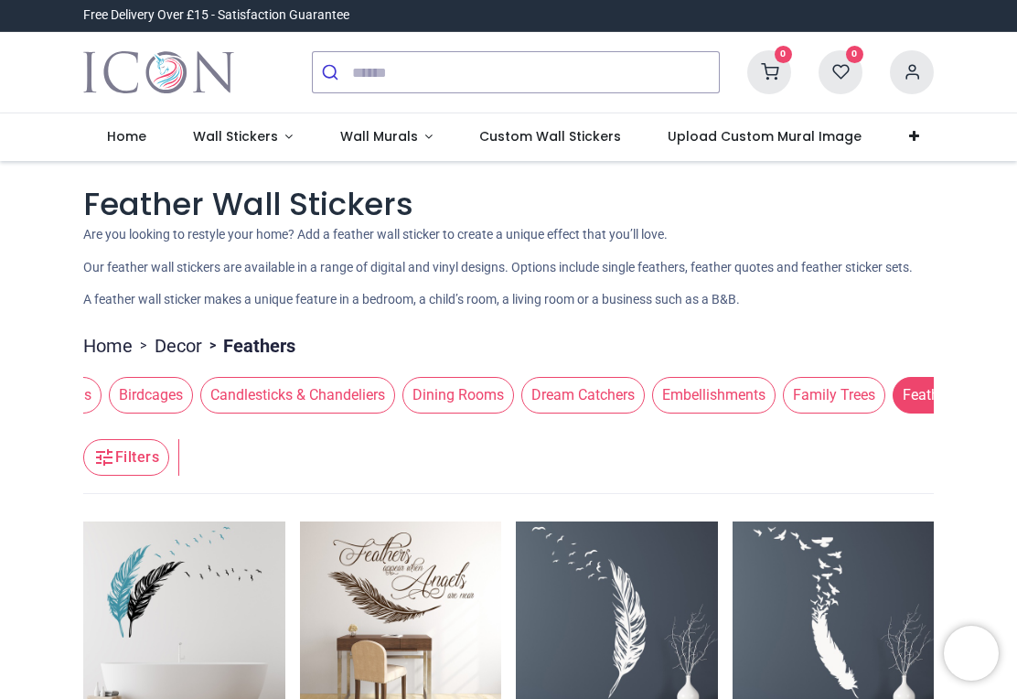
scroll to position [0, 375]
click at [473, 413] on span "Dining Rooms" at bounding box center [435, 395] width 112 height 37
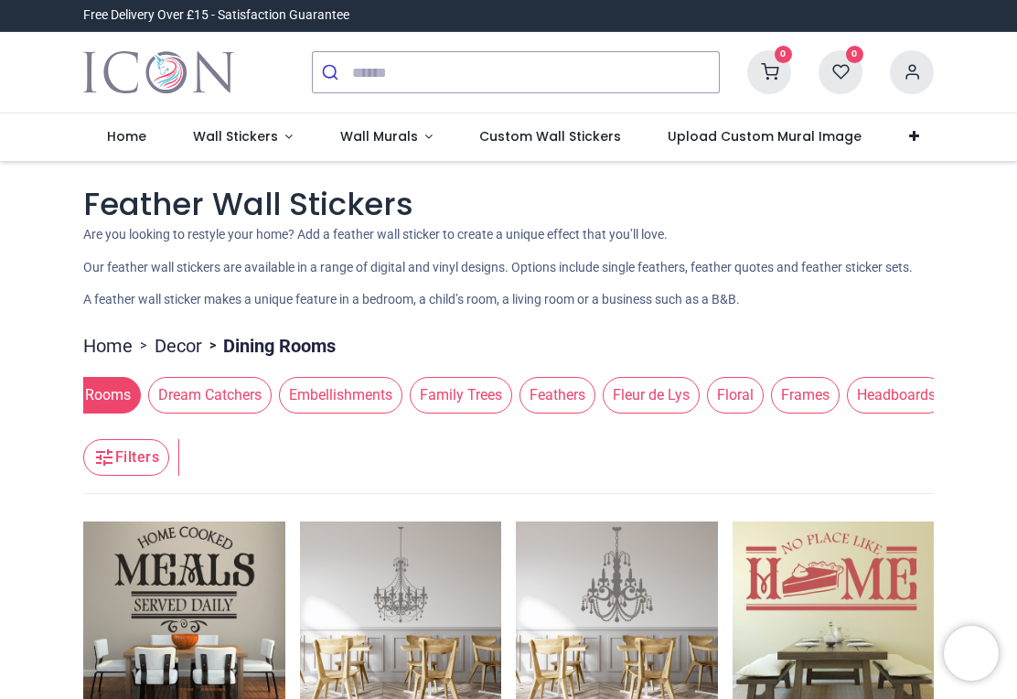
scroll to position [0, 766]
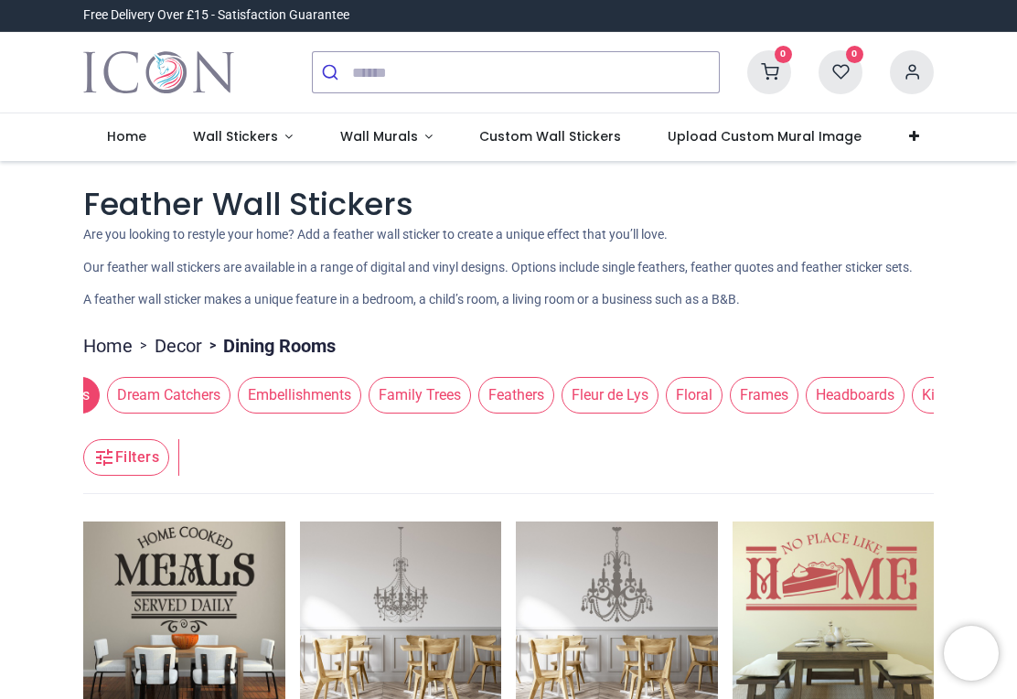
click at [722, 411] on span "Floral" at bounding box center [694, 395] width 57 height 37
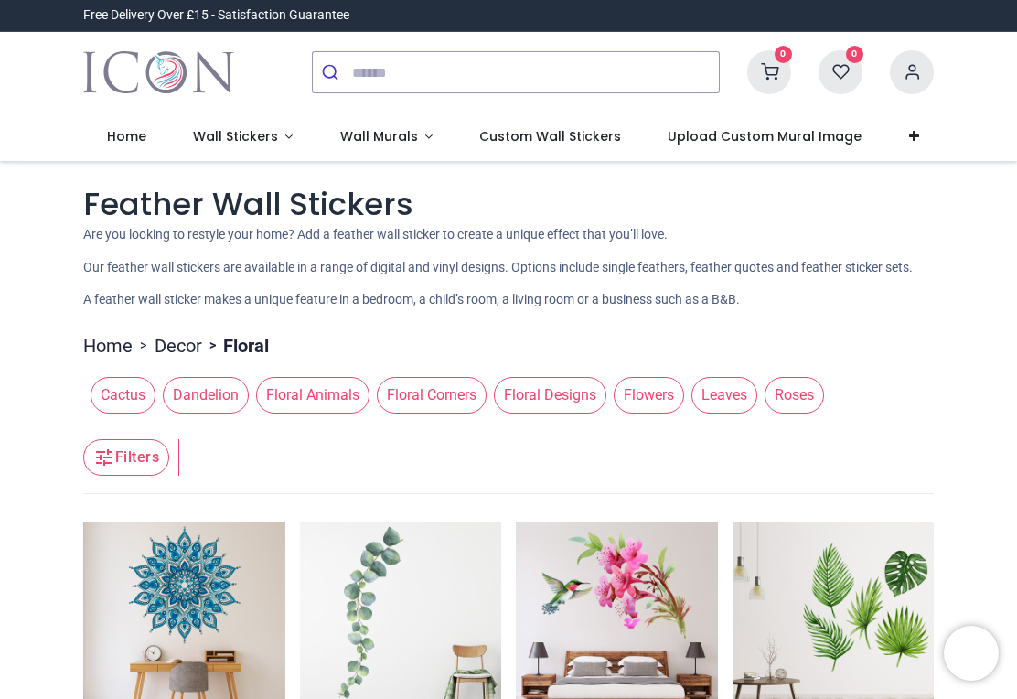
scroll to position [0, 0]
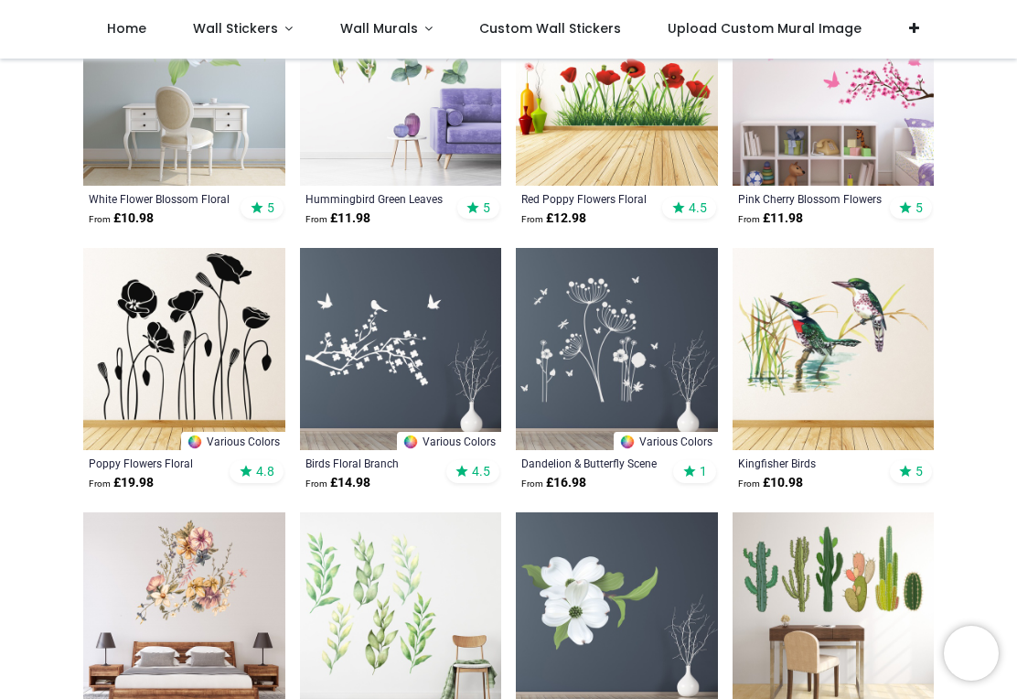
scroll to position [1493, 0]
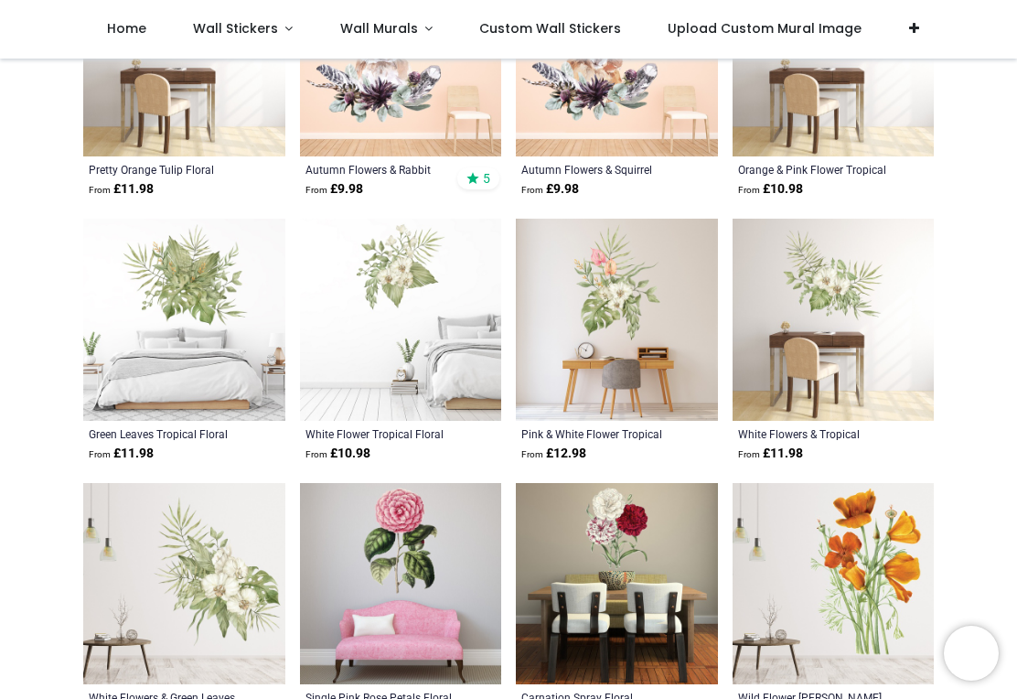
scroll to position [4159, 0]
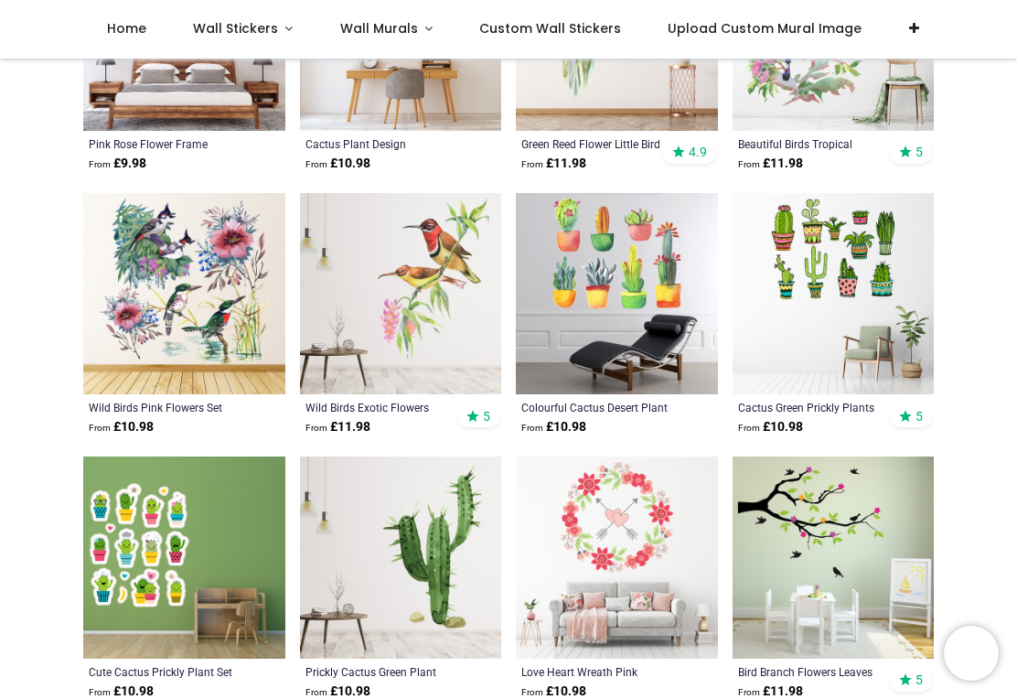
scroll to position [7117, 0]
